Goal: Task Accomplishment & Management: Manage account settings

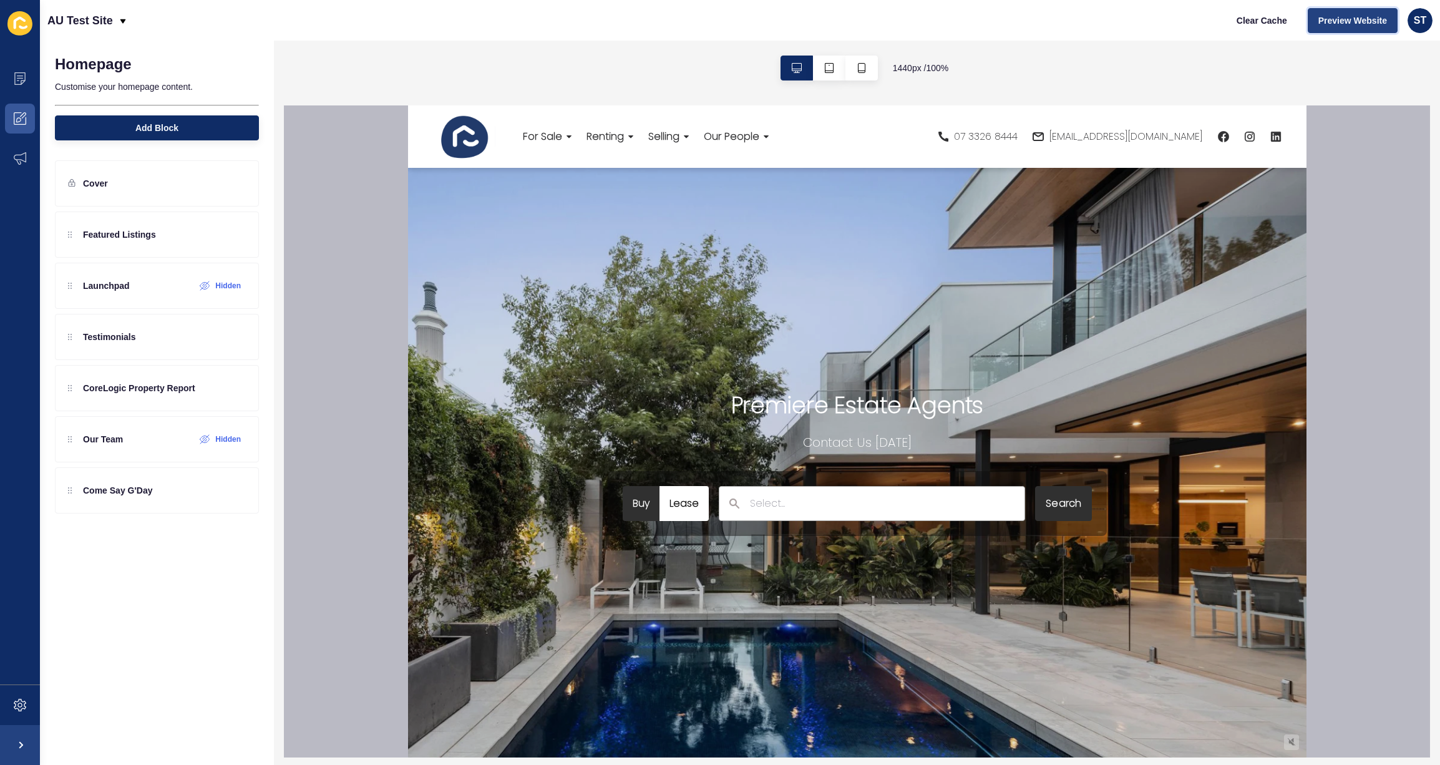
click at [1355, 24] on span "Preview Website" at bounding box center [1353, 20] width 69 height 12
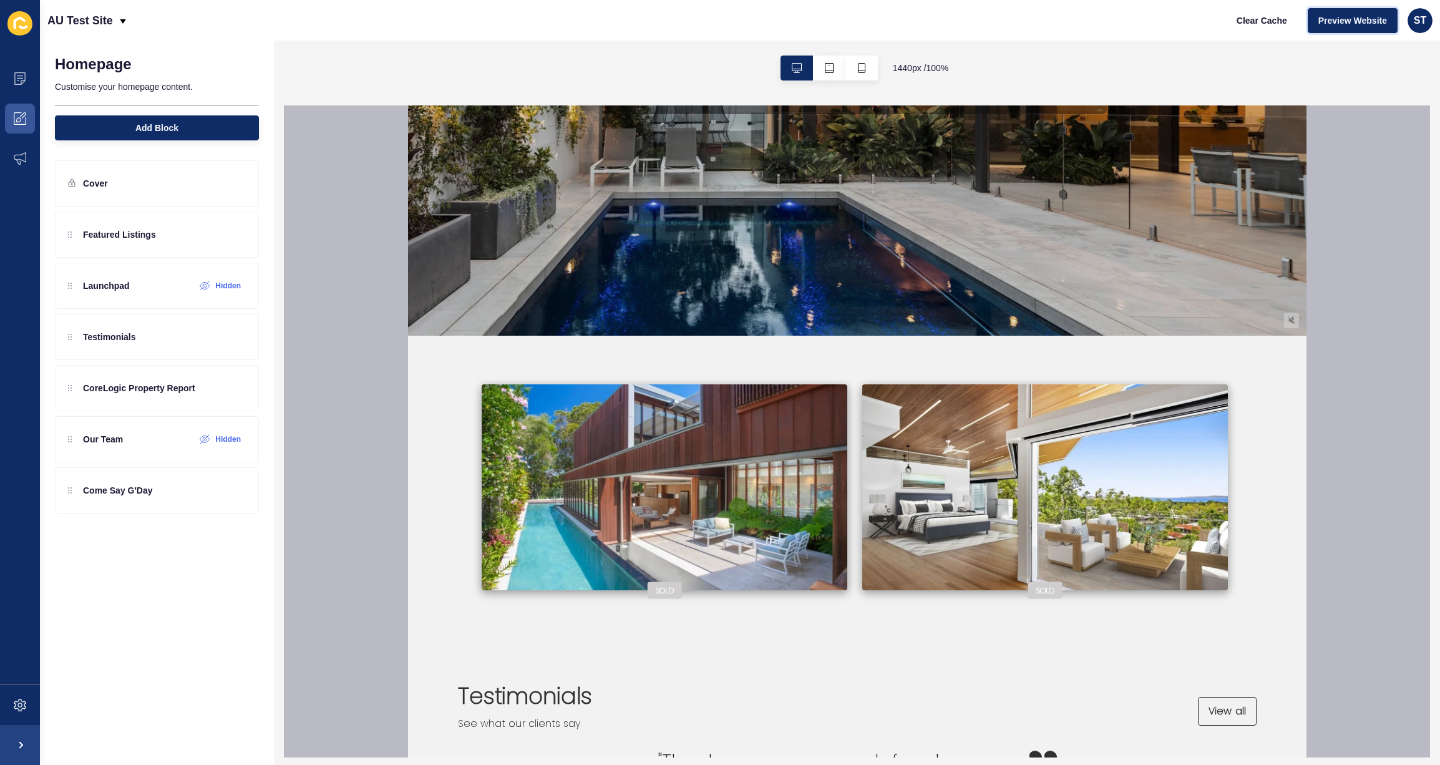
scroll to position [431, 0]
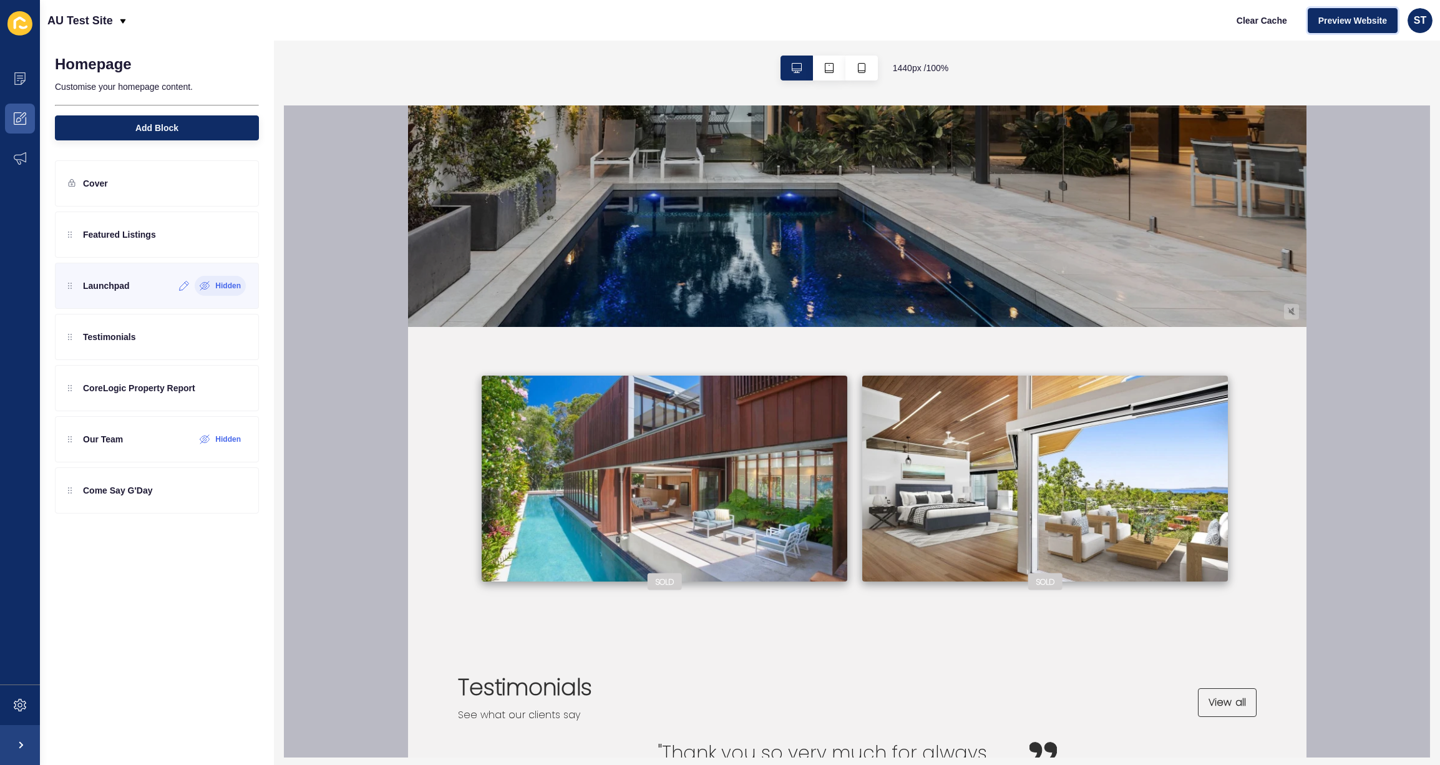
click at [207, 292] on div "Hidden" at bounding box center [220, 286] width 51 height 20
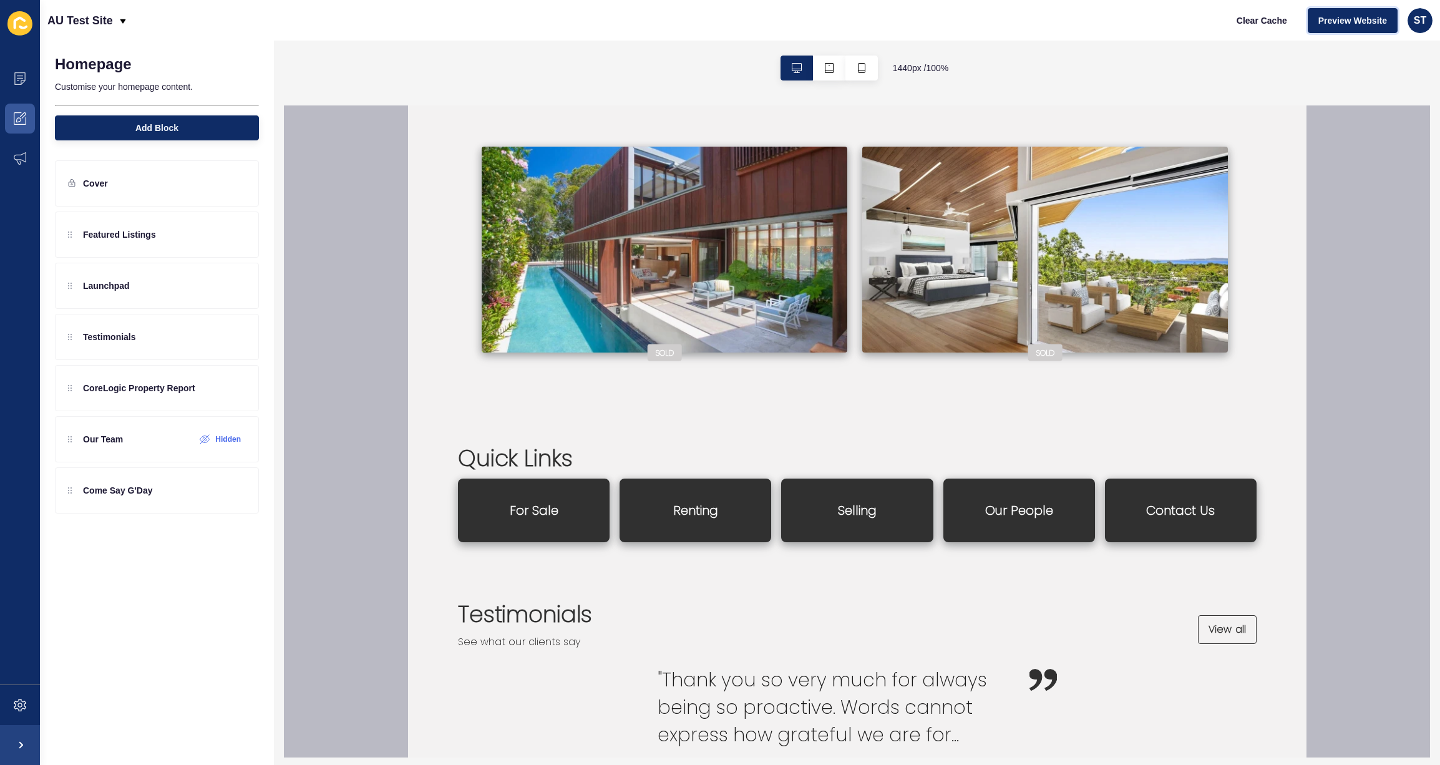
scroll to position [741, 0]
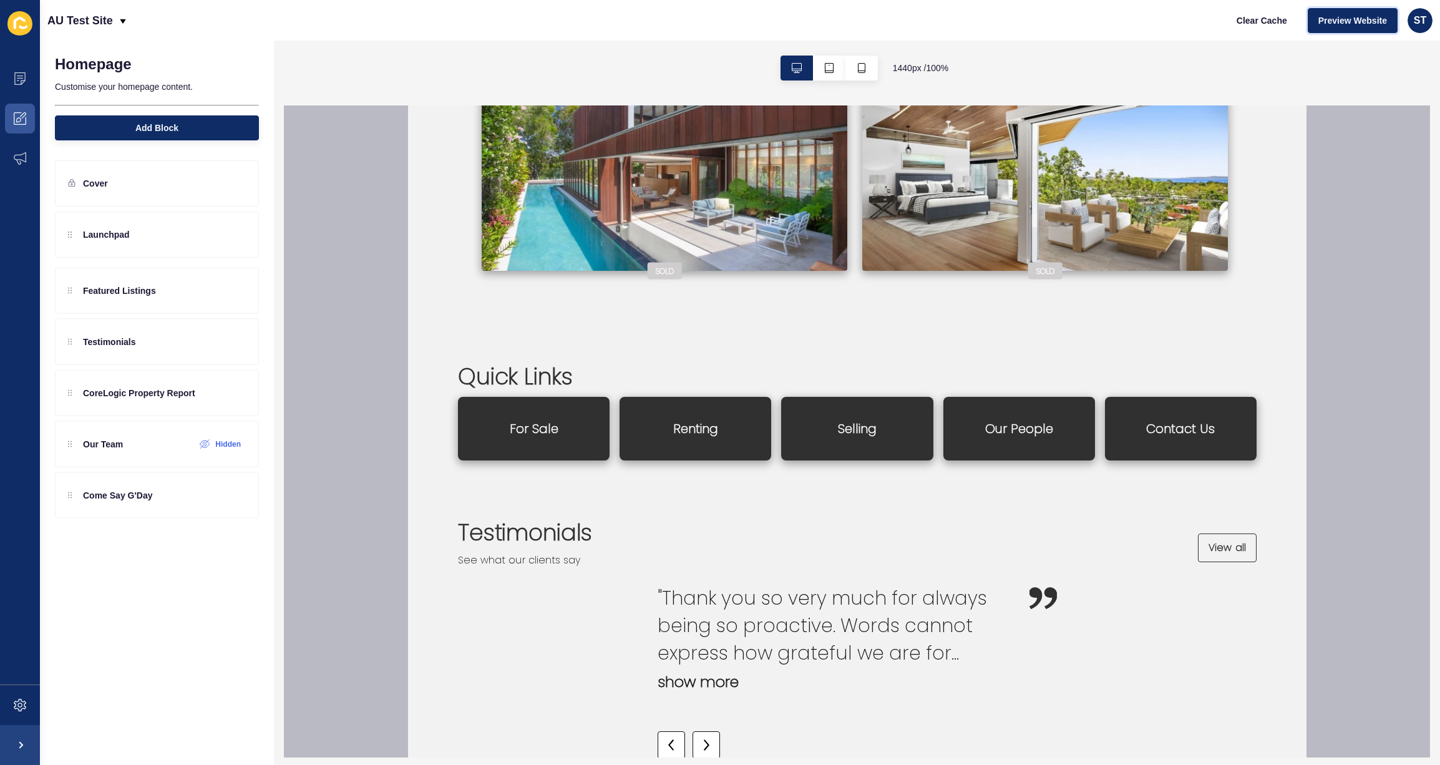
drag, startPoint x: 81, startPoint y: 296, endPoint x: 75, endPoint y: 230, distance: 66.4
click at [75, 230] on div "Featured Listings Launchpad Testimonials CoreLogic Property Report Our Team Hid…" at bounding box center [157, 337] width 204 height 251
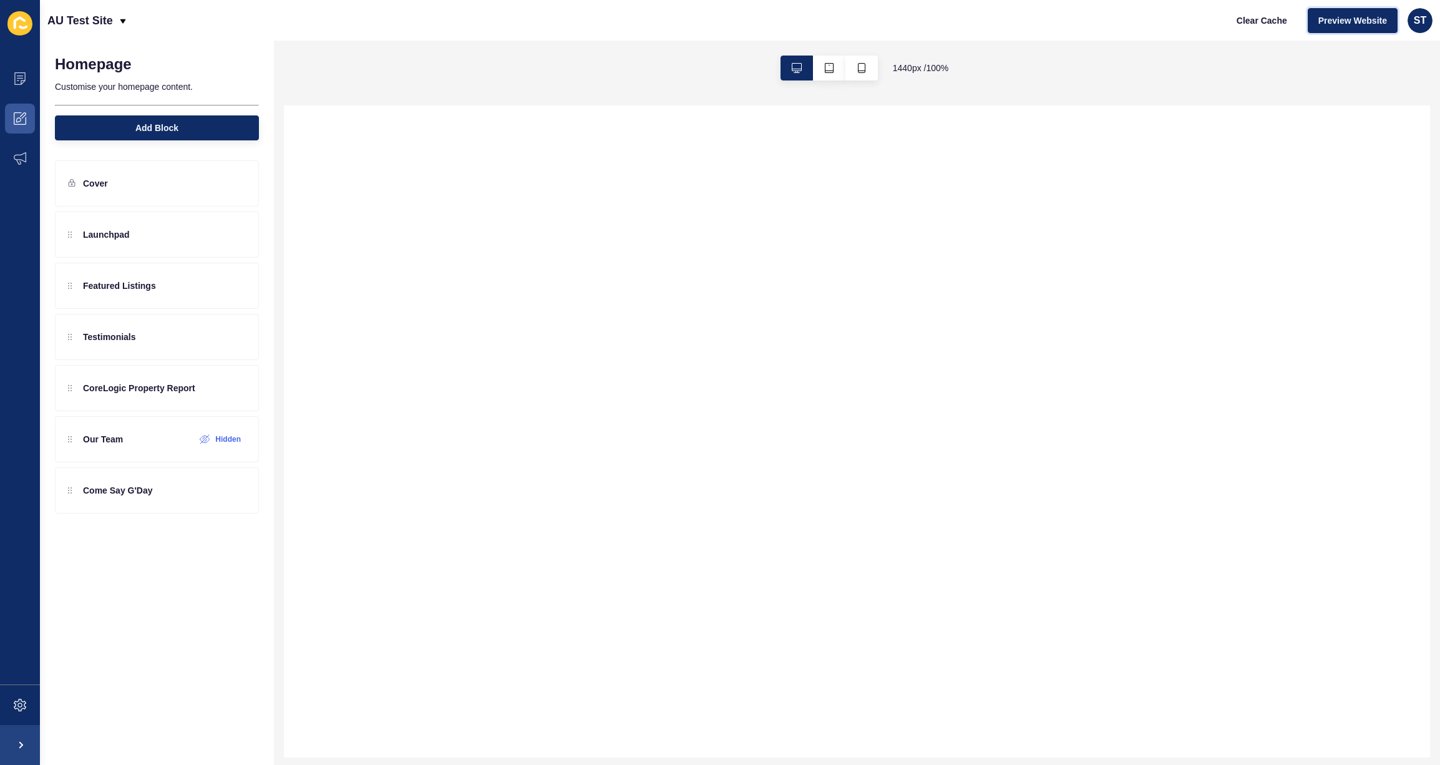
select select
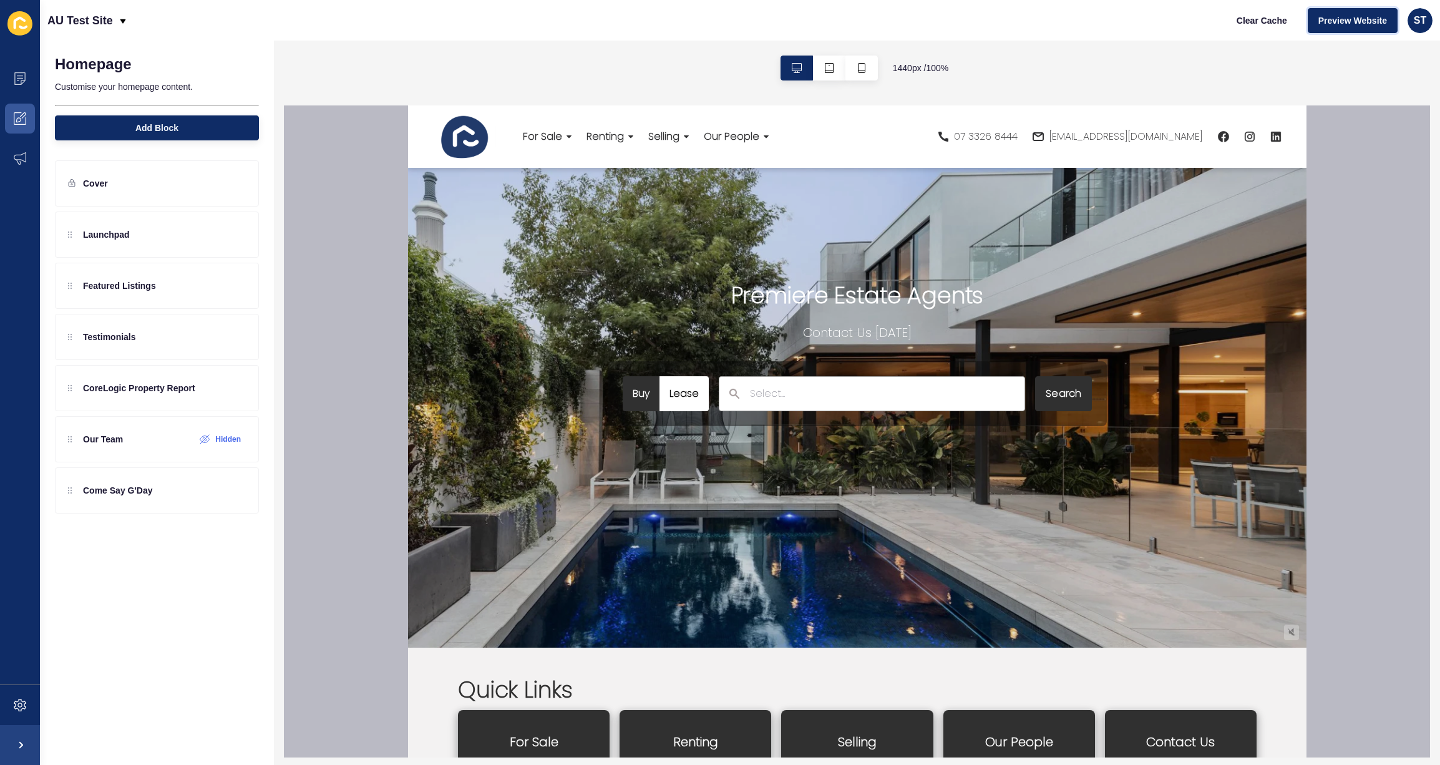
scroll to position [0, 0]
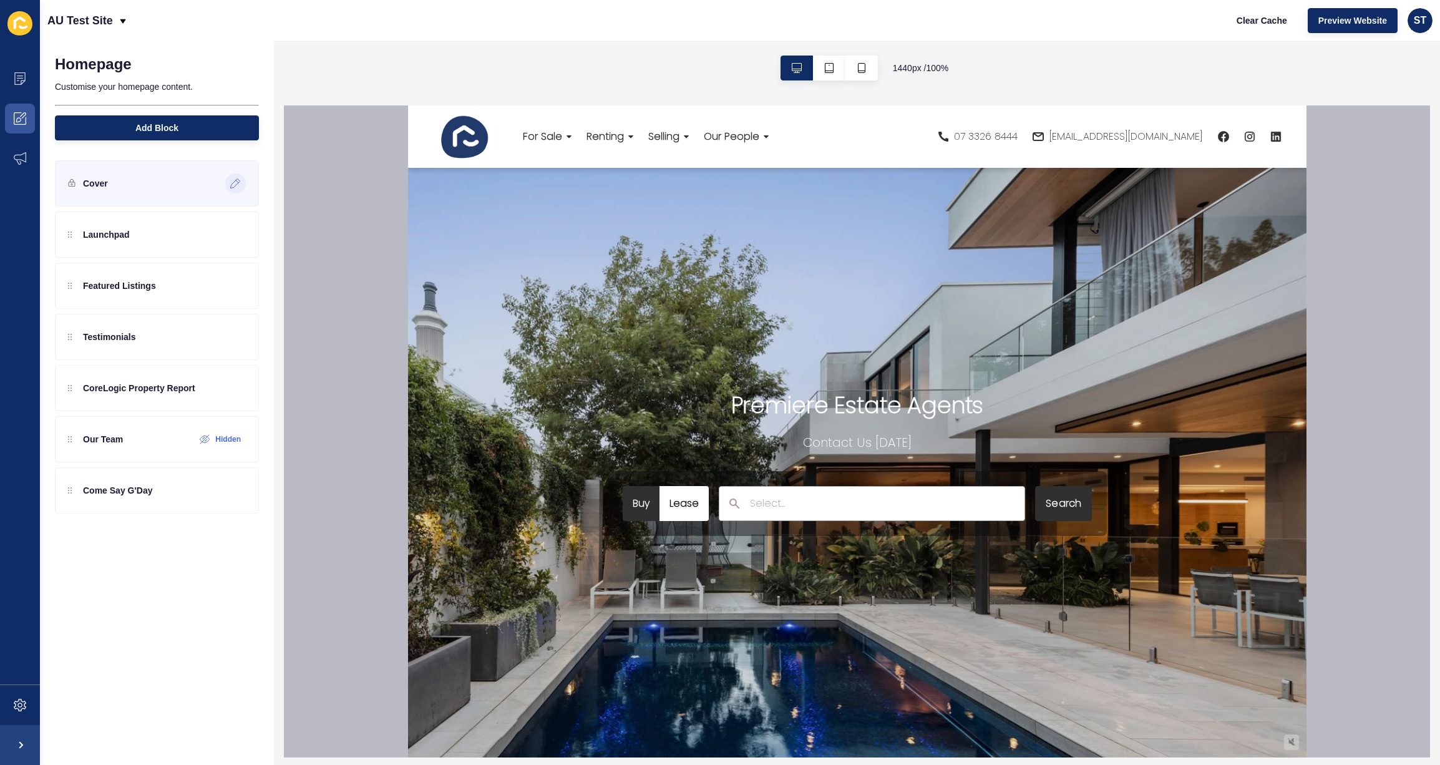
click at [238, 182] on icon at bounding box center [235, 183] width 9 height 9
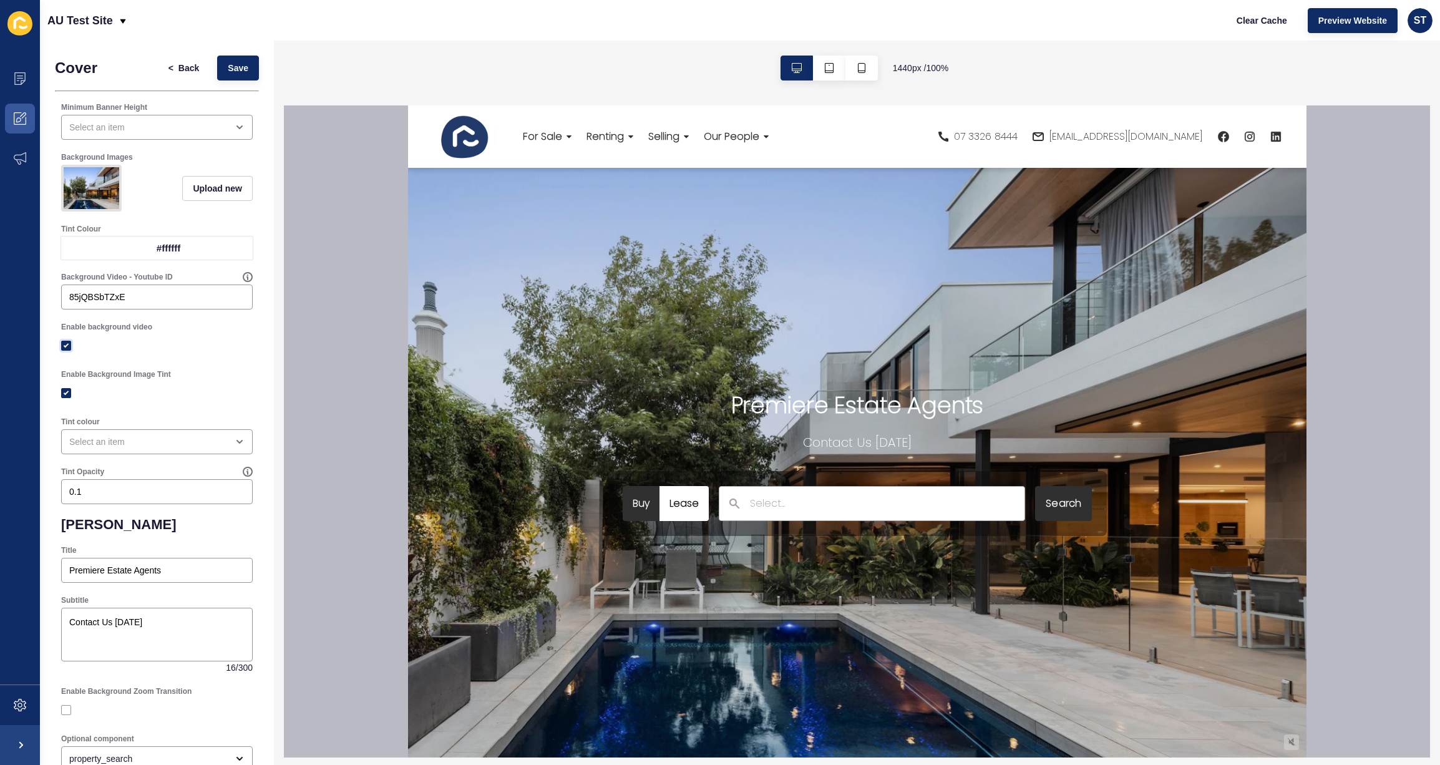
click at [66, 345] on label at bounding box center [66, 346] width 10 height 10
click at [66, 345] on input "Enable background video" at bounding box center [68, 346] width 8 height 8
checkbox input "false"
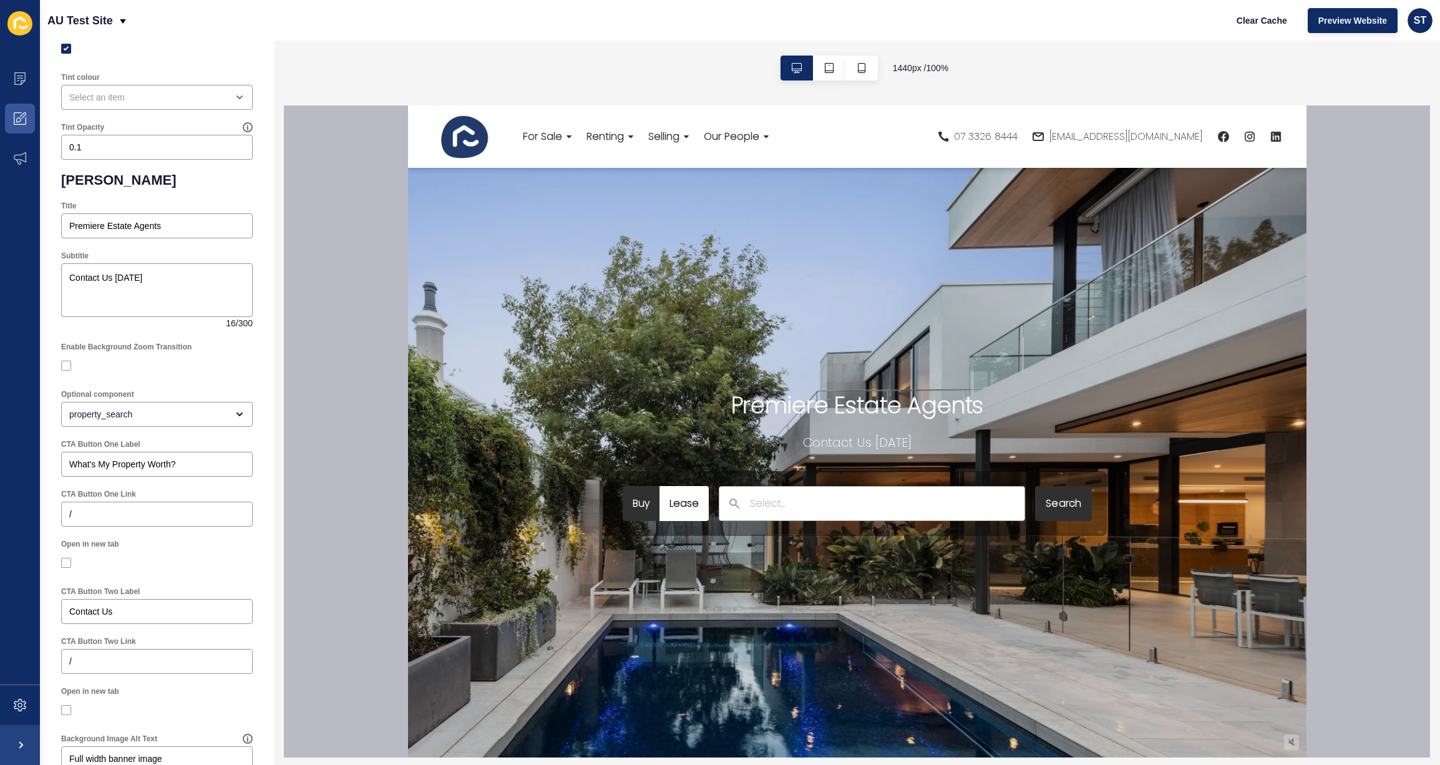
scroll to position [349, 0]
click at [187, 410] on div "property_search" at bounding box center [148, 410] width 158 height 12
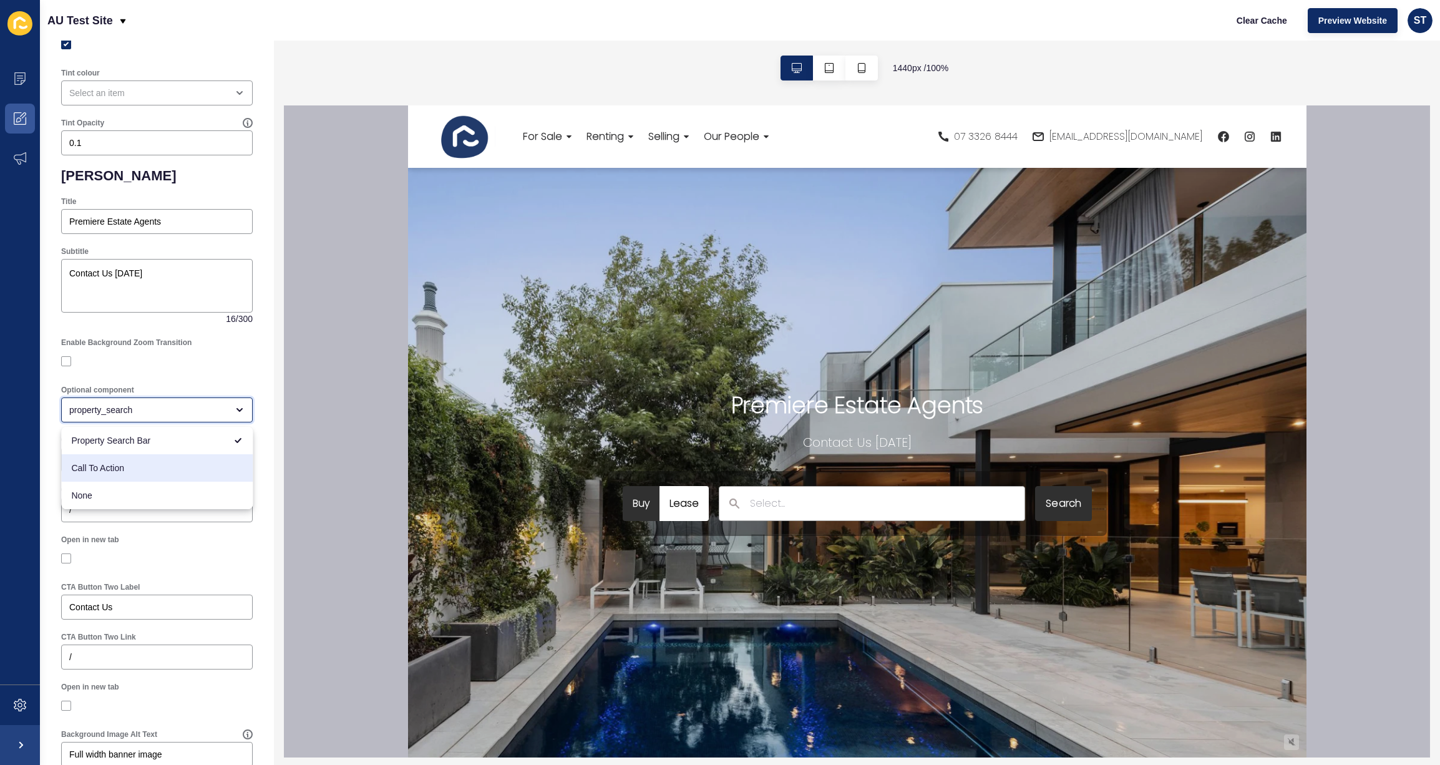
click at [115, 463] on span "Call To Action" at bounding box center [157, 468] width 172 height 12
type input "Call To Action"
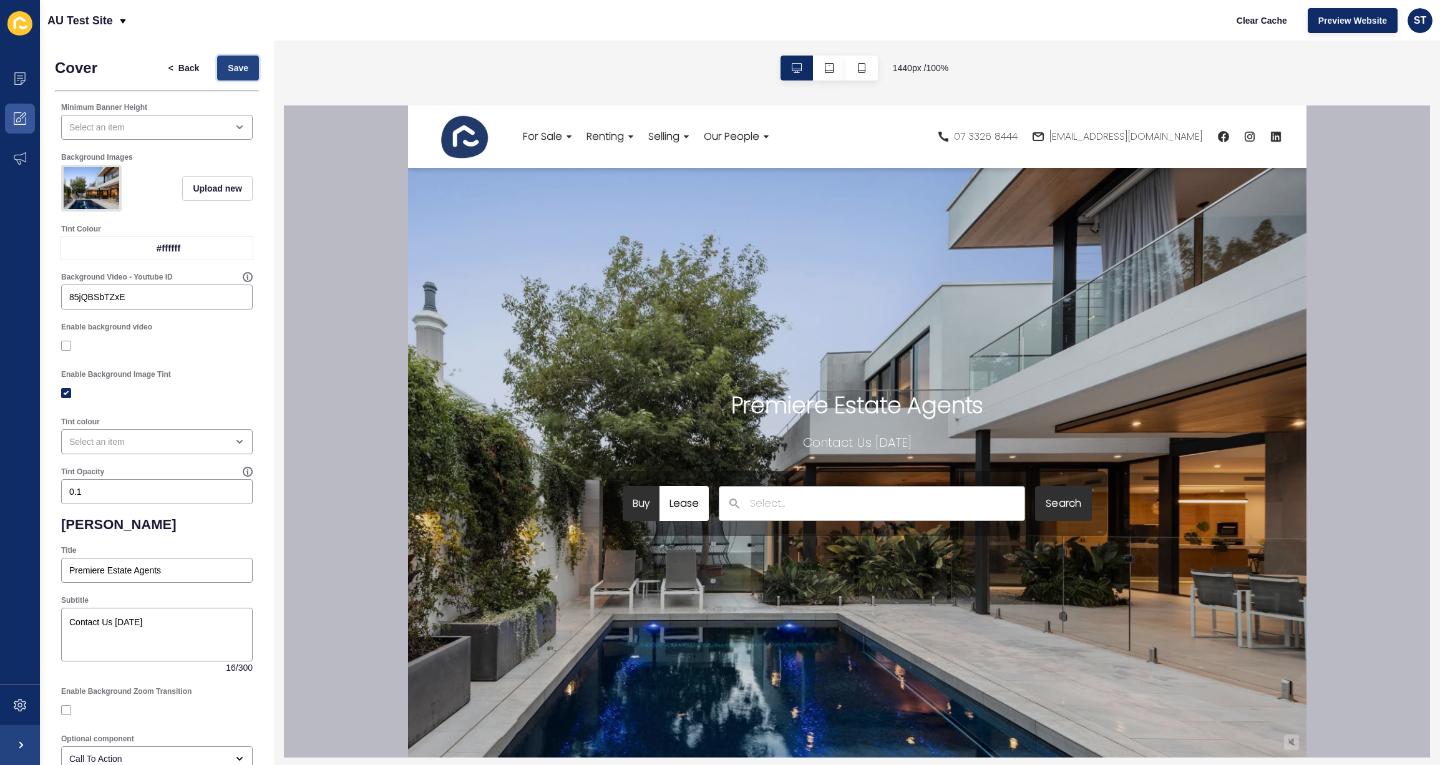
click at [244, 72] on span "Save" at bounding box center [238, 68] width 21 height 12
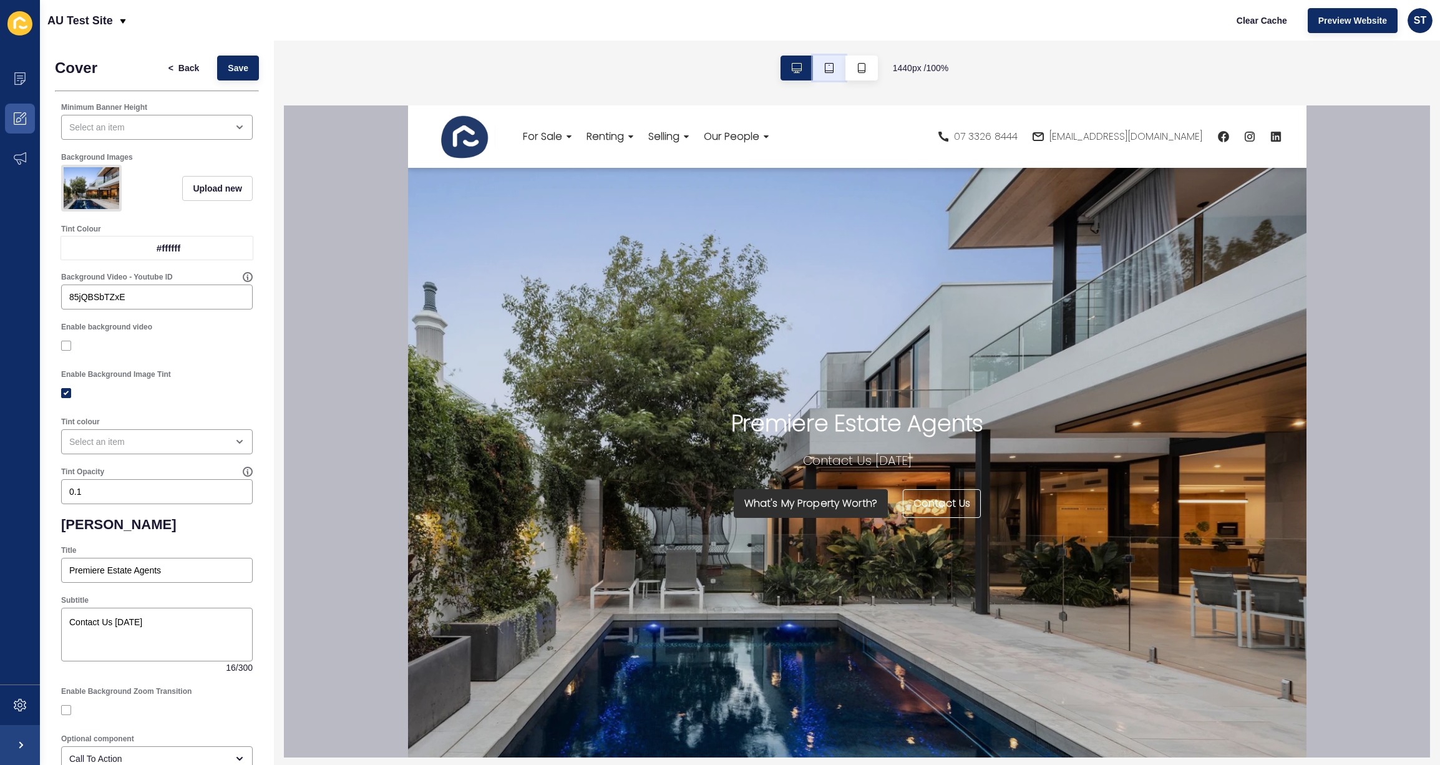
click at [829, 71] on icon "button" at bounding box center [829, 68] width 10 height 10
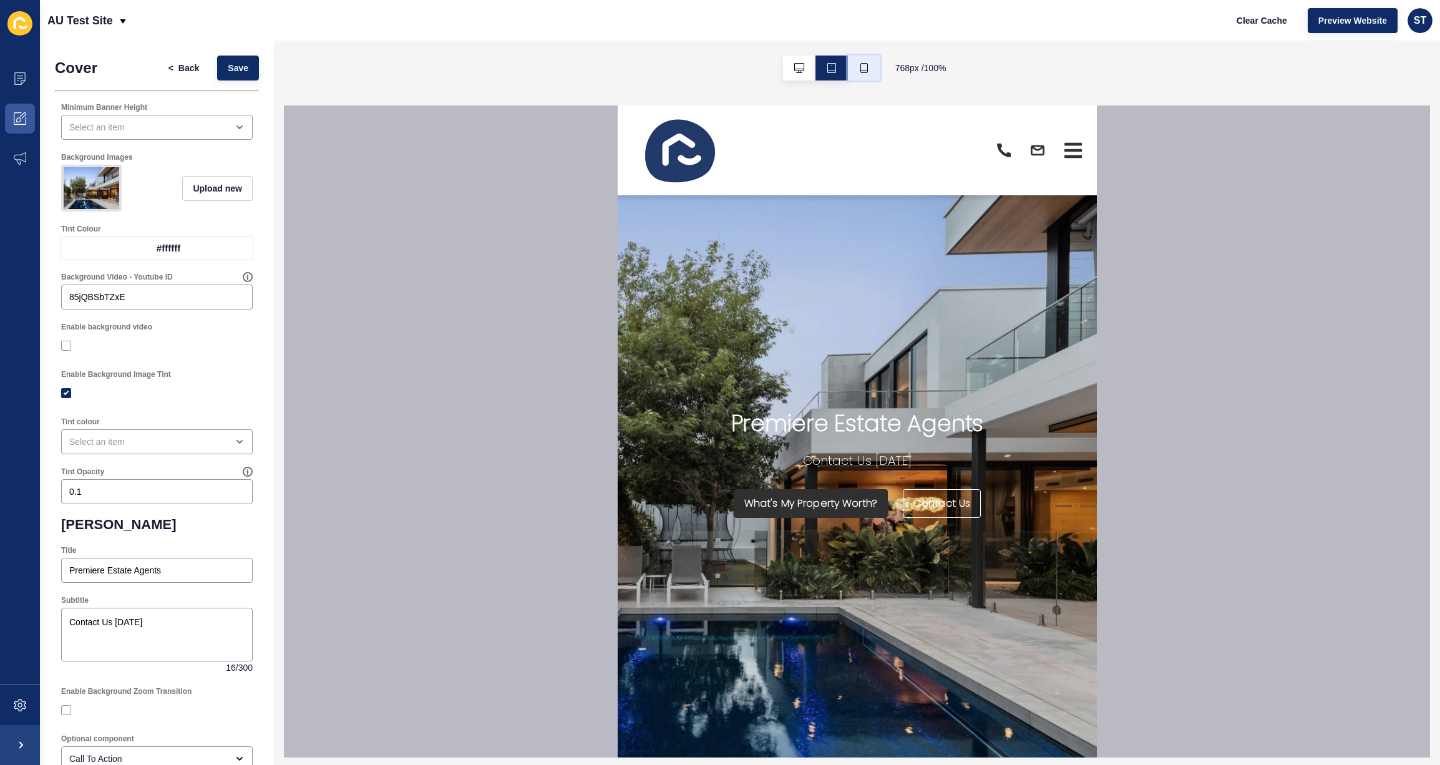
click at [852, 69] on button "button" at bounding box center [864, 68] width 32 height 25
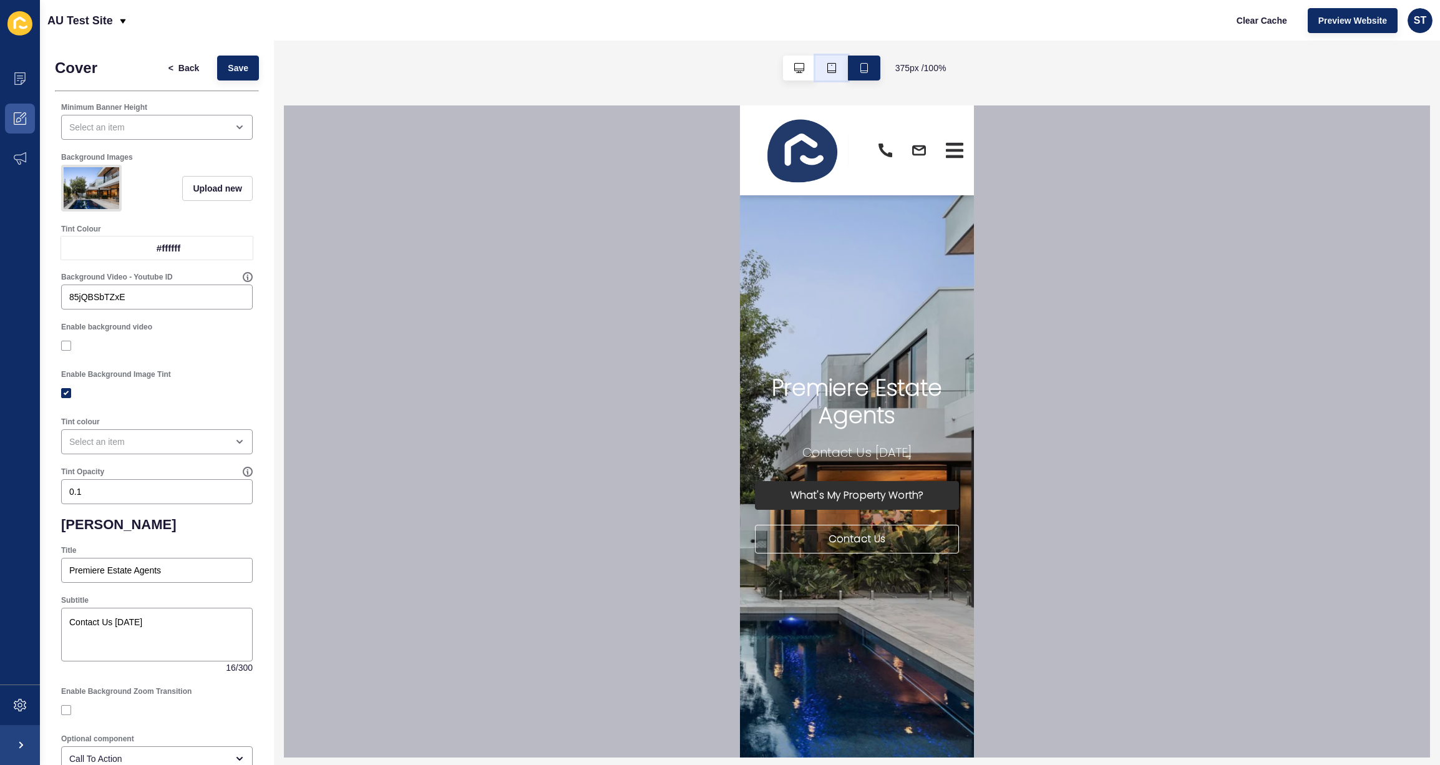
click at [832, 68] on icon "button" at bounding box center [832, 68] width 10 height 10
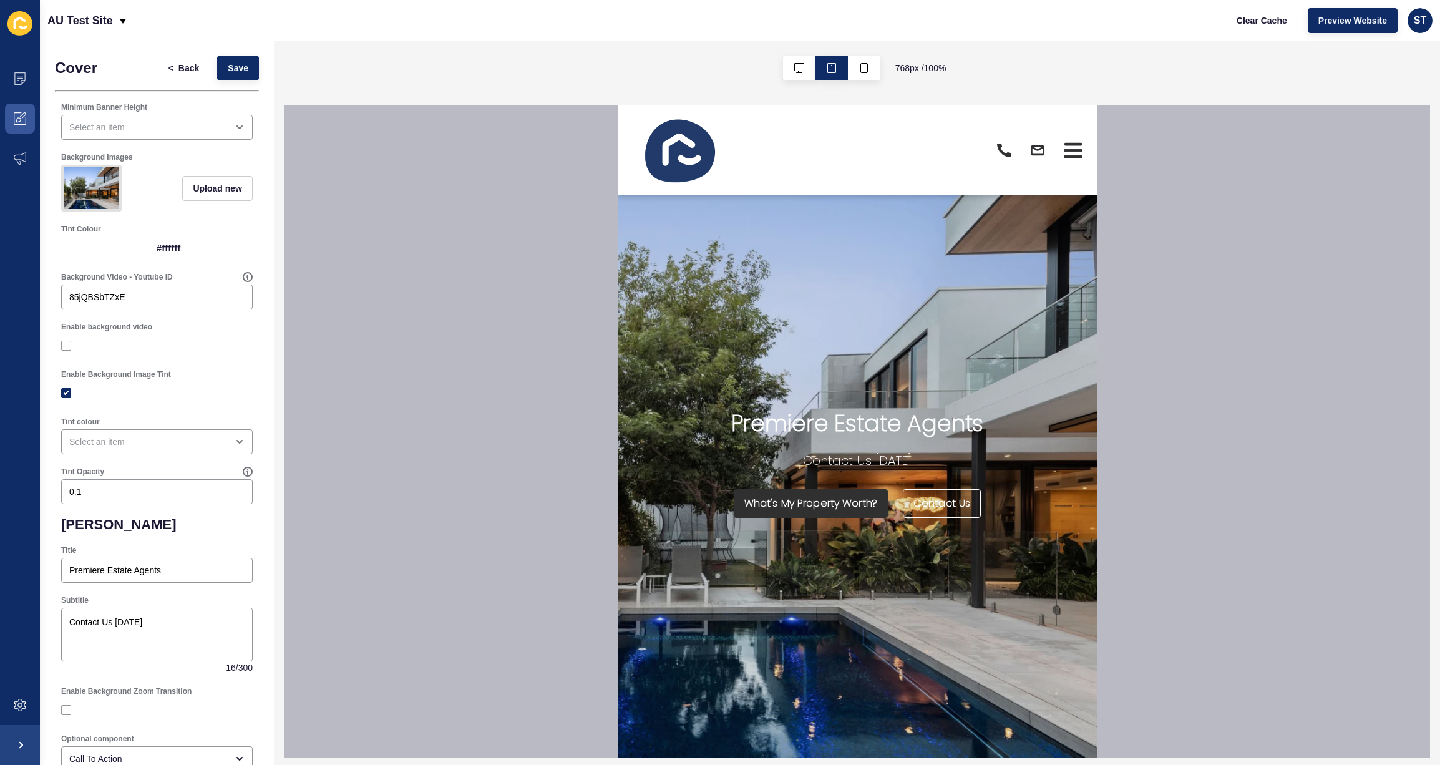
click at [1079, 150] on icon at bounding box center [1072, 150] width 17 height 2
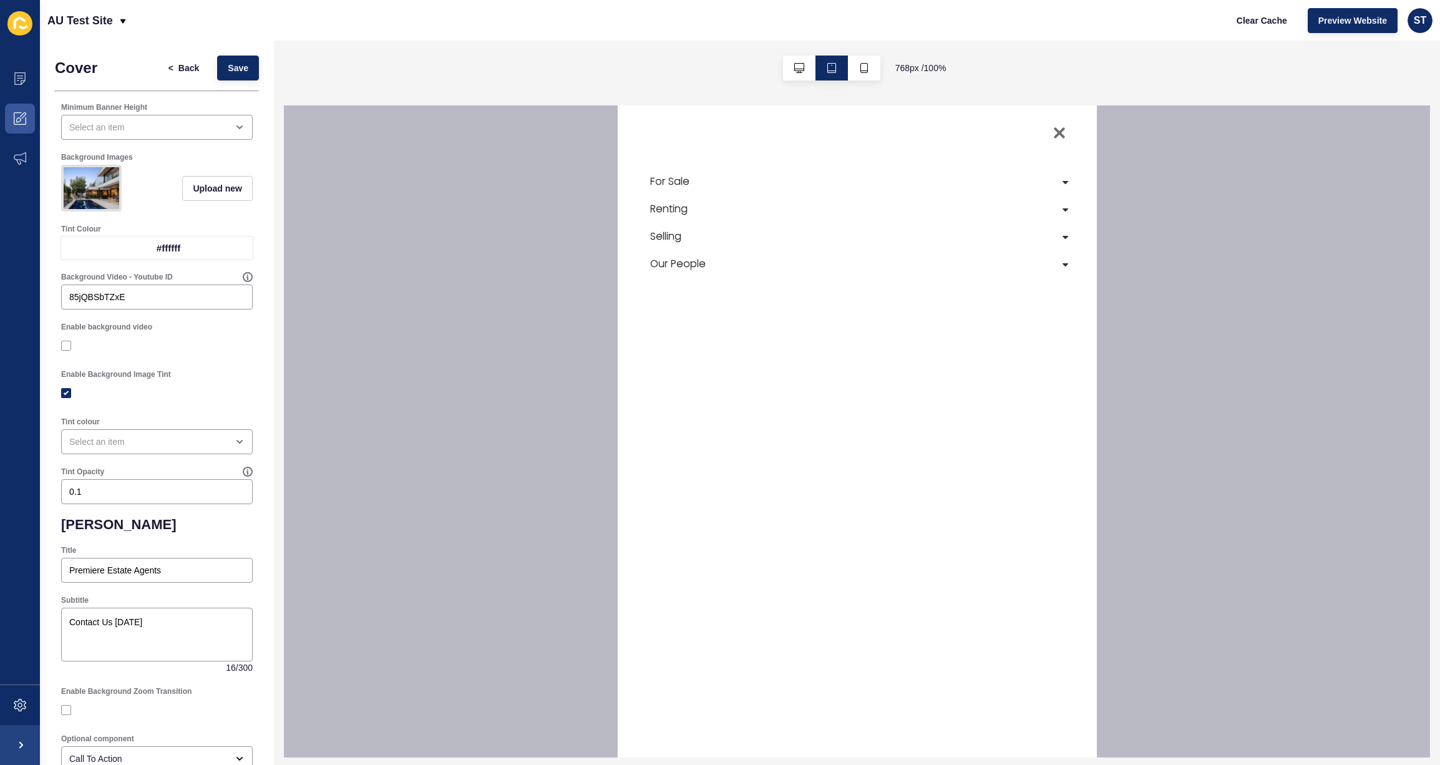
click at [1055, 136] on icon at bounding box center [1059, 133] width 8 height 8
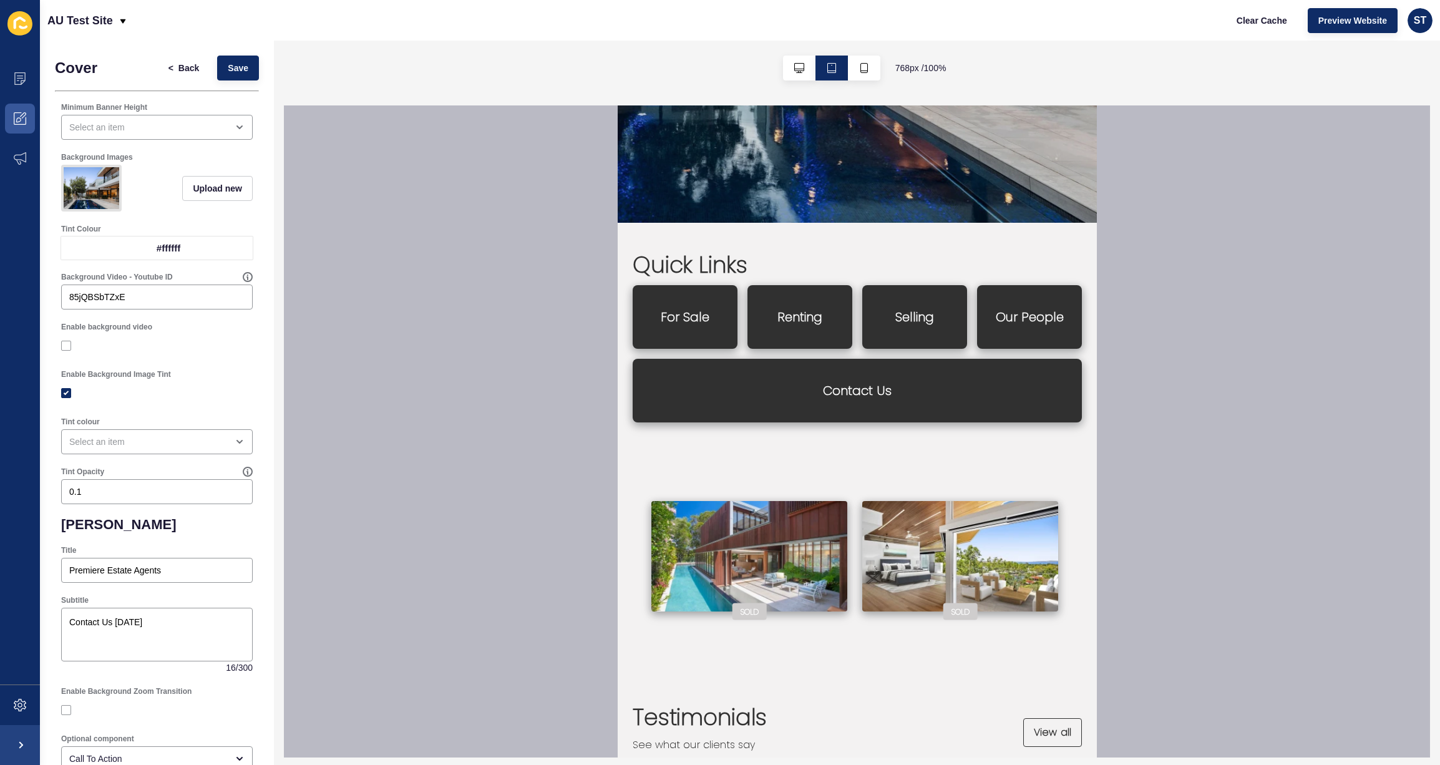
scroll to position [564, 0]
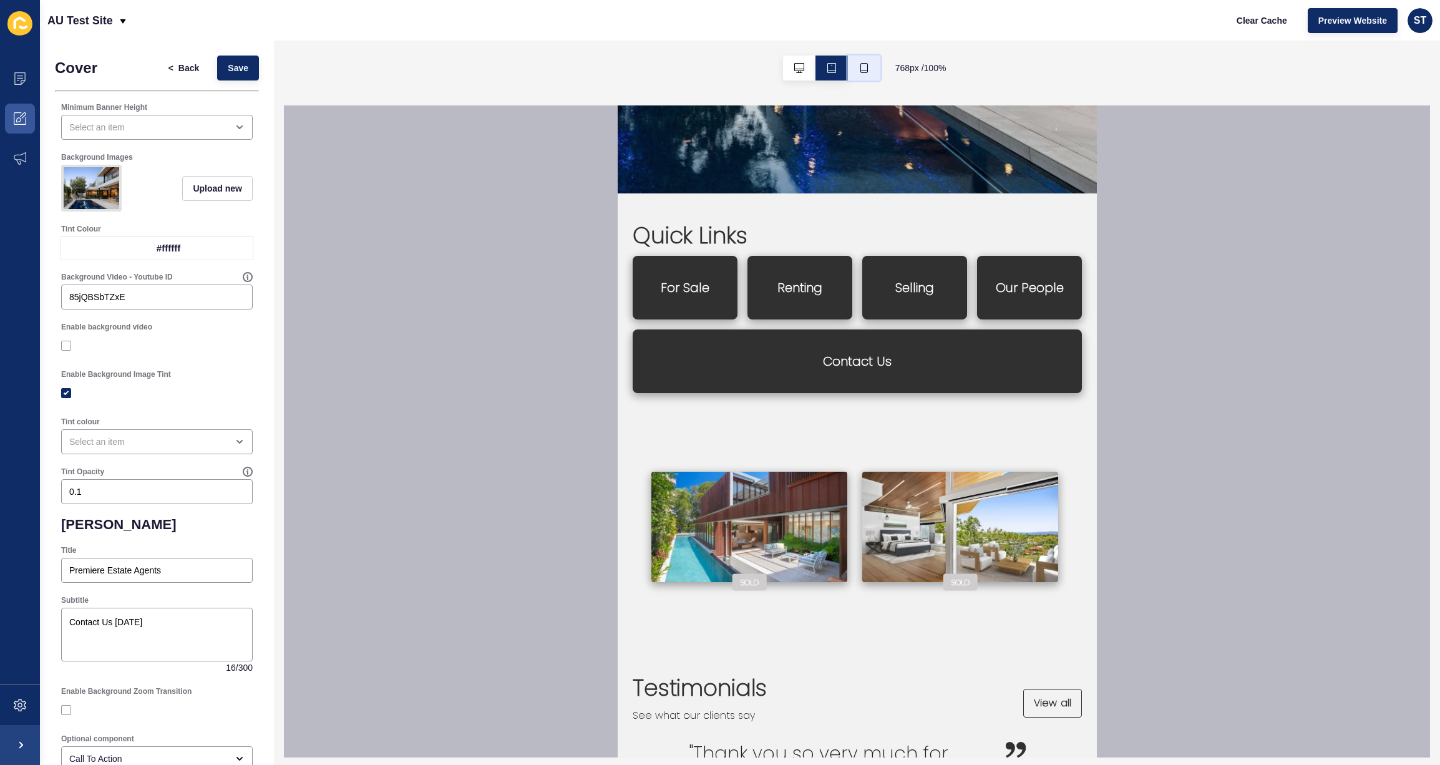
click at [849, 75] on button "button" at bounding box center [864, 68] width 32 height 25
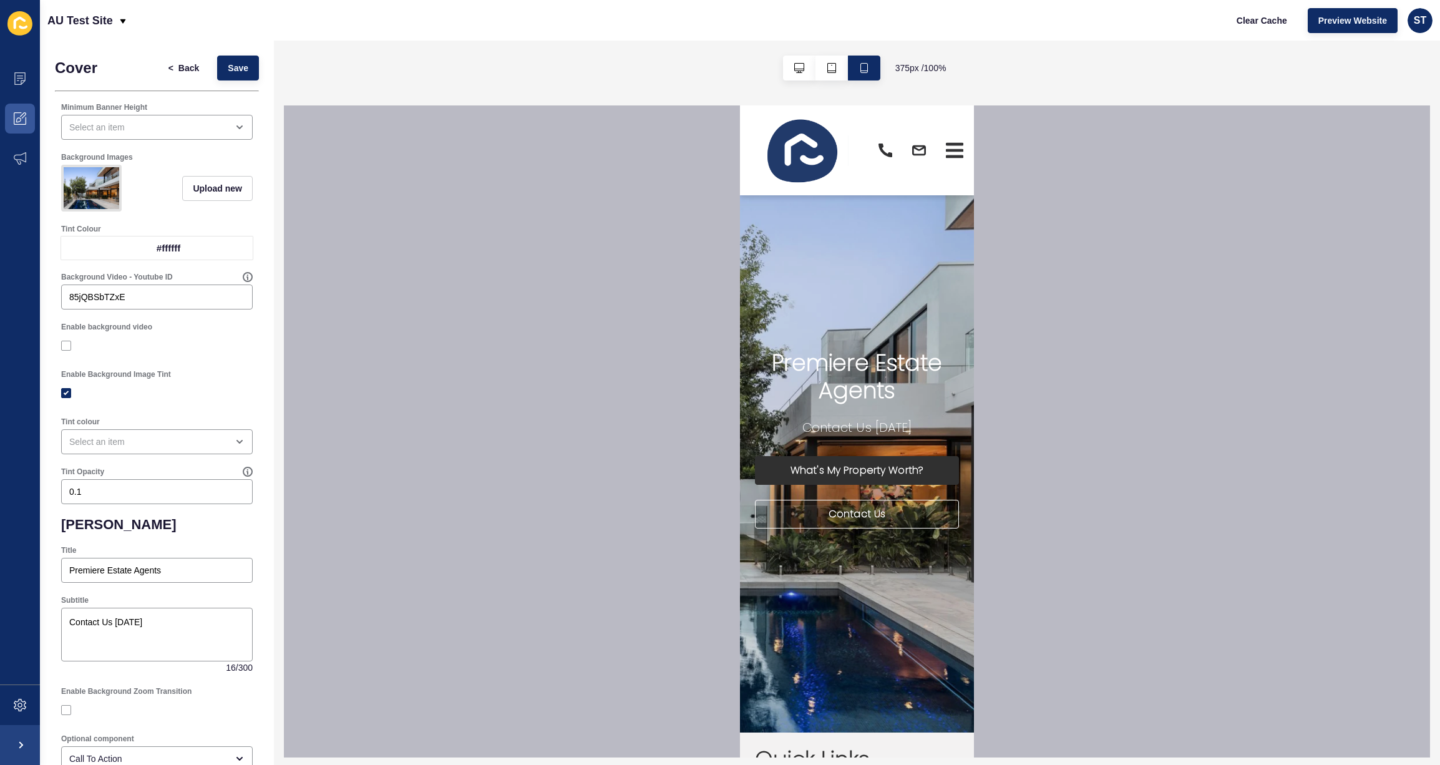
scroll to position [0, 0]
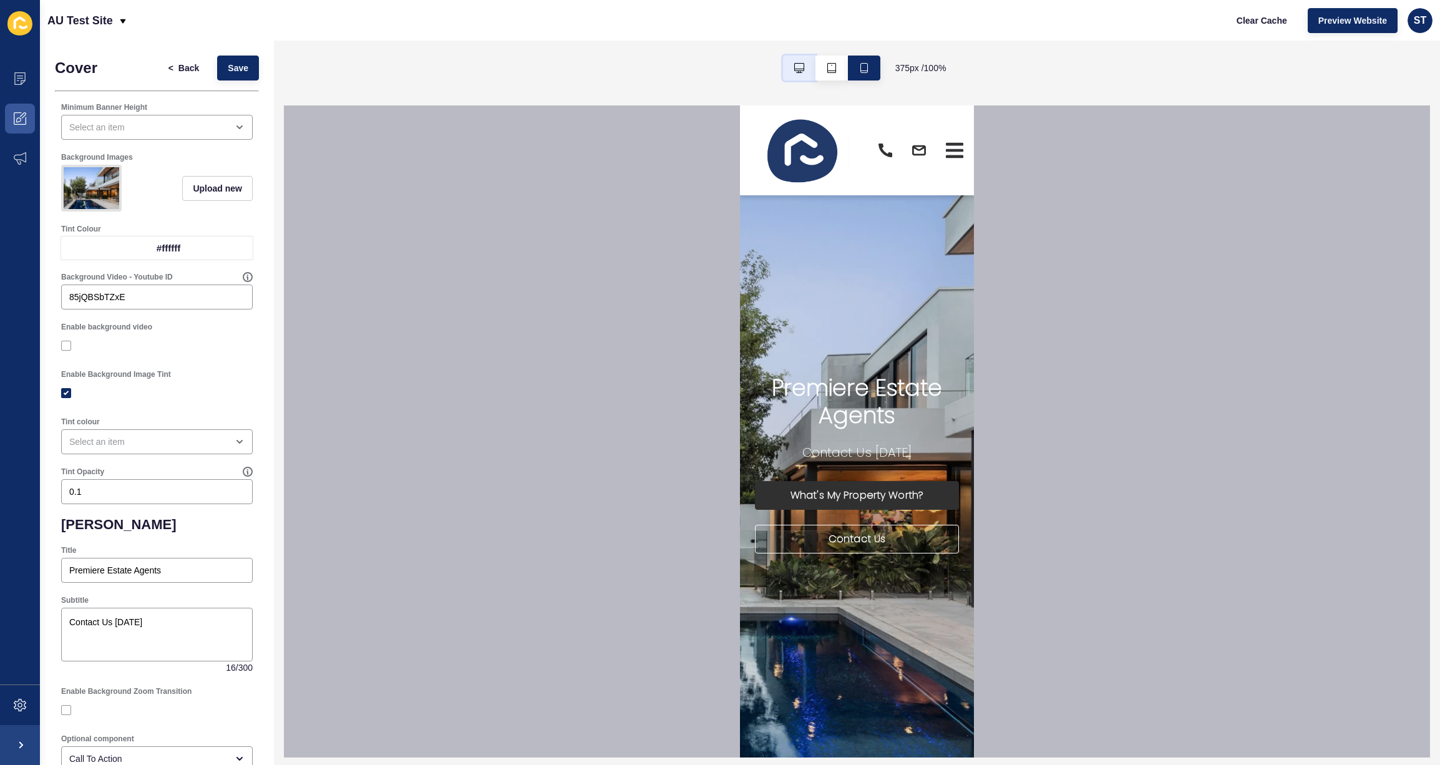
click at [799, 67] on icon "button" at bounding box center [799, 68] width 10 height 10
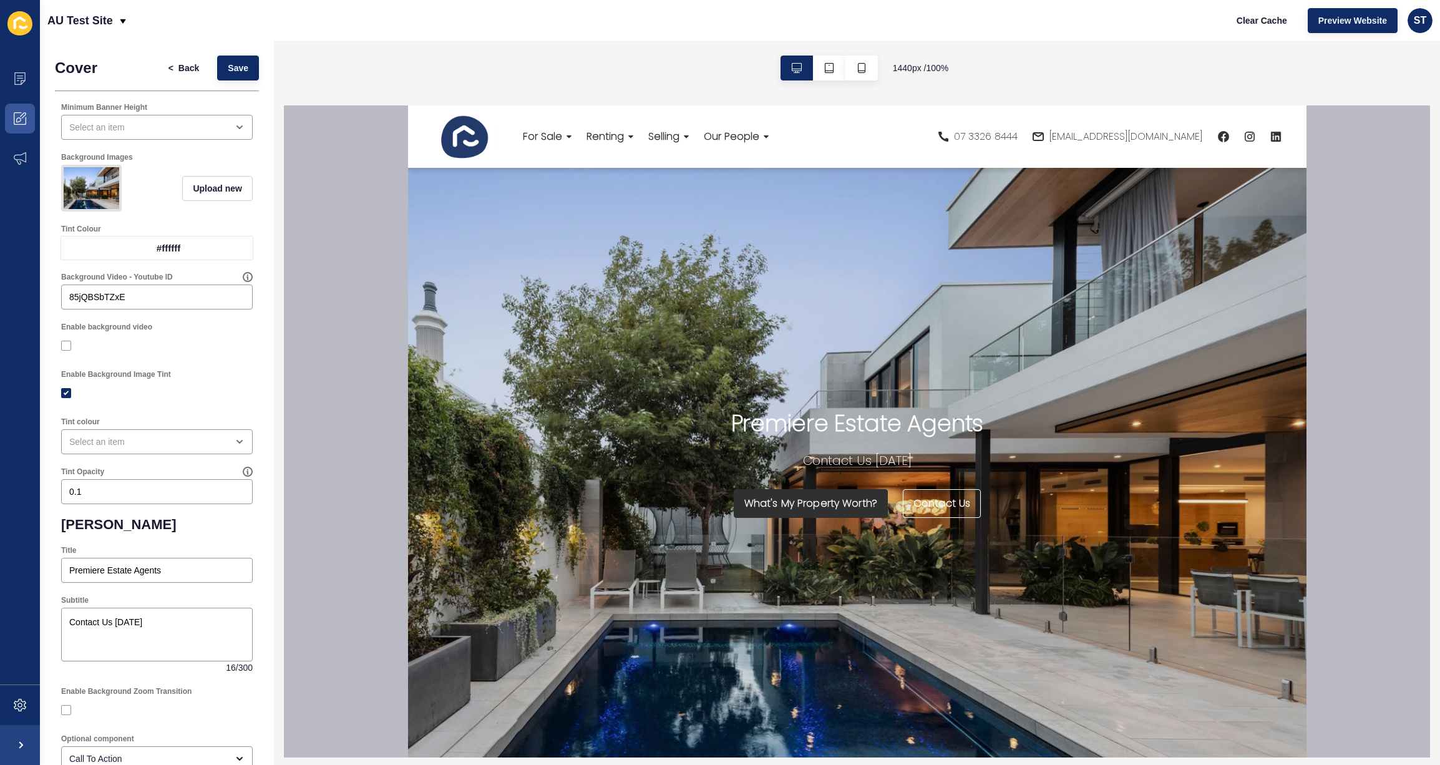
click at [481, 80] on div "1440 px / 100 %" at bounding box center [857, 68] width 1166 height 55
click at [188, 66] on span "Back" at bounding box center [188, 68] width 21 height 12
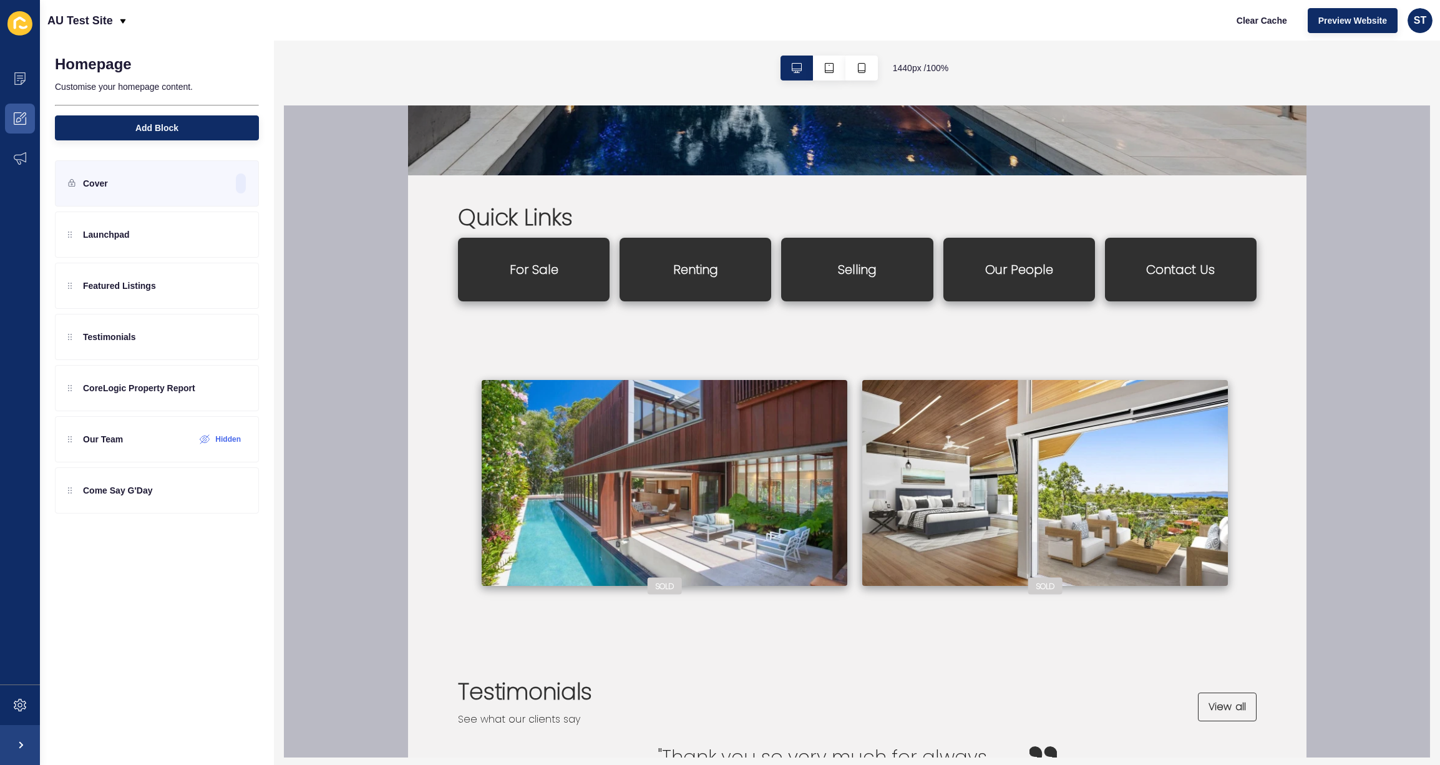
scroll to position [786, 0]
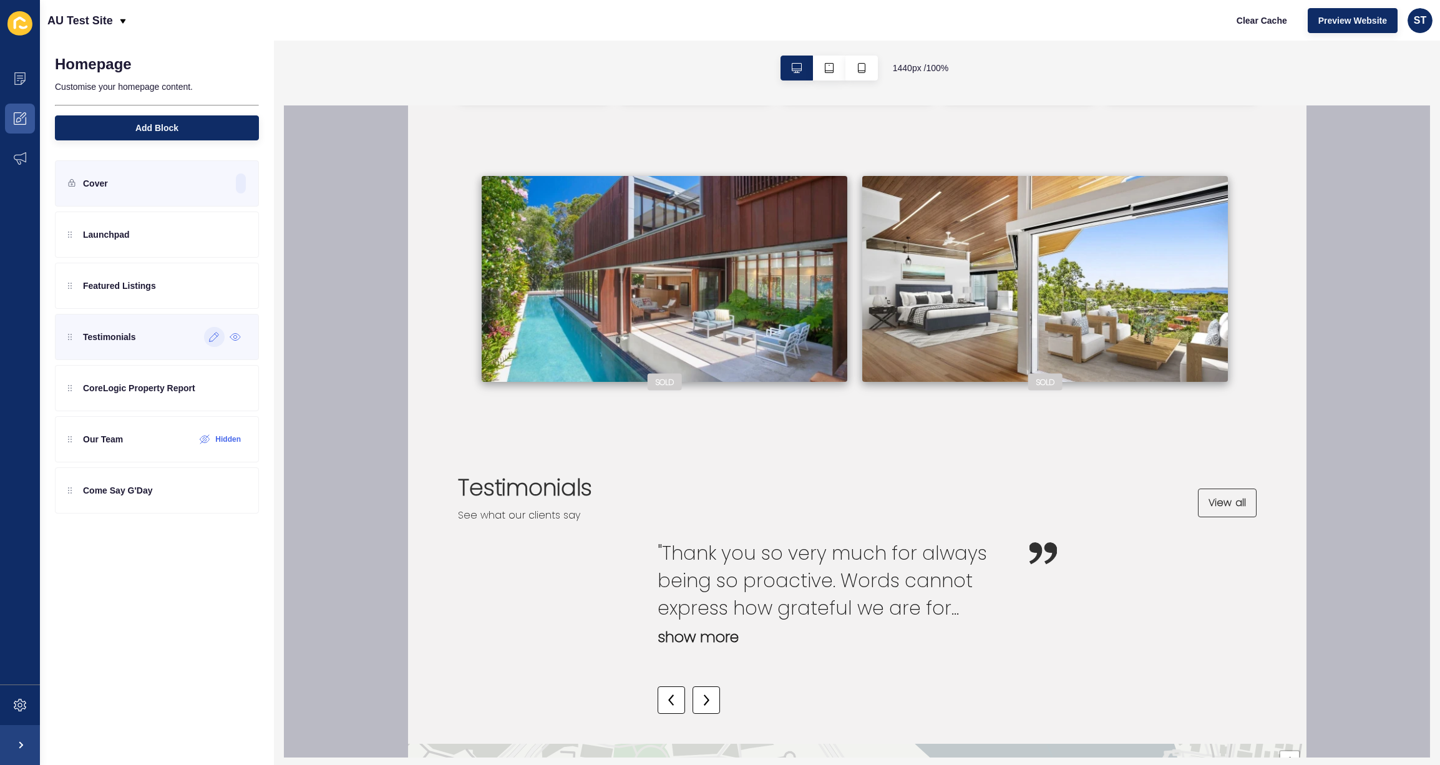
click at [213, 333] on icon at bounding box center [214, 337] width 11 height 10
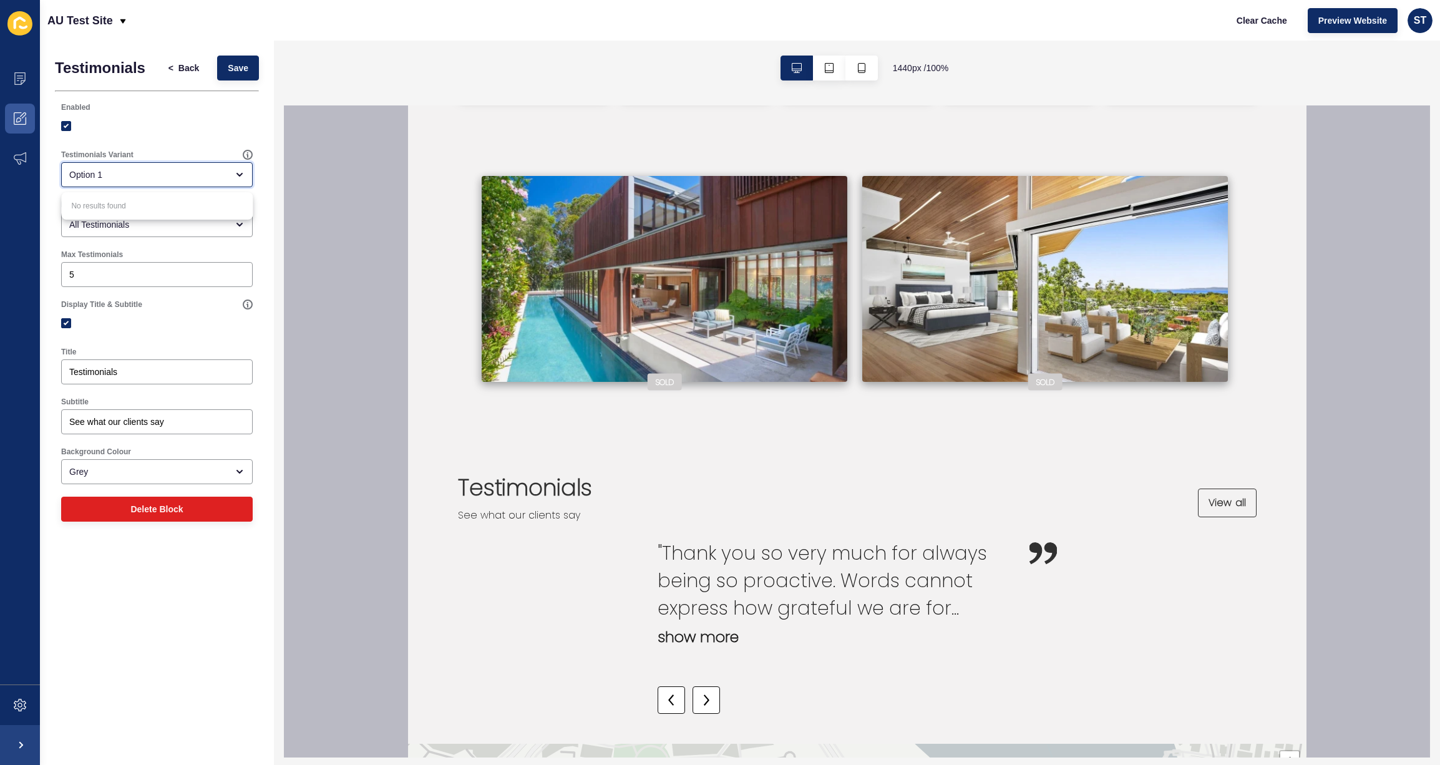
click at [159, 169] on div "Option 1" at bounding box center [148, 175] width 158 height 12
click at [140, 144] on div "Testimonials Variant Option 1" at bounding box center [157, 169] width 204 height 50
click at [187, 69] on span "Back" at bounding box center [188, 68] width 21 height 12
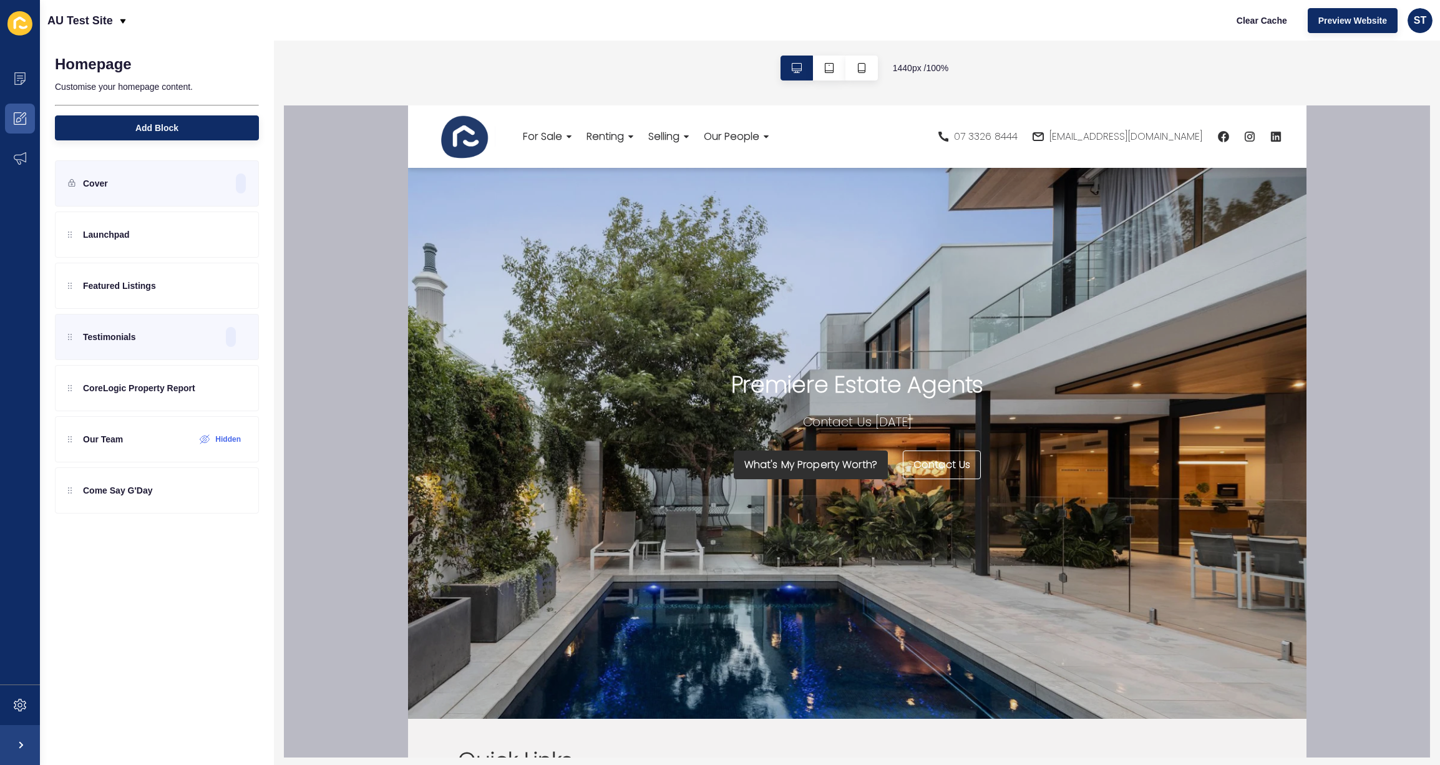
scroll to position [0, 0]
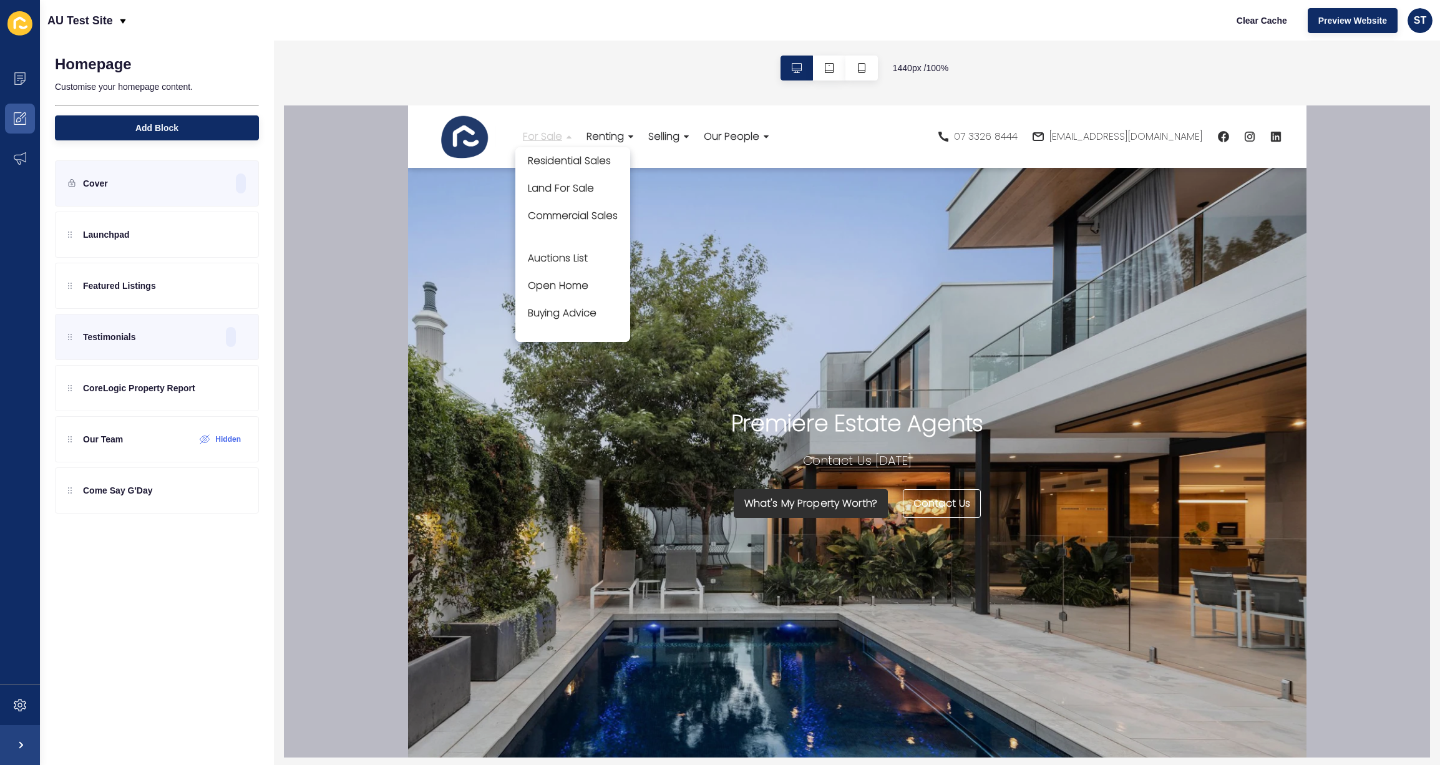
click at [548, 135] on span "For Sale" at bounding box center [541, 136] width 39 height 14
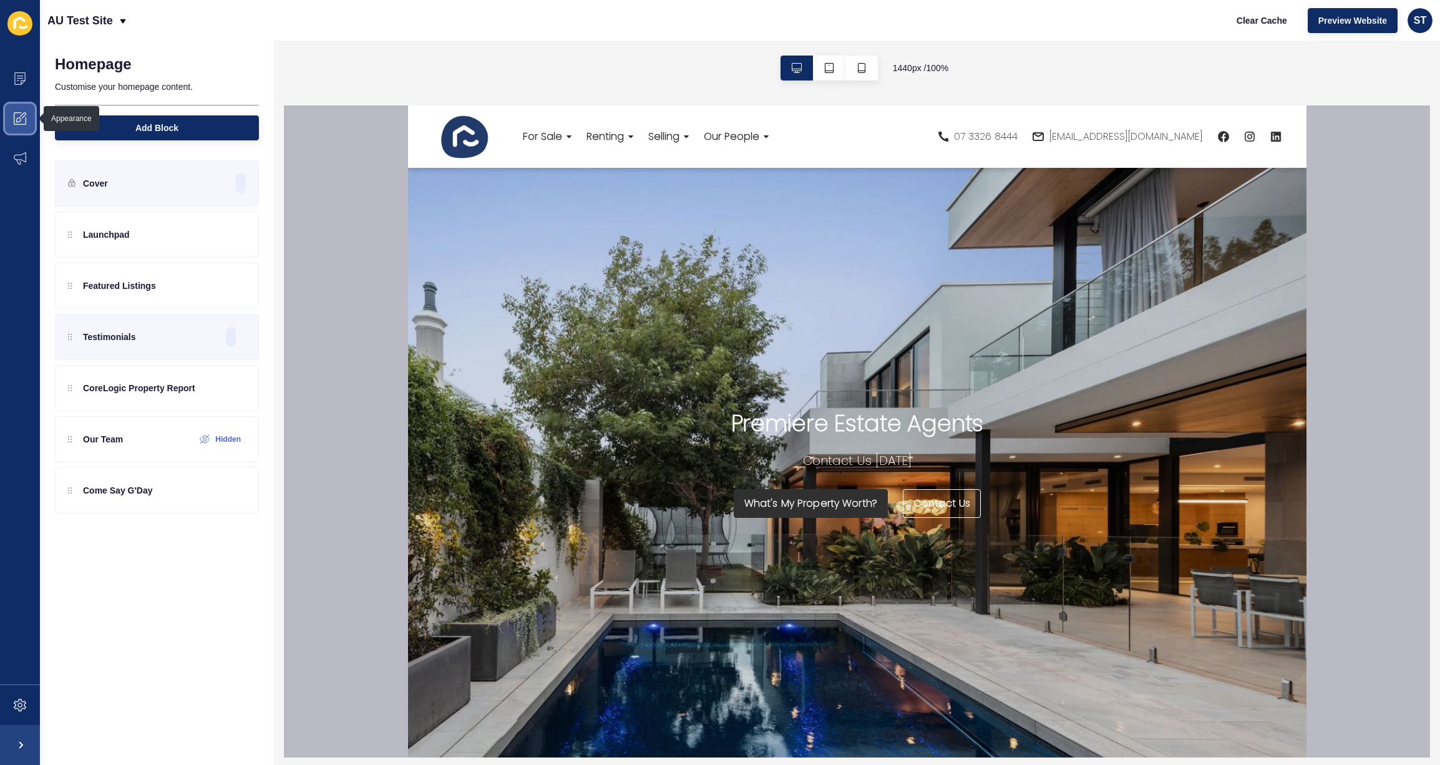
click at [22, 120] on icon at bounding box center [20, 118] width 12 height 12
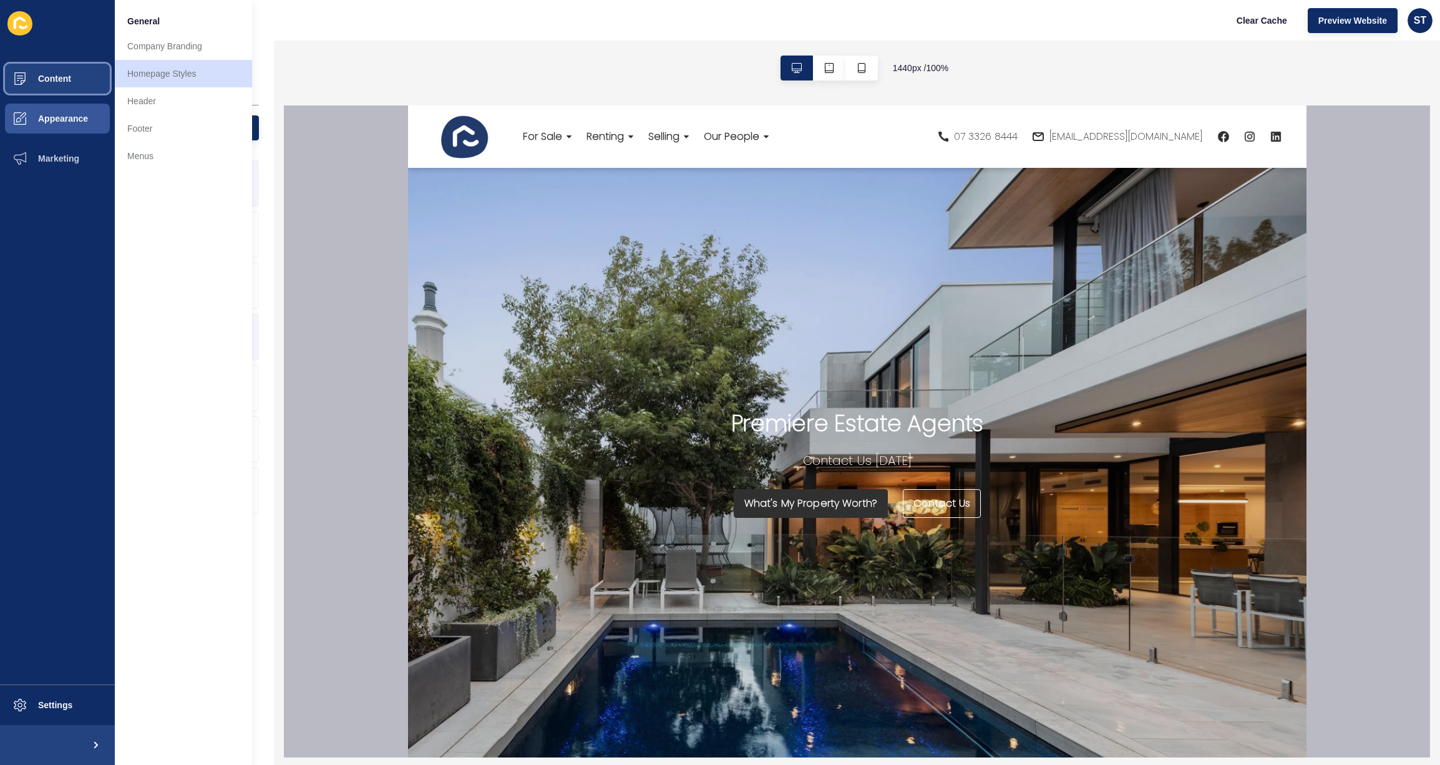
click at [49, 77] on span "Content" at bounding box center [34, 79] width 73 height 10
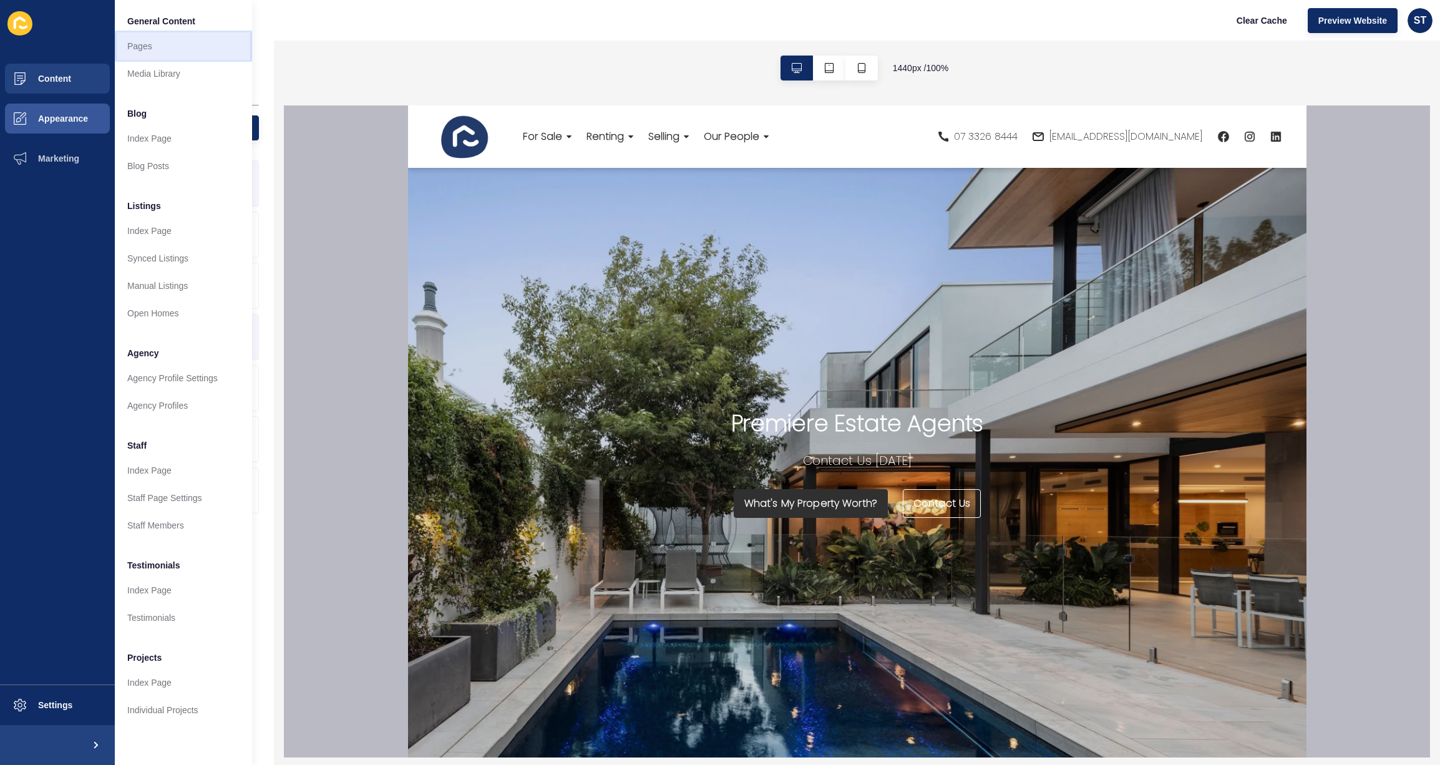
click at [161, 55] on link "Pages" at bounding box center [183, 45] width 137 height 27
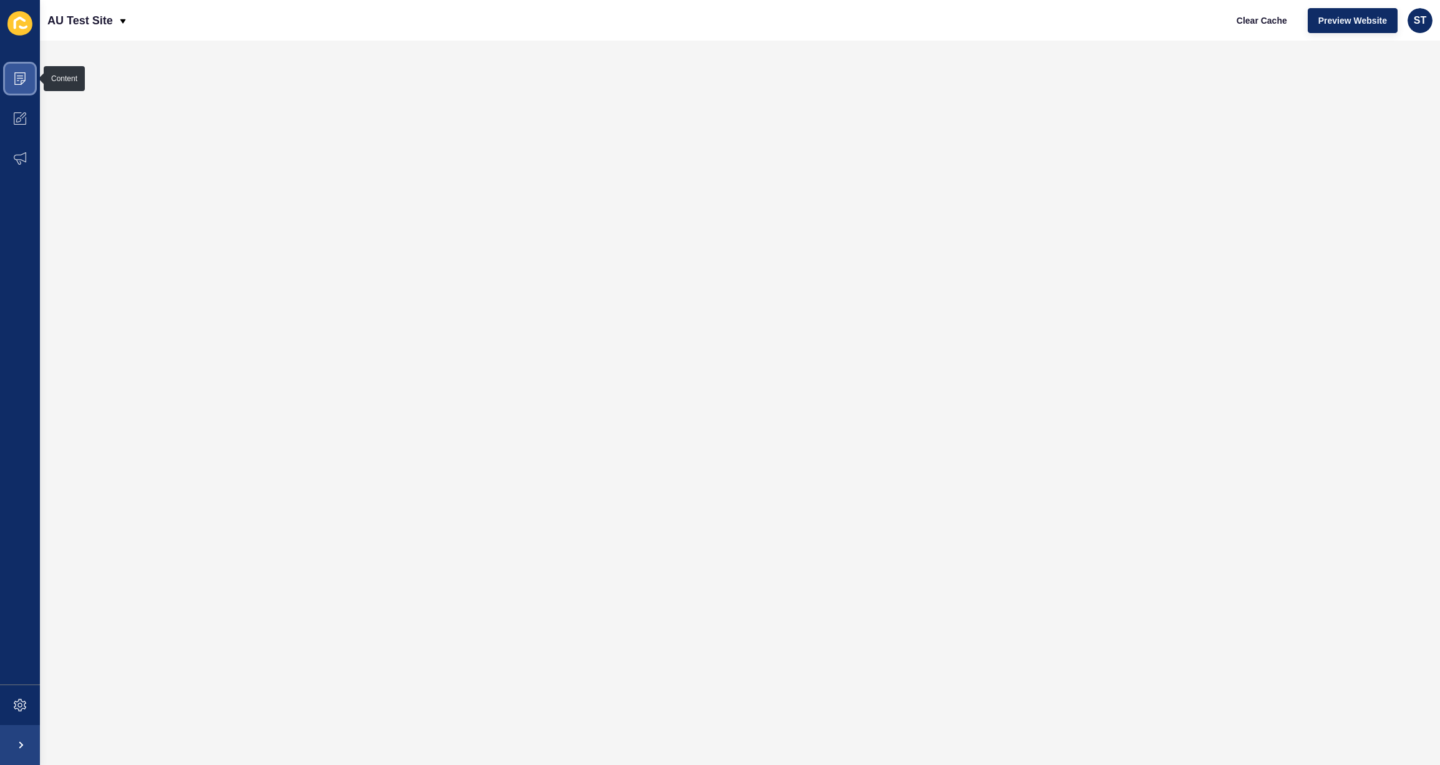
click at [19, 86] on span at bounding box center [20, 79] width 40 height 40
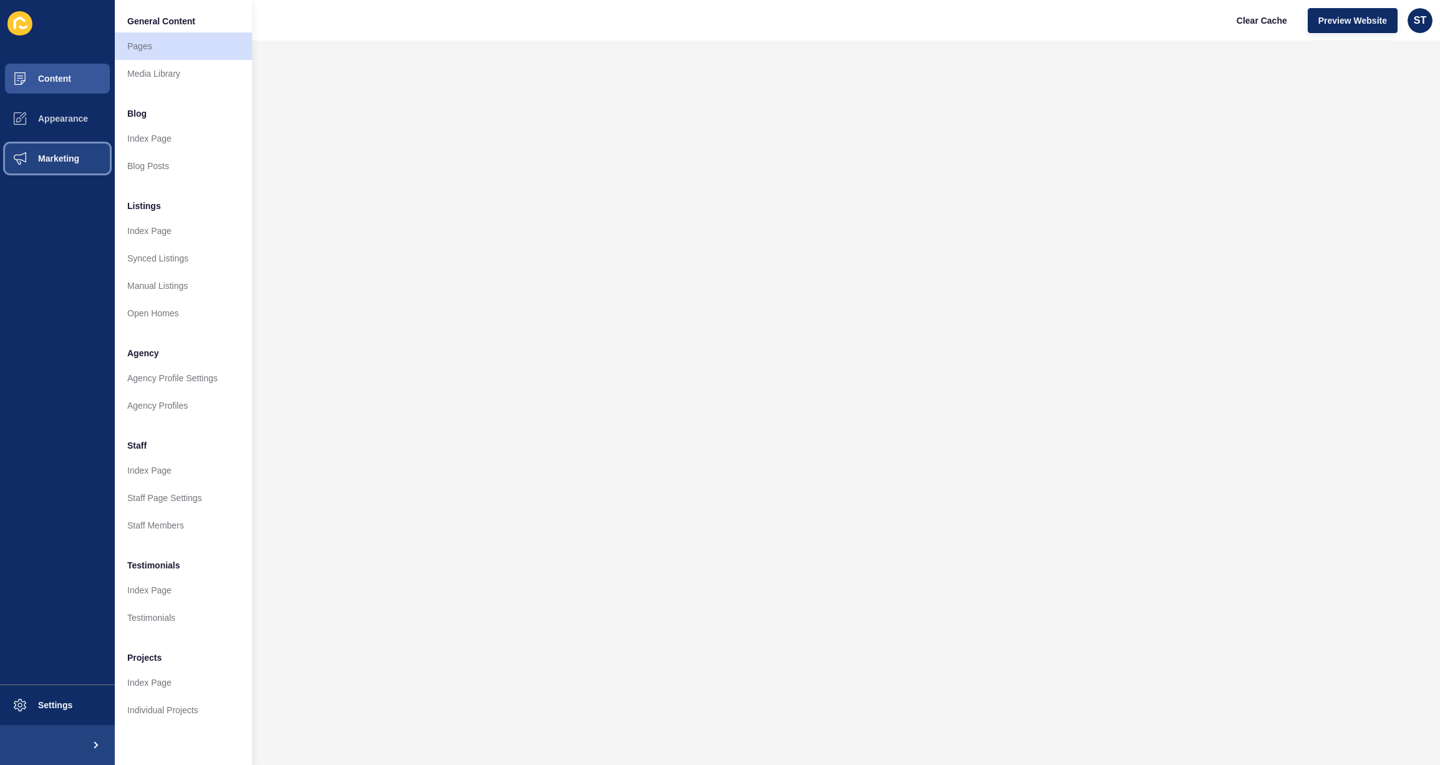
click at [74, 163] on span "Marketing" at bounding box center [38, 159] width 81 height 10
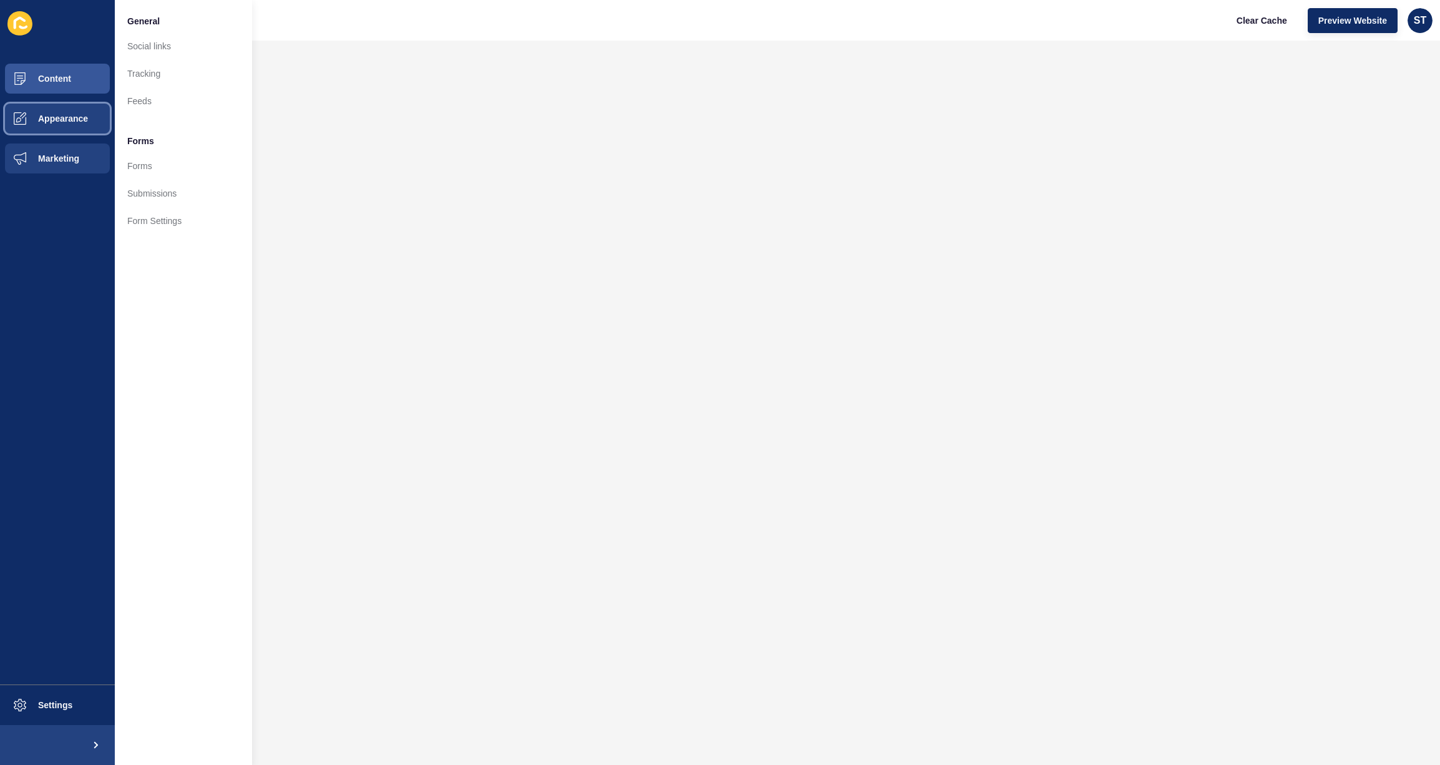
click at [72, 114] on span "Appearance" at bounding box center [43, 119] width 90 height 10
click at [162, 161] on link "Menus" at bounding box center [183, 155] width 137 height 27
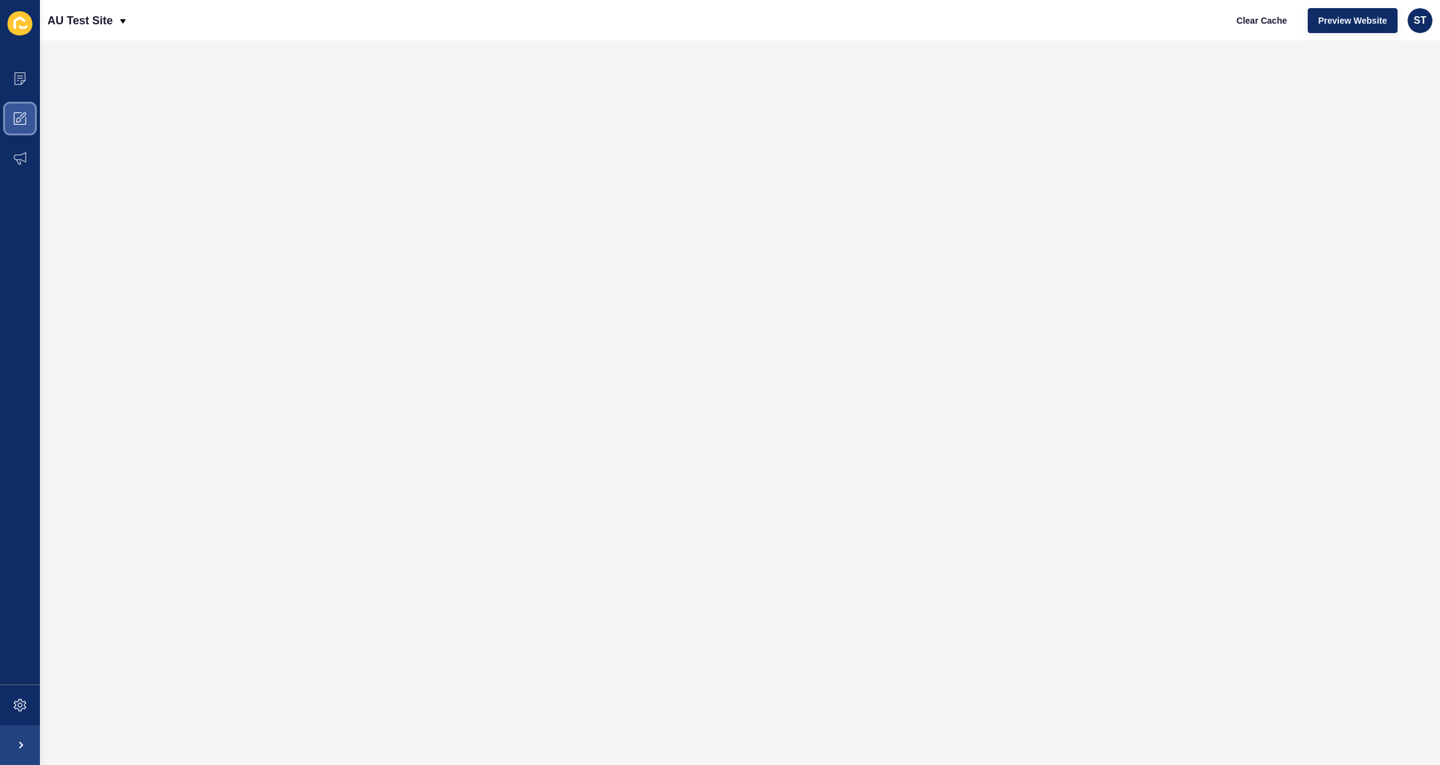
click at [28, 115] on span at bounding box center [20, 119] width 40 height 40
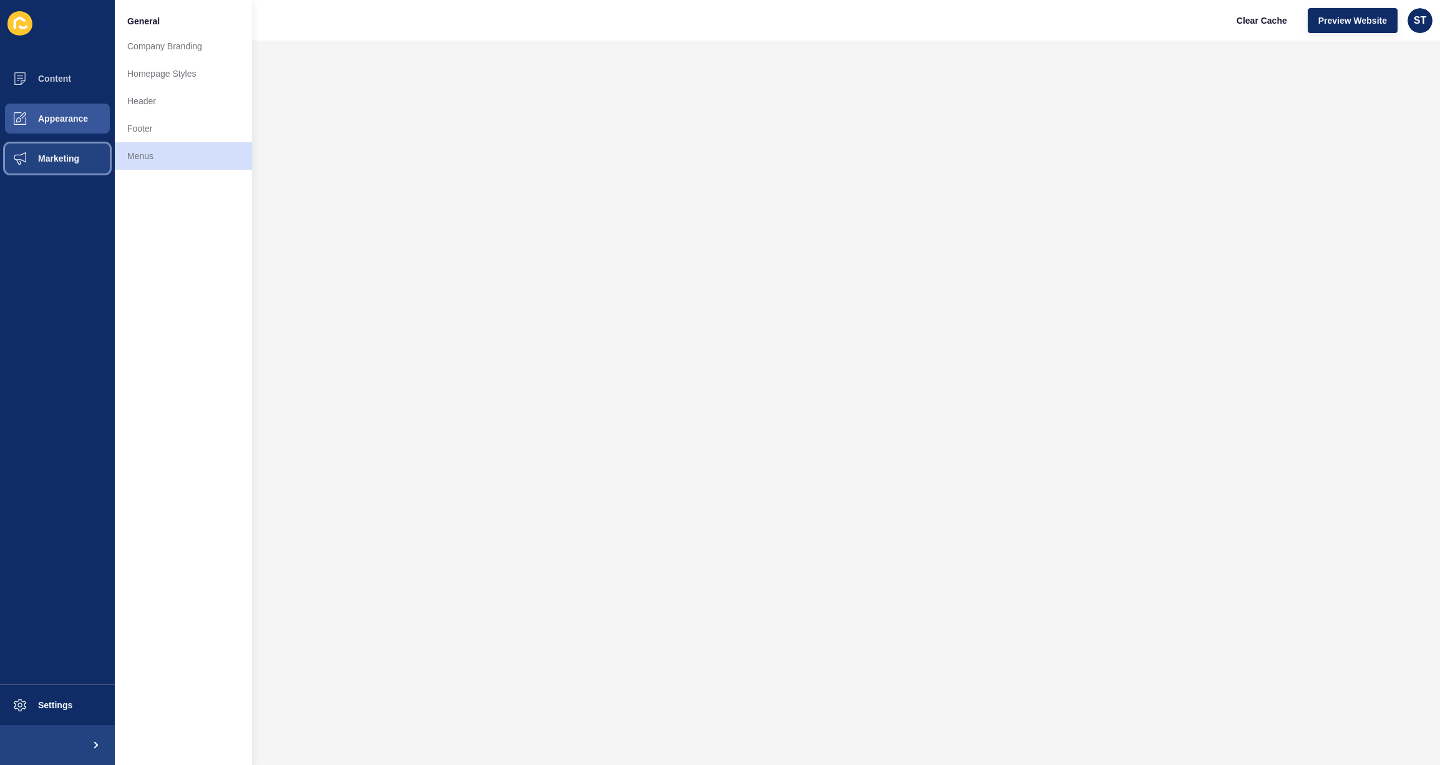
click at [54, 147] on button "Marketing" at bounding box center [57, 159] width 115 height 40
click at [173, 171] on link "Forms" at bounding box center [183, 165] width 137 height 27
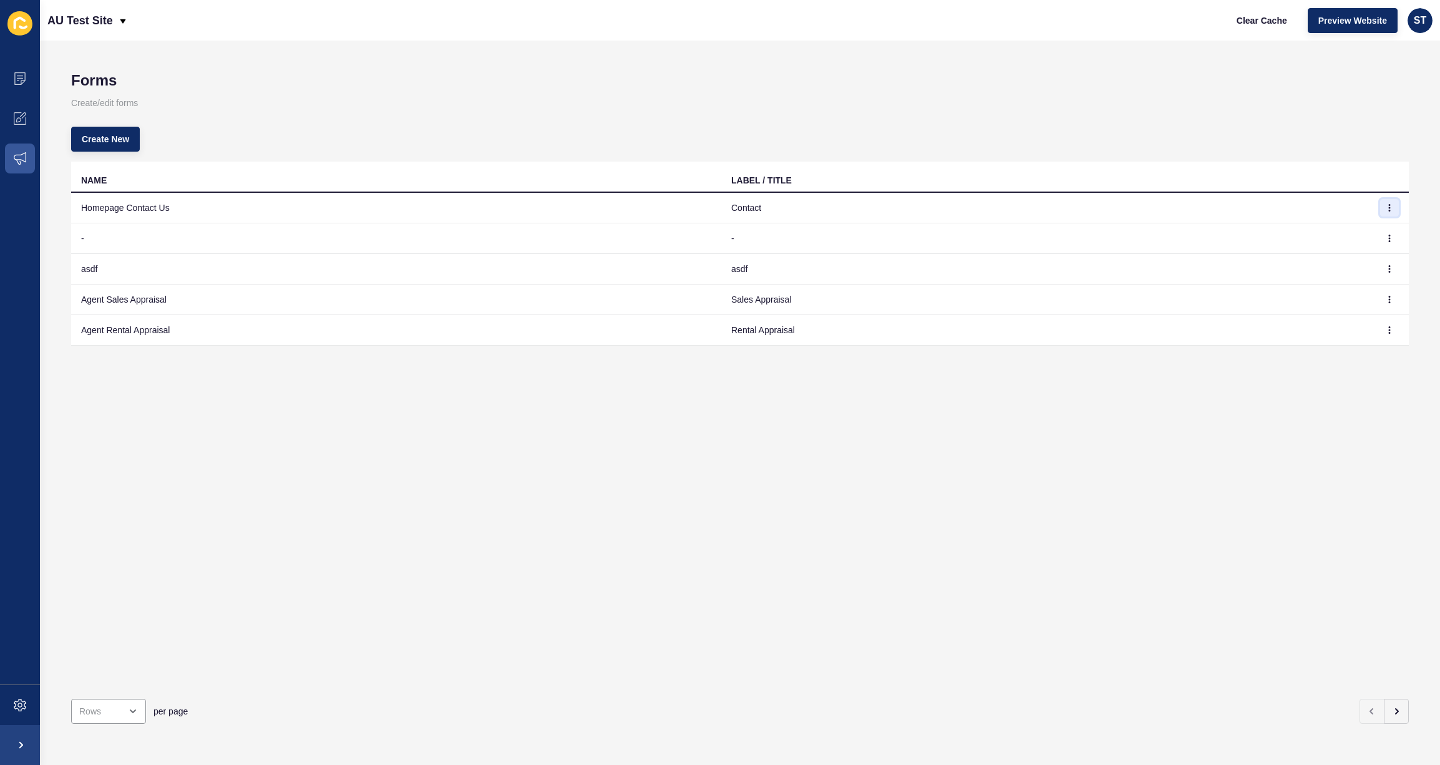
click at [1399, 207] on button "button" at bounding box center [1389, 207] width 19 height 17
click at [1378, 228] on link "Edit" at bounding box center [1355, 231] width 87 height 27
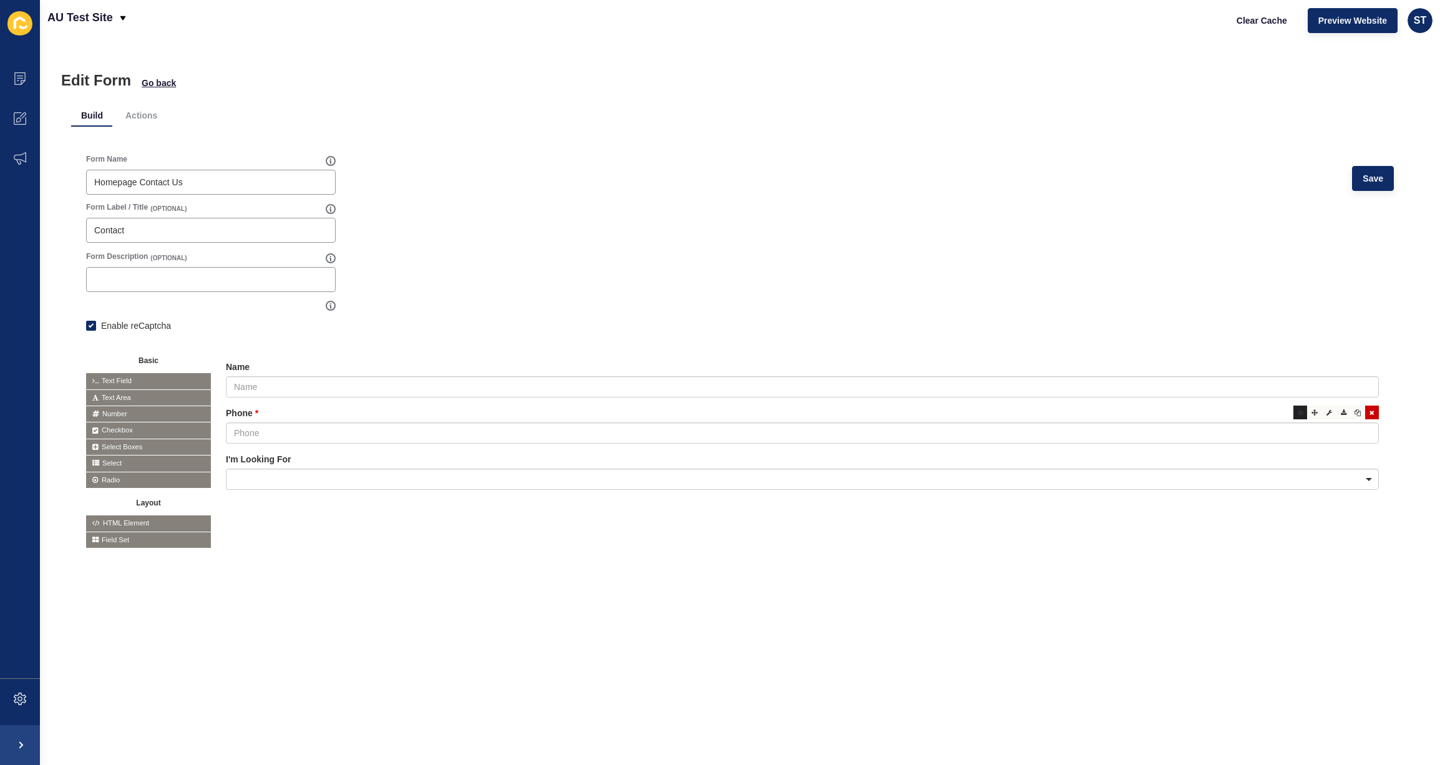
click at [1304, 413] on div at bounding box center [1301, 413] width 14 height 14
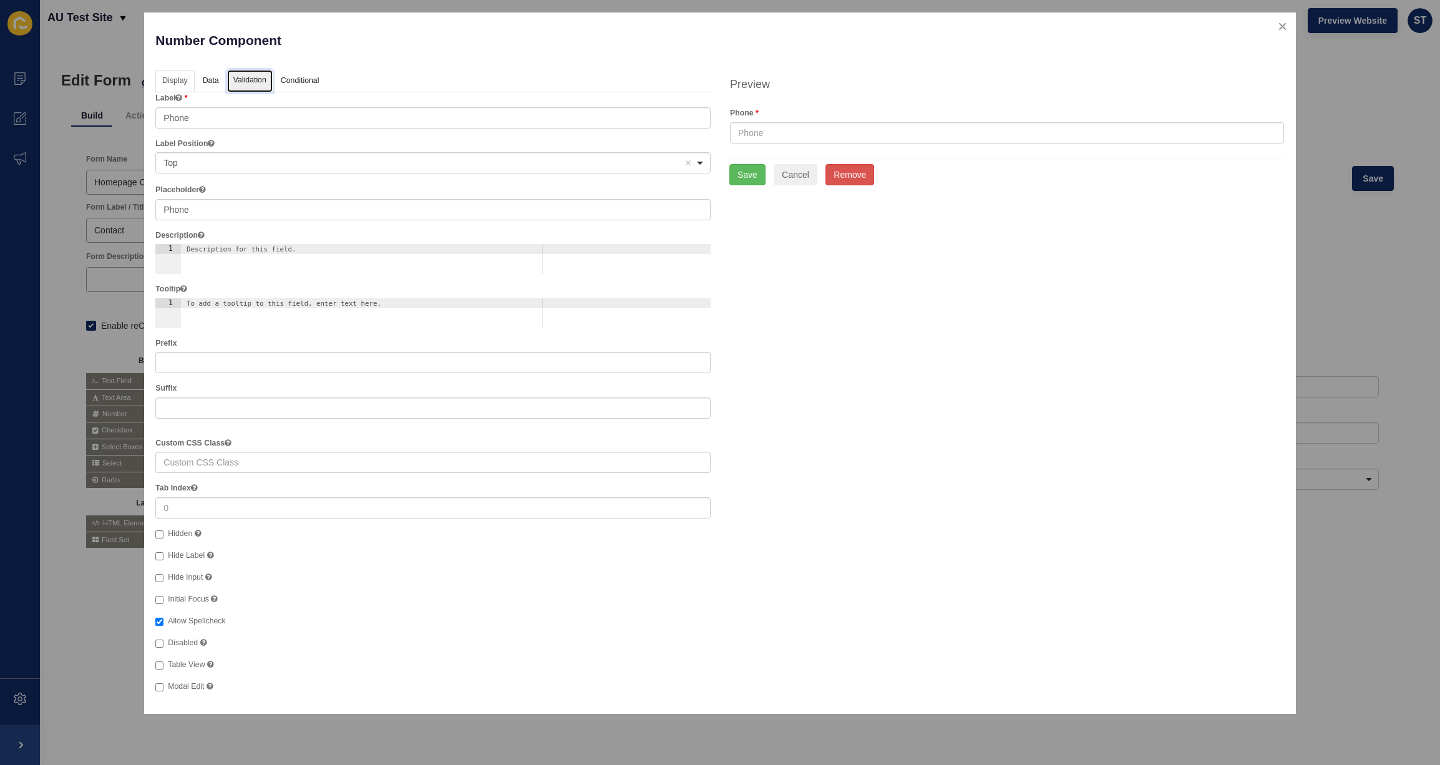
click at [260, 76] on link "Validation" at bounding box center [250, 81] width 46 height 23
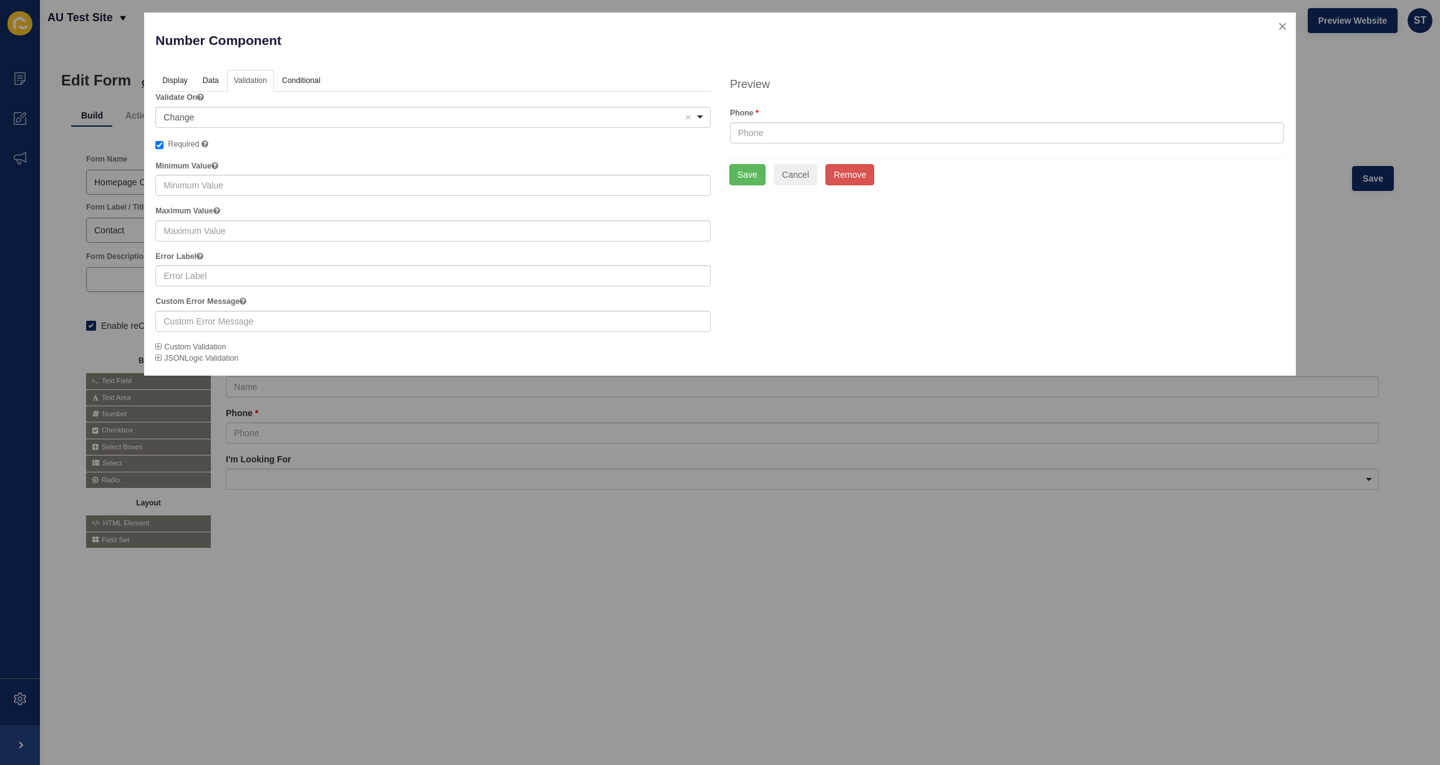
click at [157, 359] on icon at bounding box center [158, 357] width 6 height 7
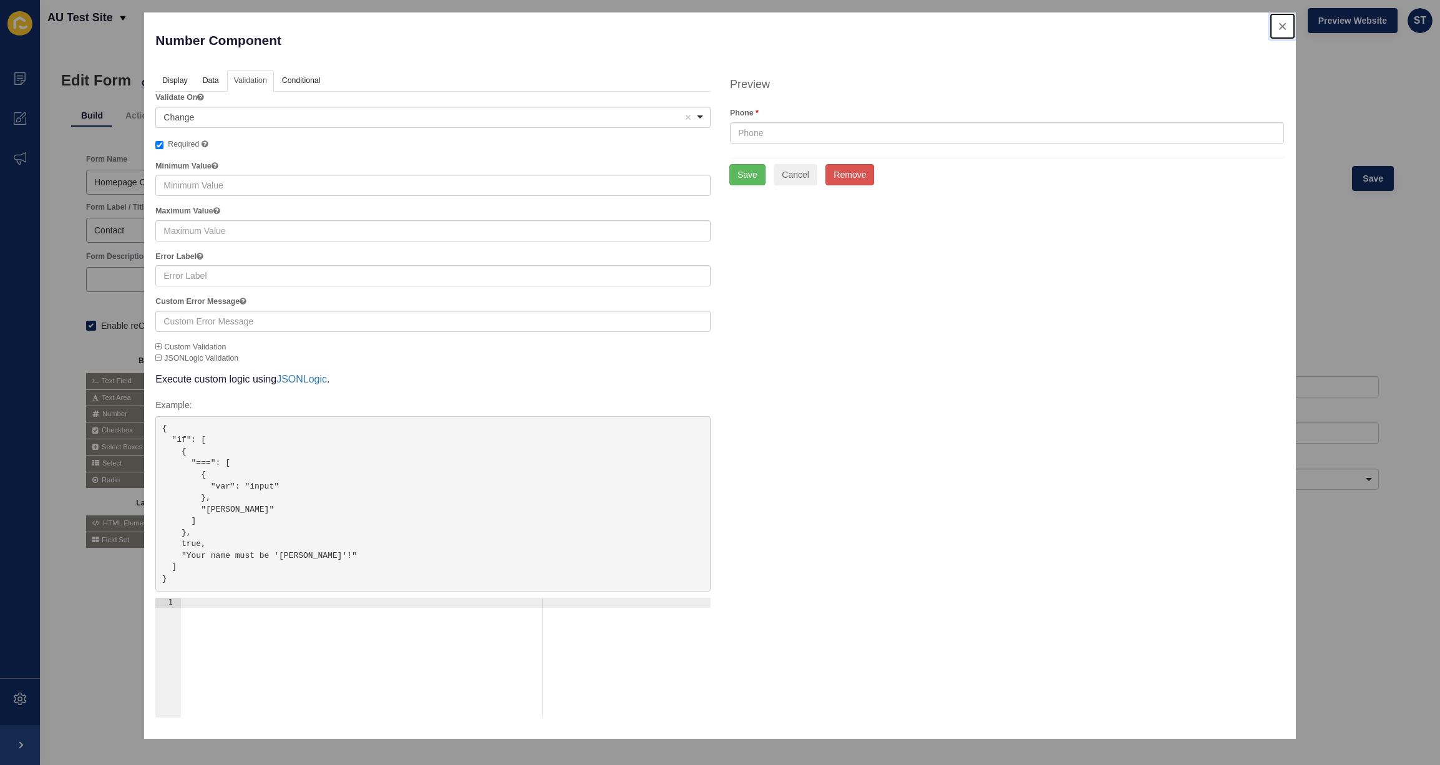
click at [1281, 26] on button "close" at bounding box center [1283, 26] width 26 height 26
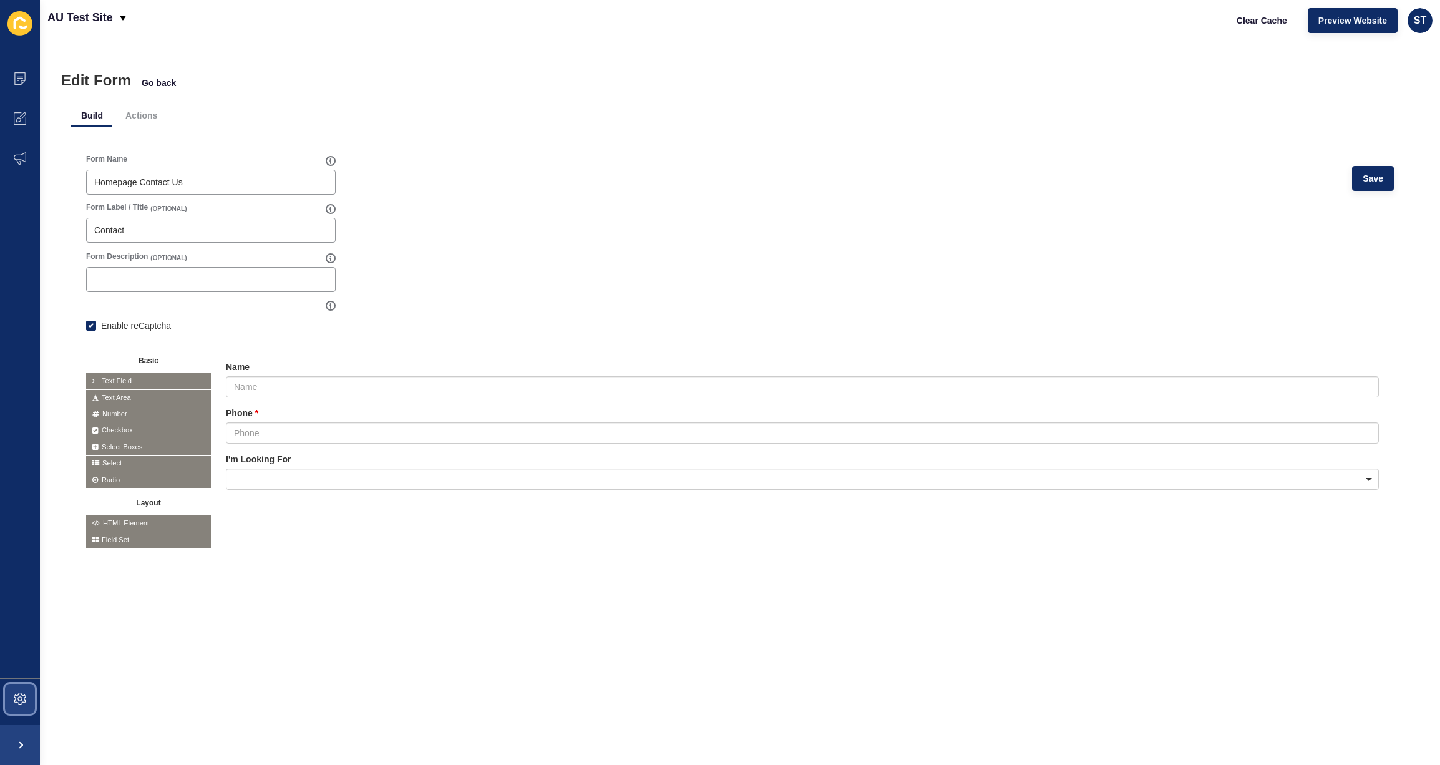
click at [27, 700] on span at bounding box center [20, 699] width 40 height 40
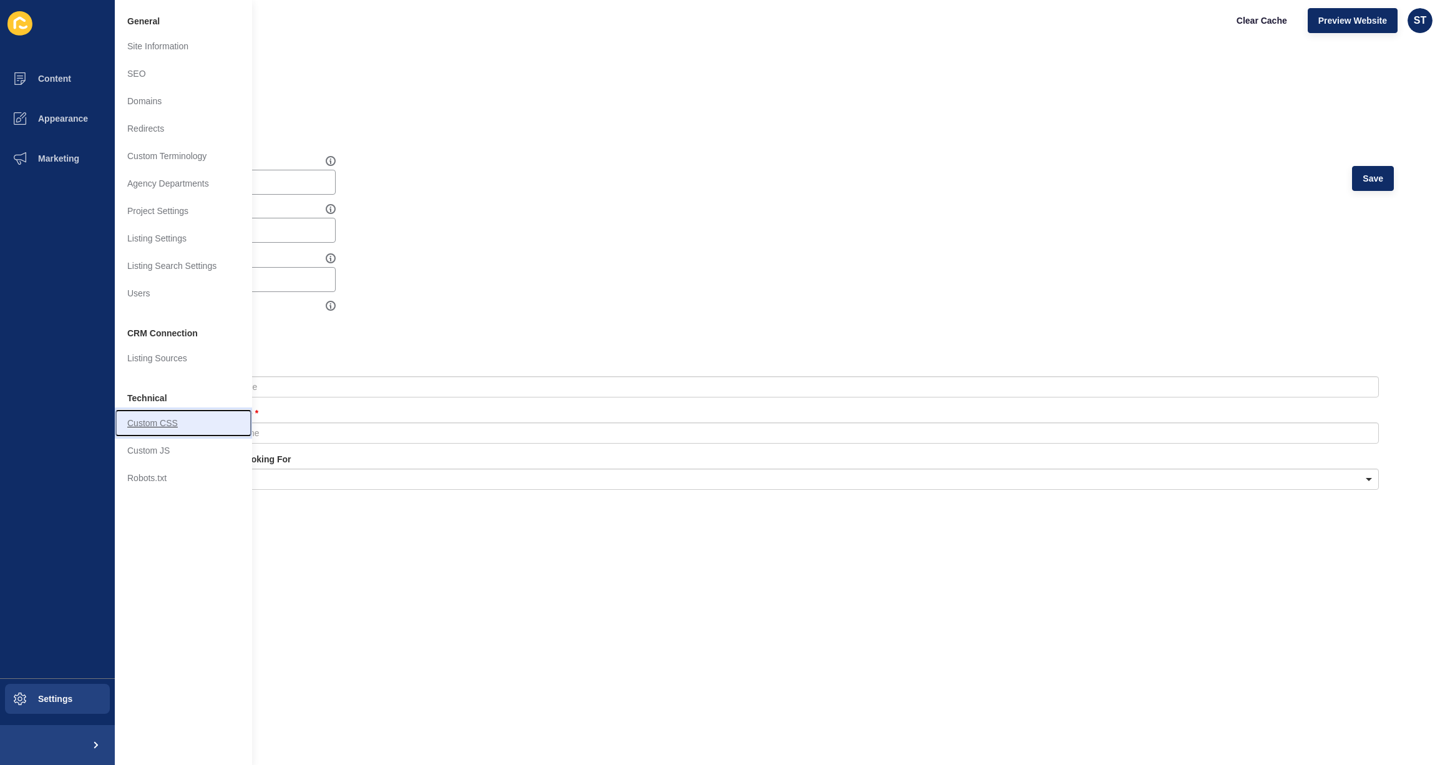
click at [180, 427] on link "Custom CSS" at bounding box center [183, 422] width 137 height 27
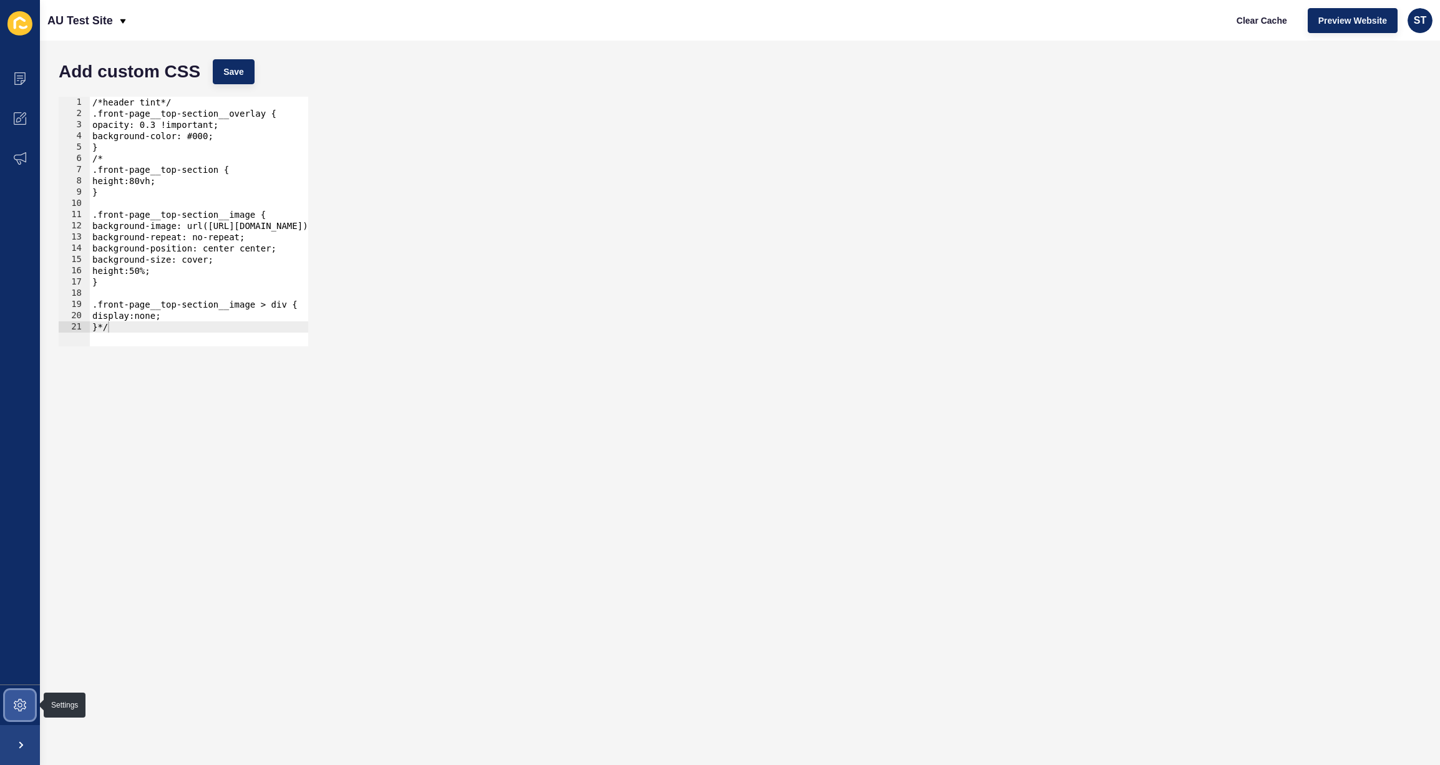
click at [36, 703] on span at bounding box center [20, 705] width 40 height 40
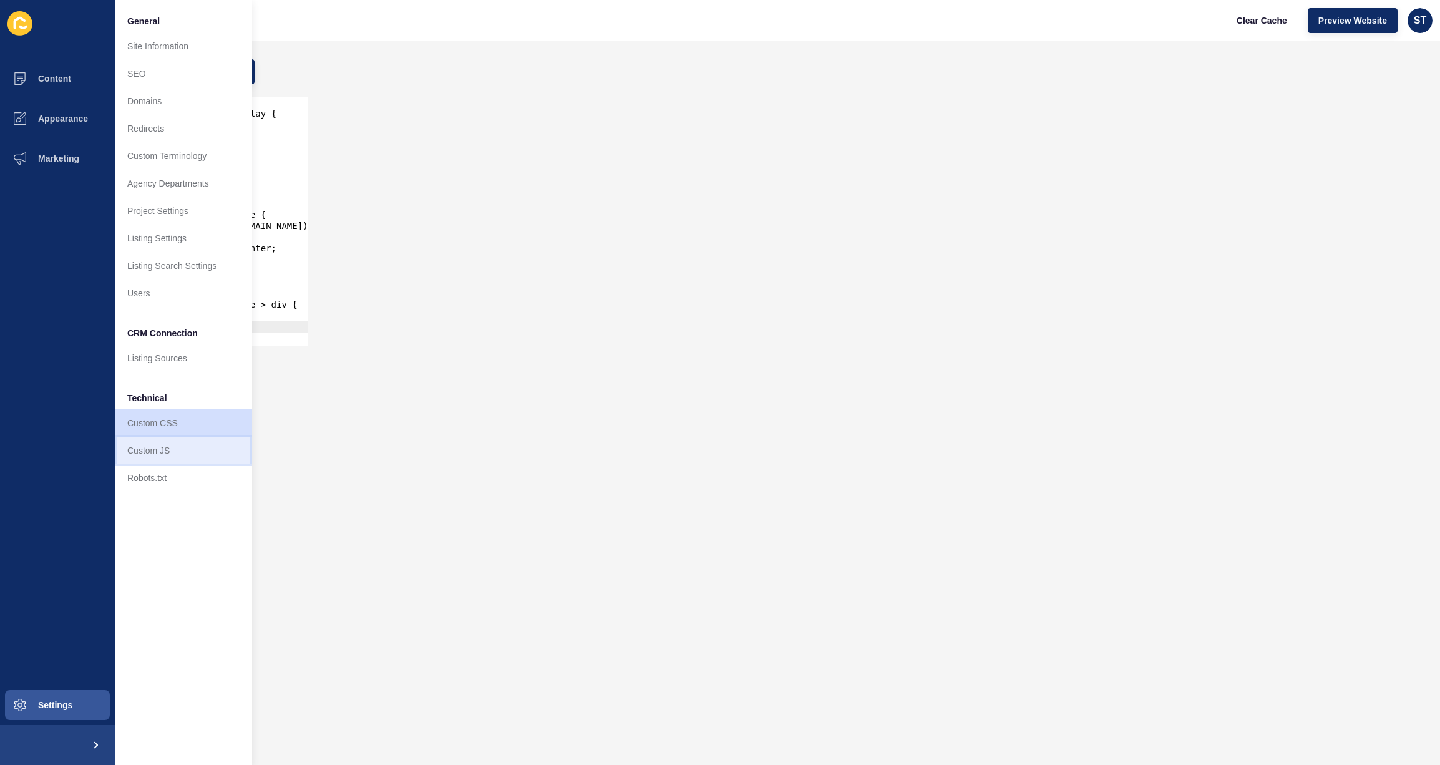
click at [190, 456] on link "Custom JS" at bounding box center [183, 450] width 137 height 27
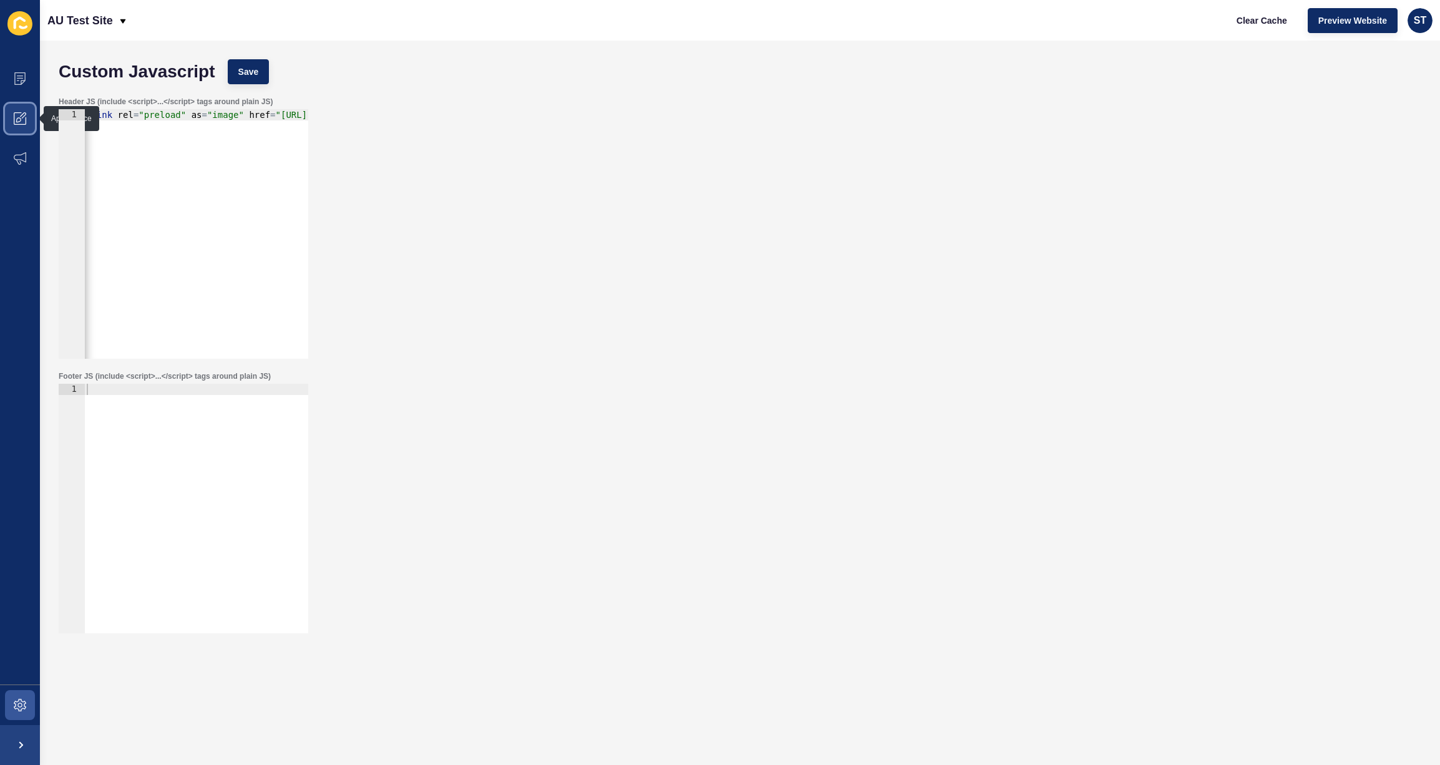
click at [24, 119] on icon at bounding box center [20, 118] width 12 height 12
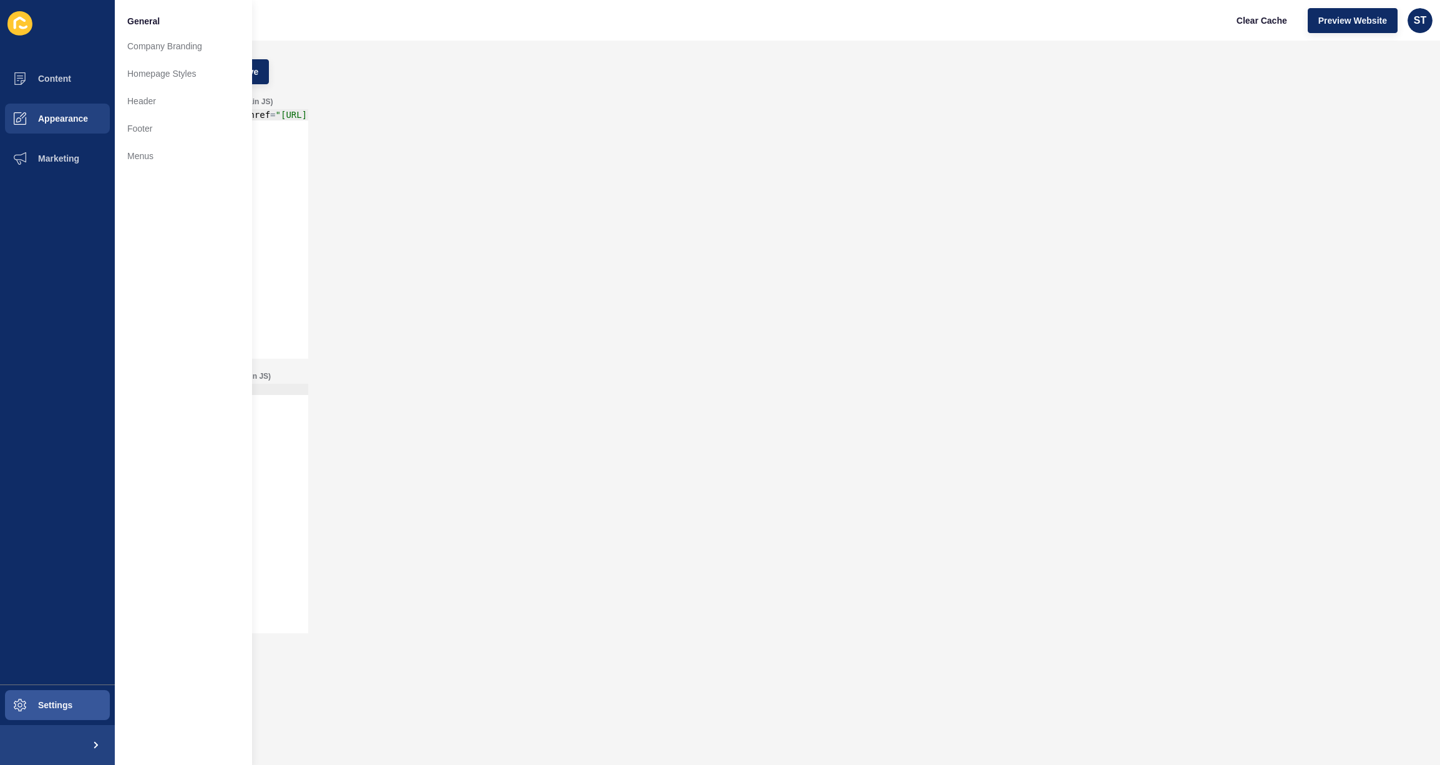
click at [632, 77] on div "Custom Javascript Save" at bounding box center [740, 71] width 1376 height 37
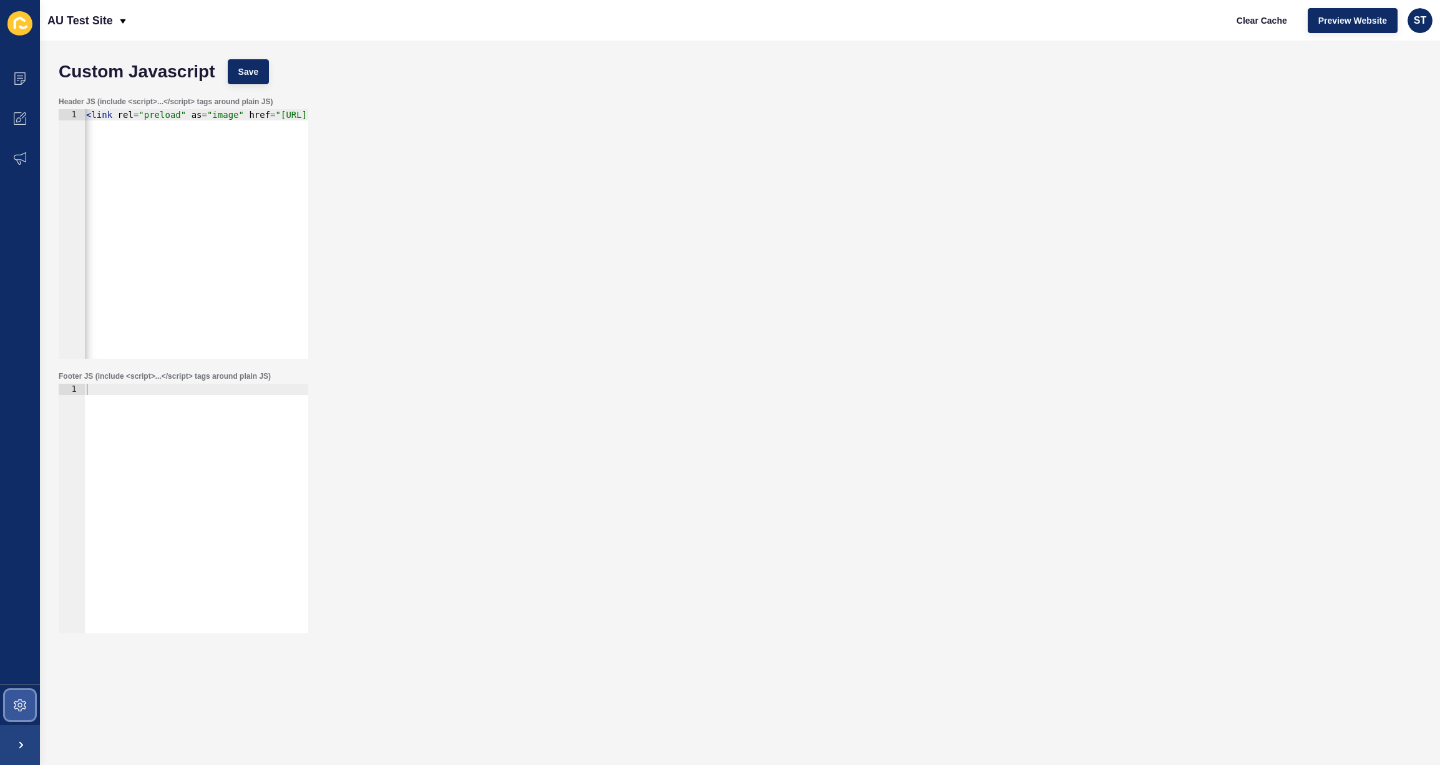
click at [14, 706] on icon at bounding box center [20, 705] width 12 height 12
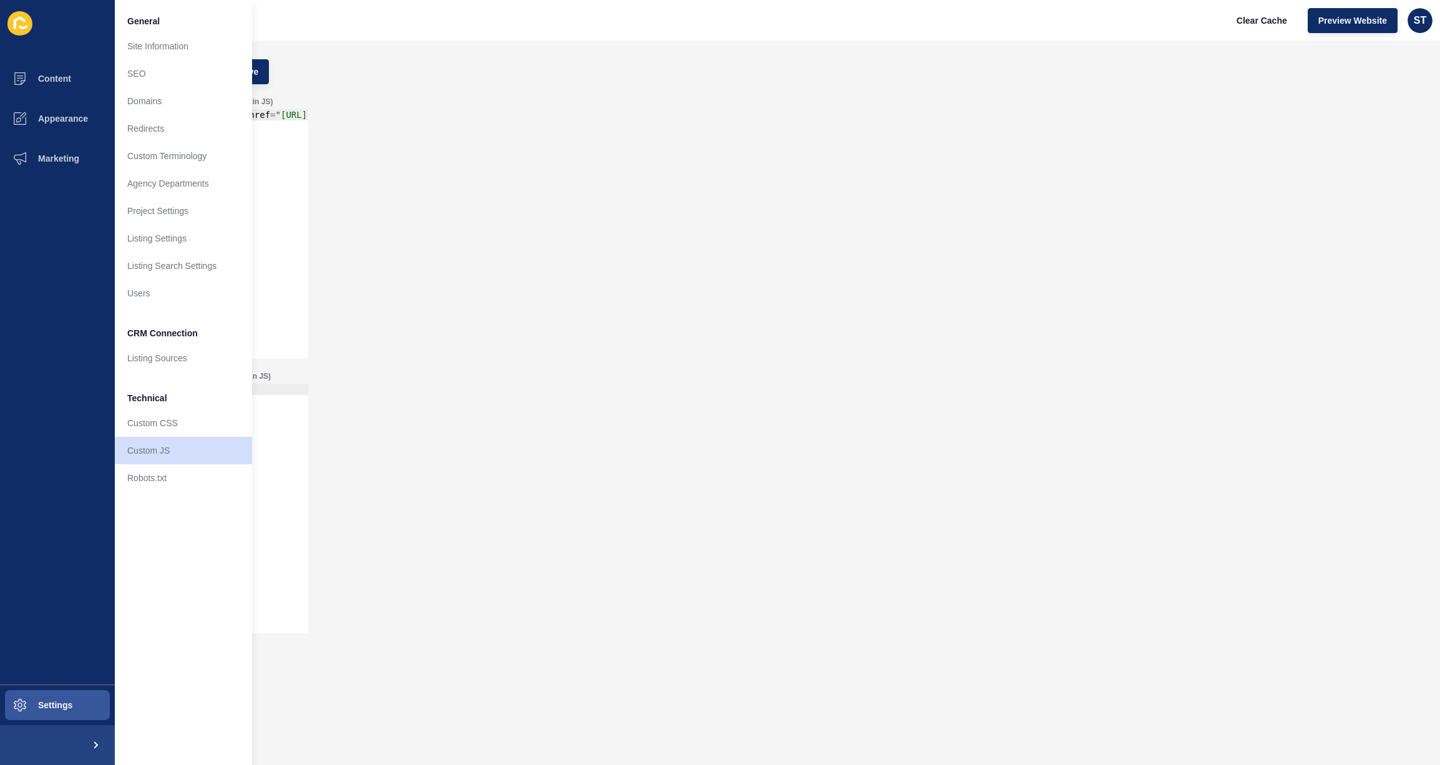
click at [454, 101] on div "Header JS (include <script>...</script> tags around plain JS) 1 < link rel = "p…" at bounding box center [740, 227] width 1376 height 275
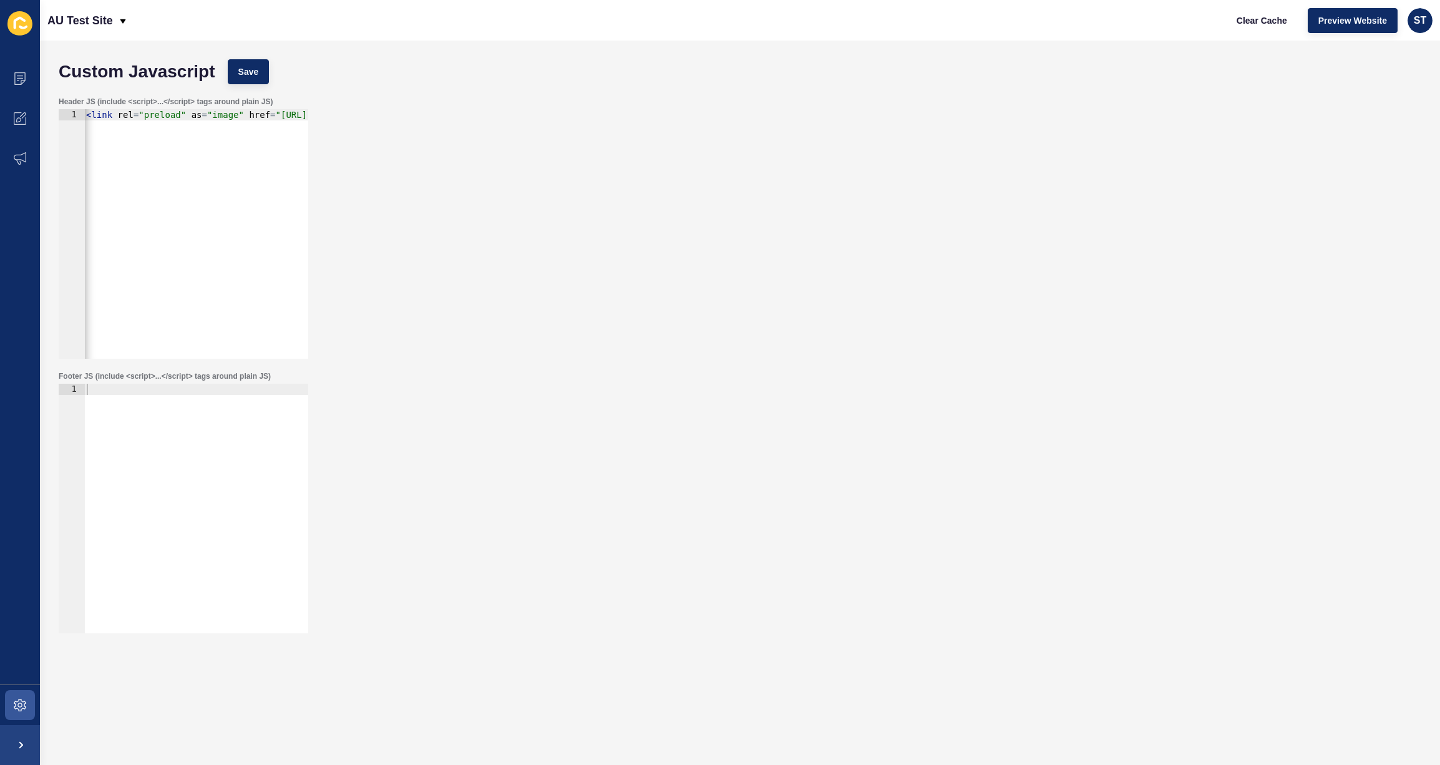
click at [41, 708] on div "Custom Javascript Save Header JS (include <script>...</script> tags around plai…" at bounding box center [740, 403] width 1400 height 725
click at [31, 710] on span at bounding box center [20, 705] width 40 height 40
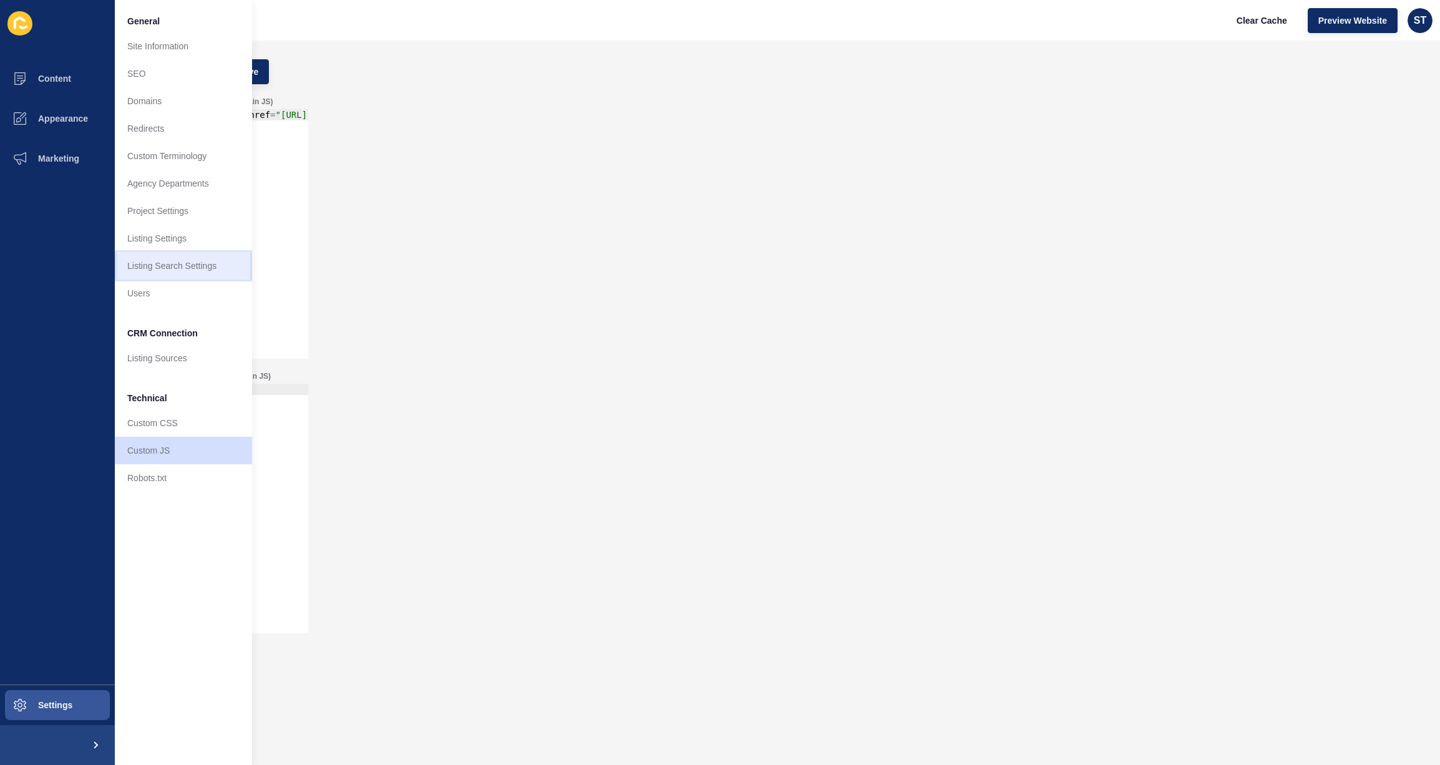
click at [190, 261] on link "Listing Search Settings" at bounding box center [183, 265] width 137 height 27
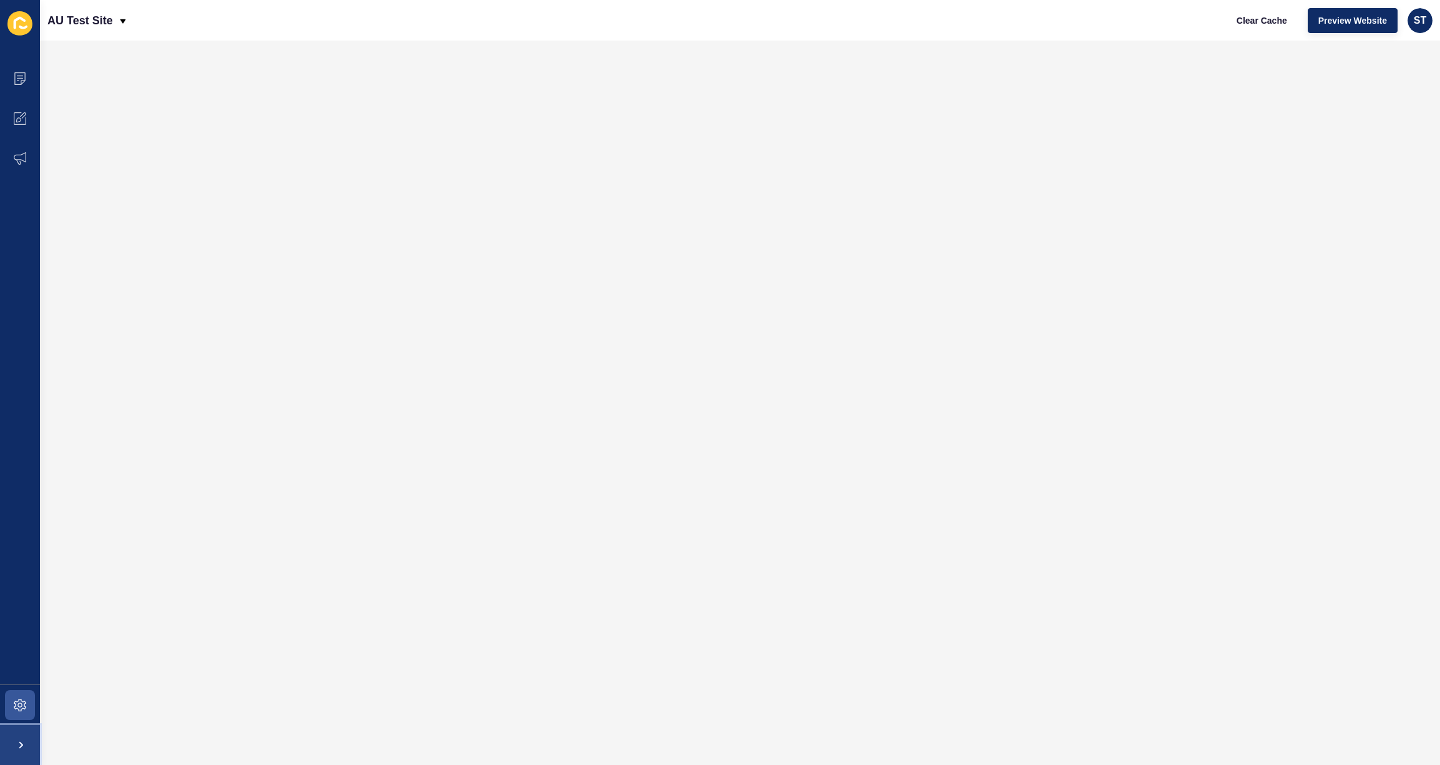
click at [35, 758] on span at bounding box center [20, 745] width 40 height 40
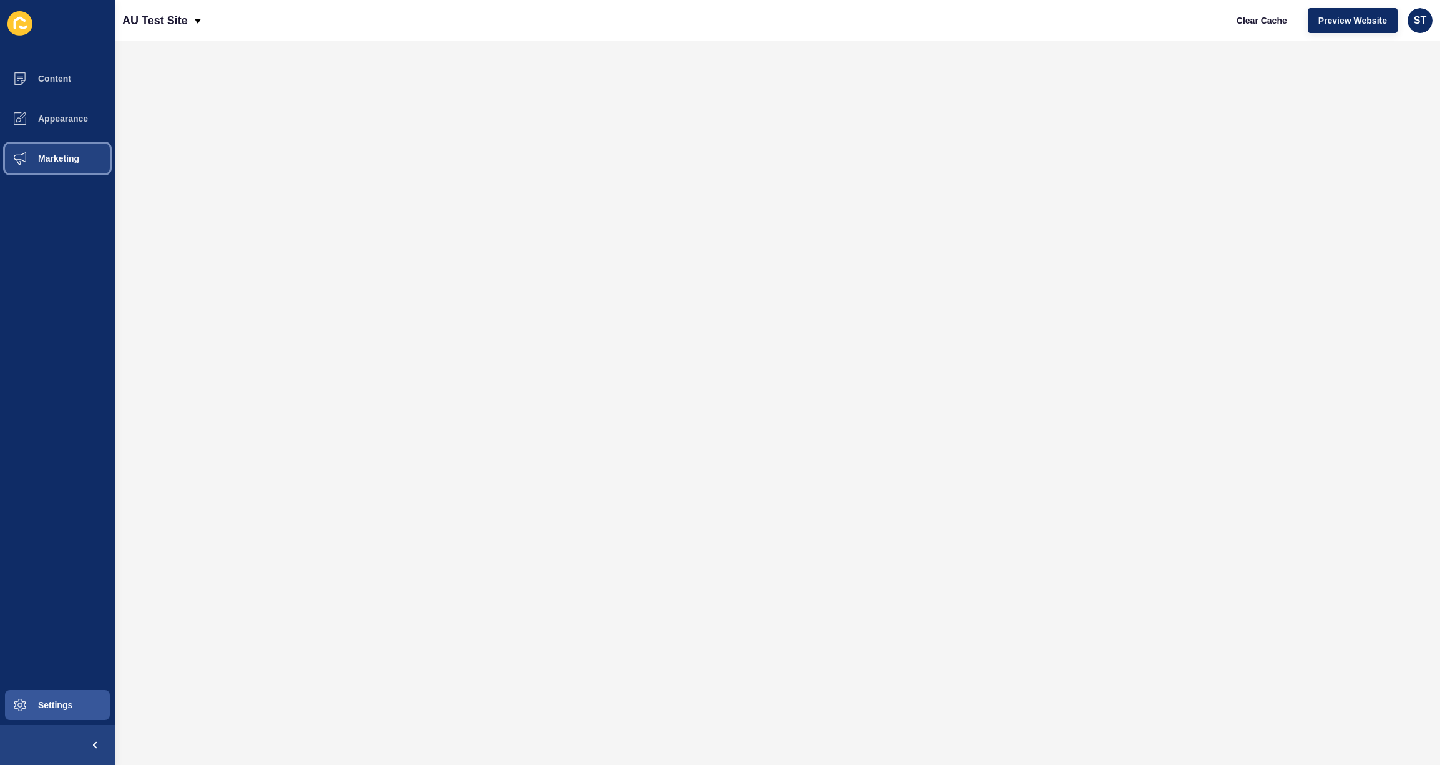
click at [76, 169] on button "Marketing" at bounding box center [57, 159] width 115 height 40
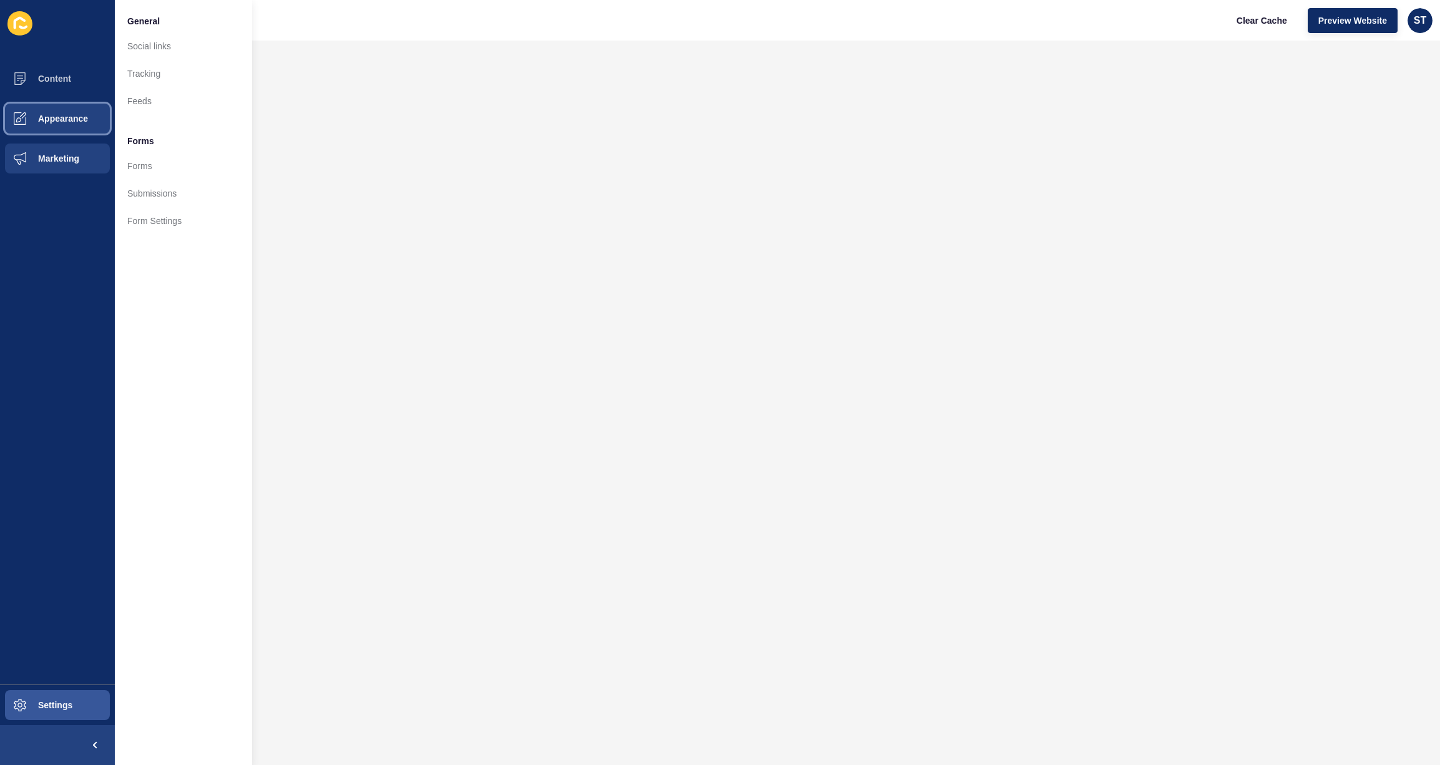
click at [73, 128] on button "Appearance" at bounding box center [57, 119] width 115 height 40
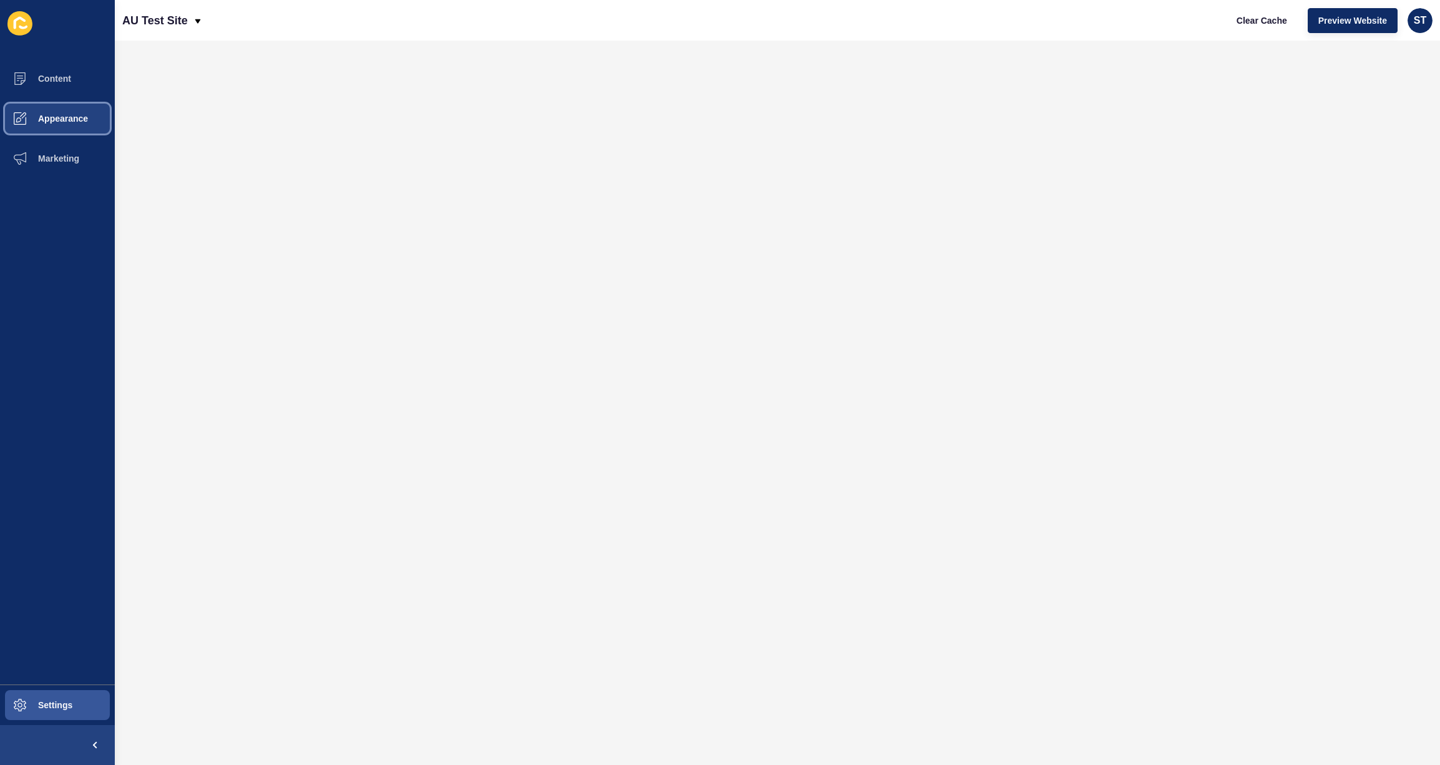
click at [54, 124] on button "Appearance" at bounding box center [57, 119] width 115 height 40
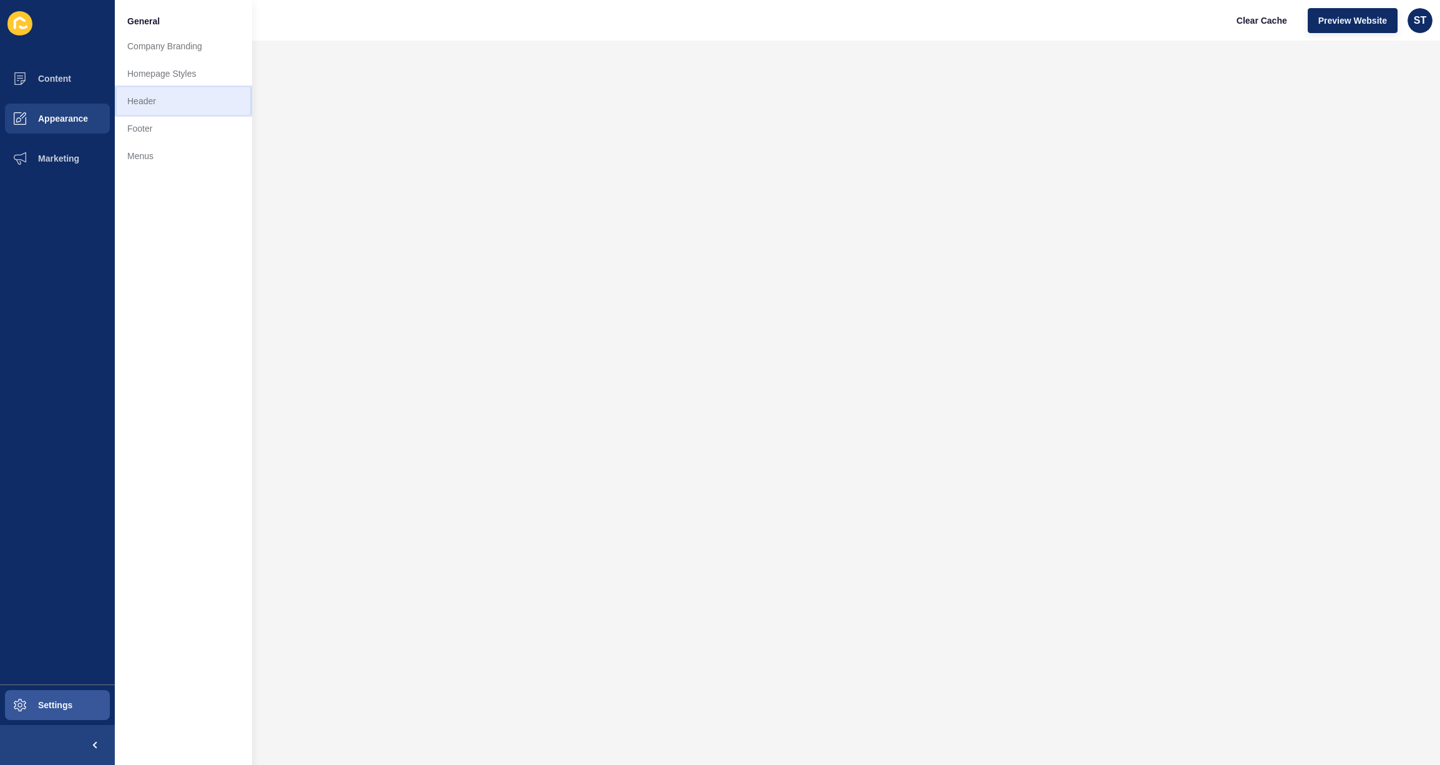
click at [159, 104] on link "Header" at bounding box center [183, 100] width 137 height 27
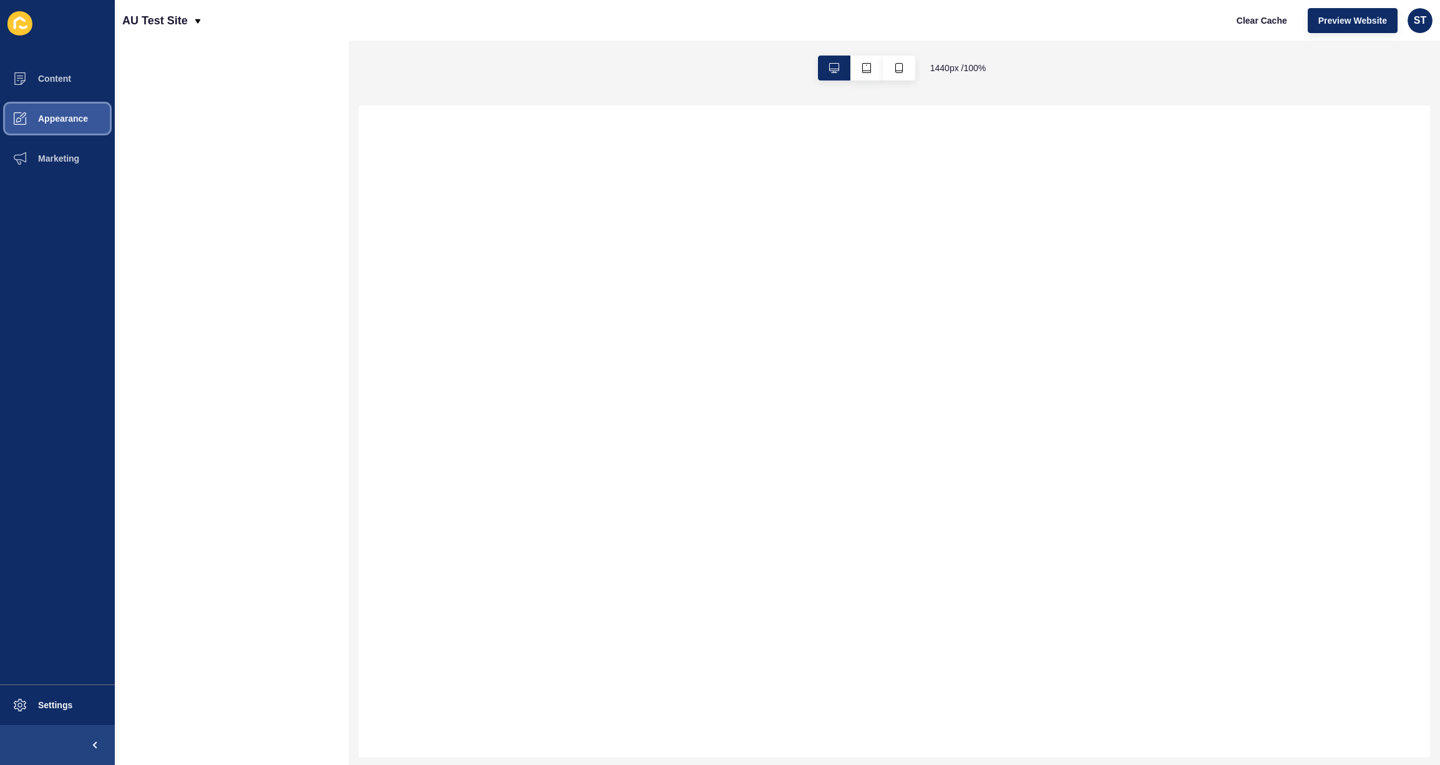
click at [70, 115] on span "Appearance" at bounding box center [43, 119] width 90 height 10
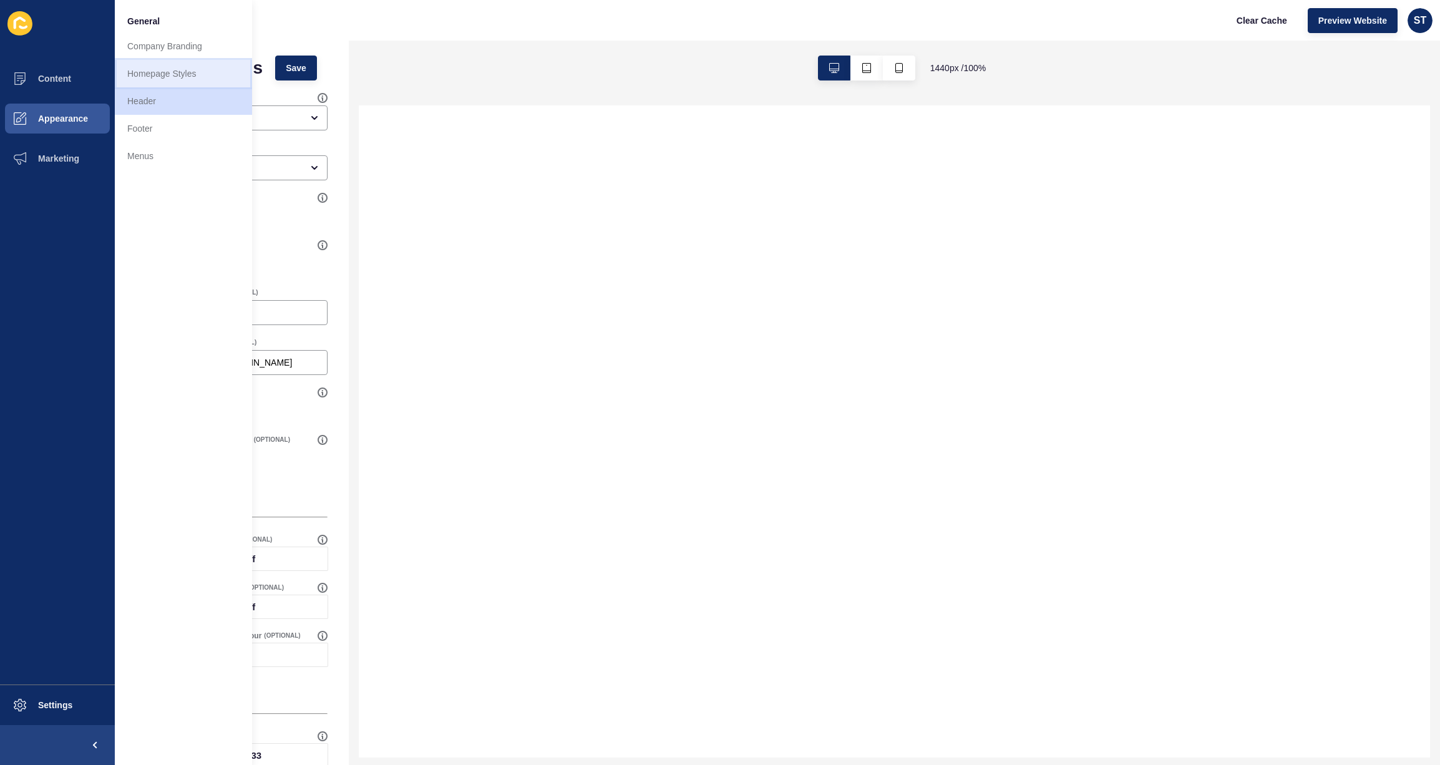
click at [165, 72] on link "Homepage Styles" at bounding box center [183, 73] width 137 height 27
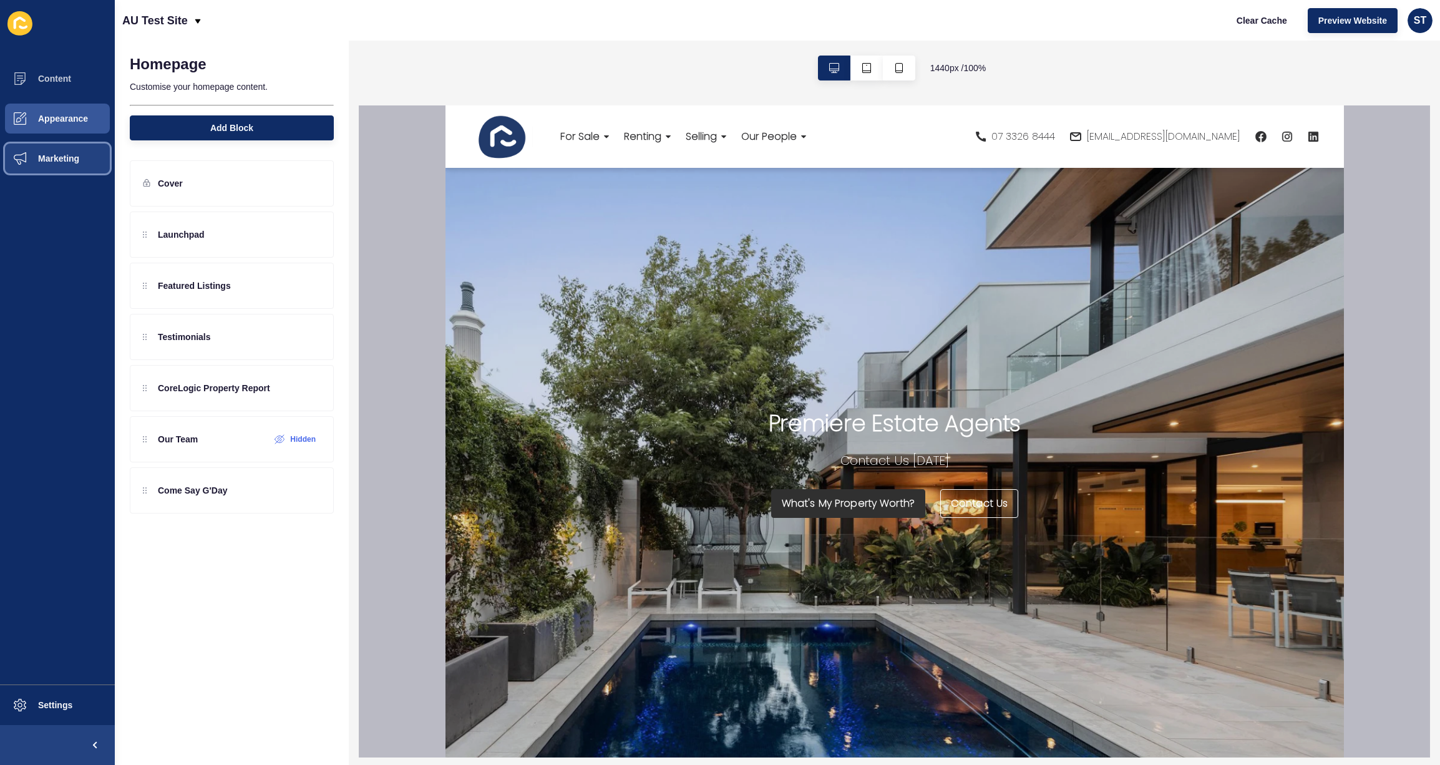
click at [76, 152] on button "Marketing" at bounding box center [57, 159] width 115 height 40
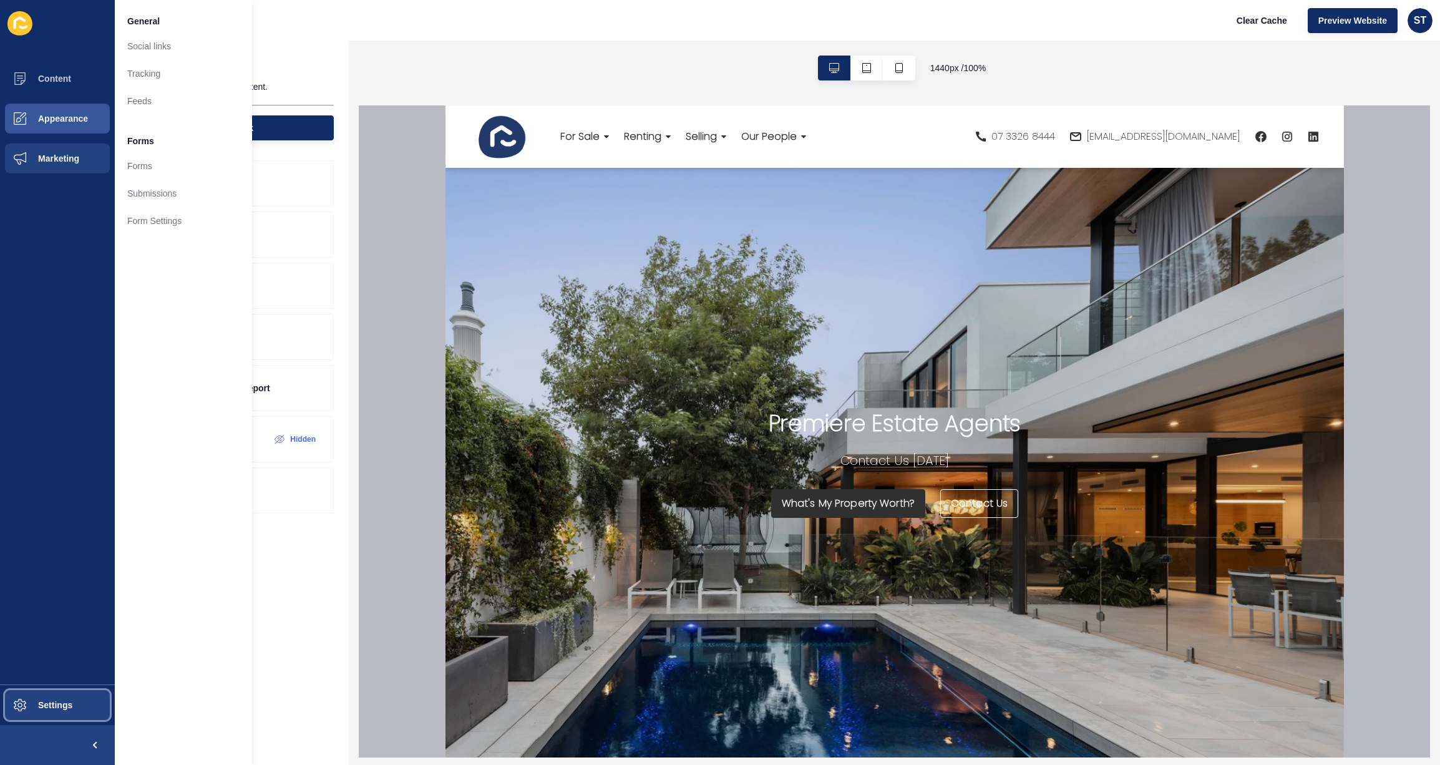
click at [54, 705] on span "Settings" at bounding box center [35, 705] width 74 height 10
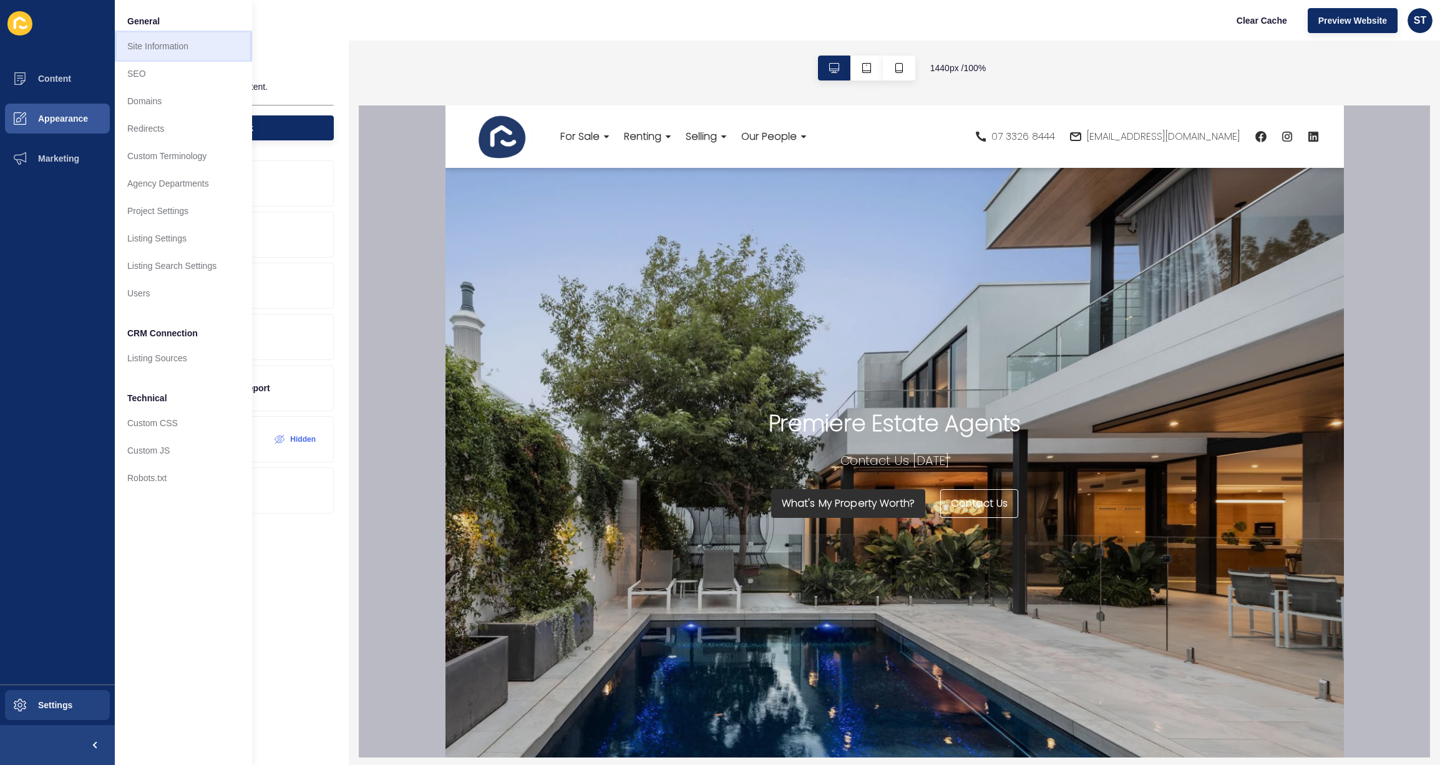
click at [180, 41] on link "Site Information" at bounding box center [183, 45] width 137 height 27
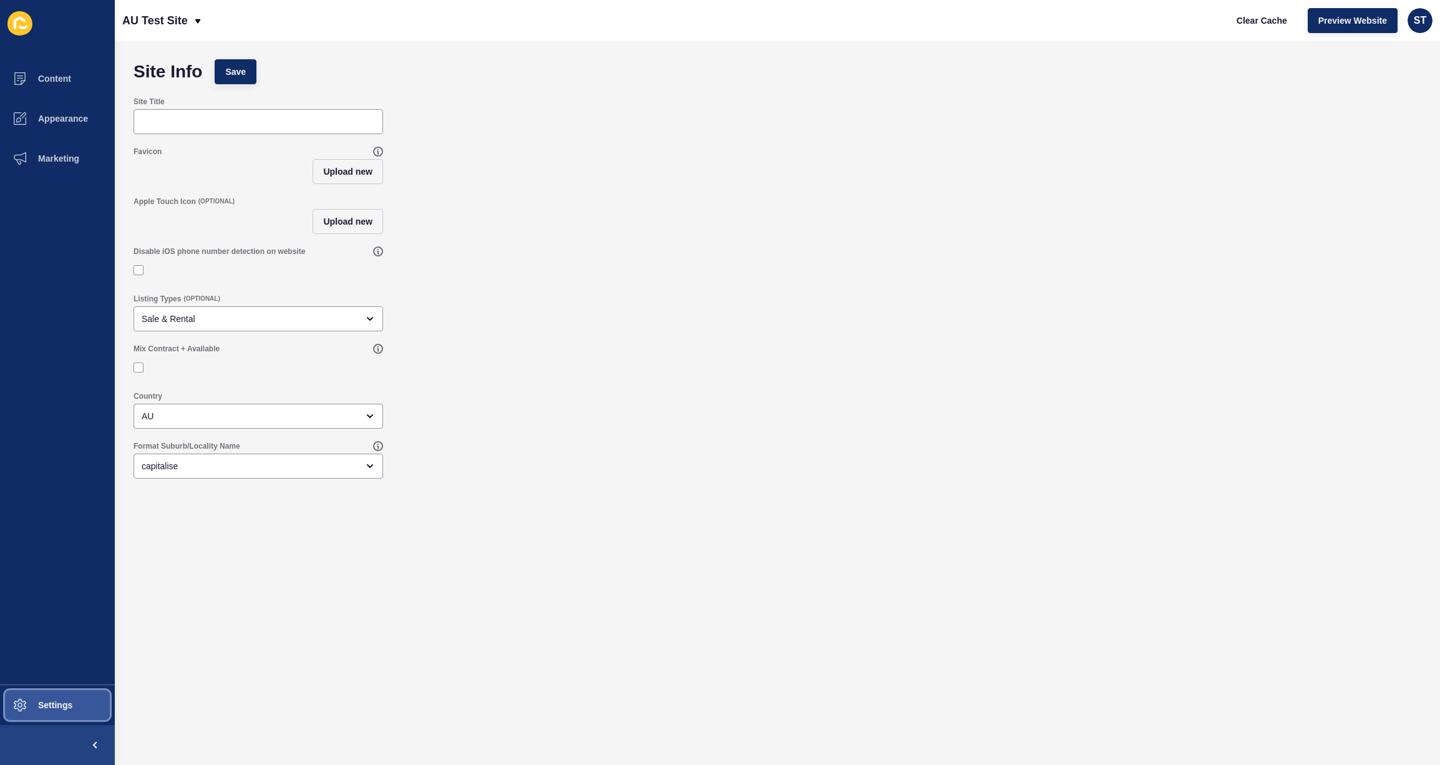
click at [67, 703] on span "Settings" at bounding box center [35, 705] width 74 height 10
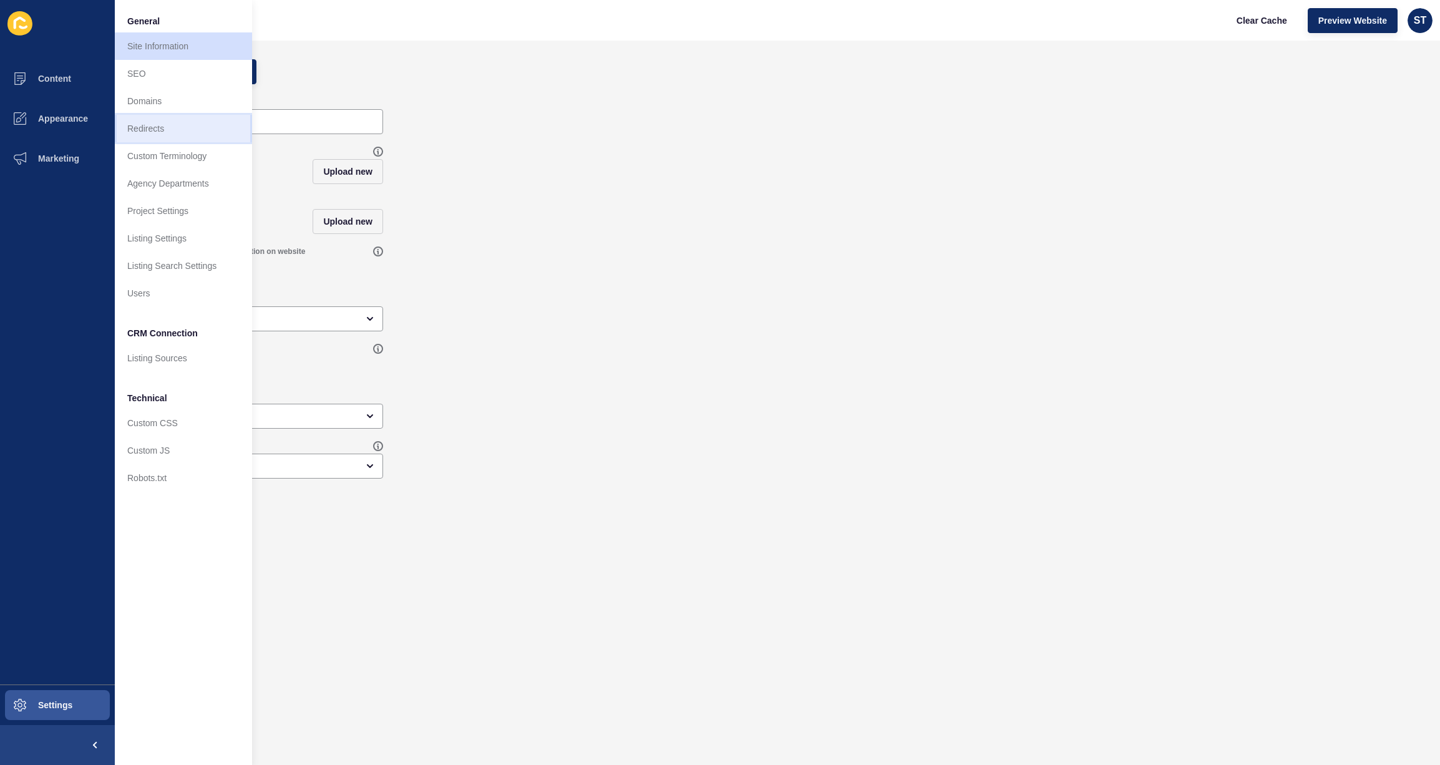
click at [150, 129] on link "Redirects" at bounding box center [183, 128] width 137 height 27
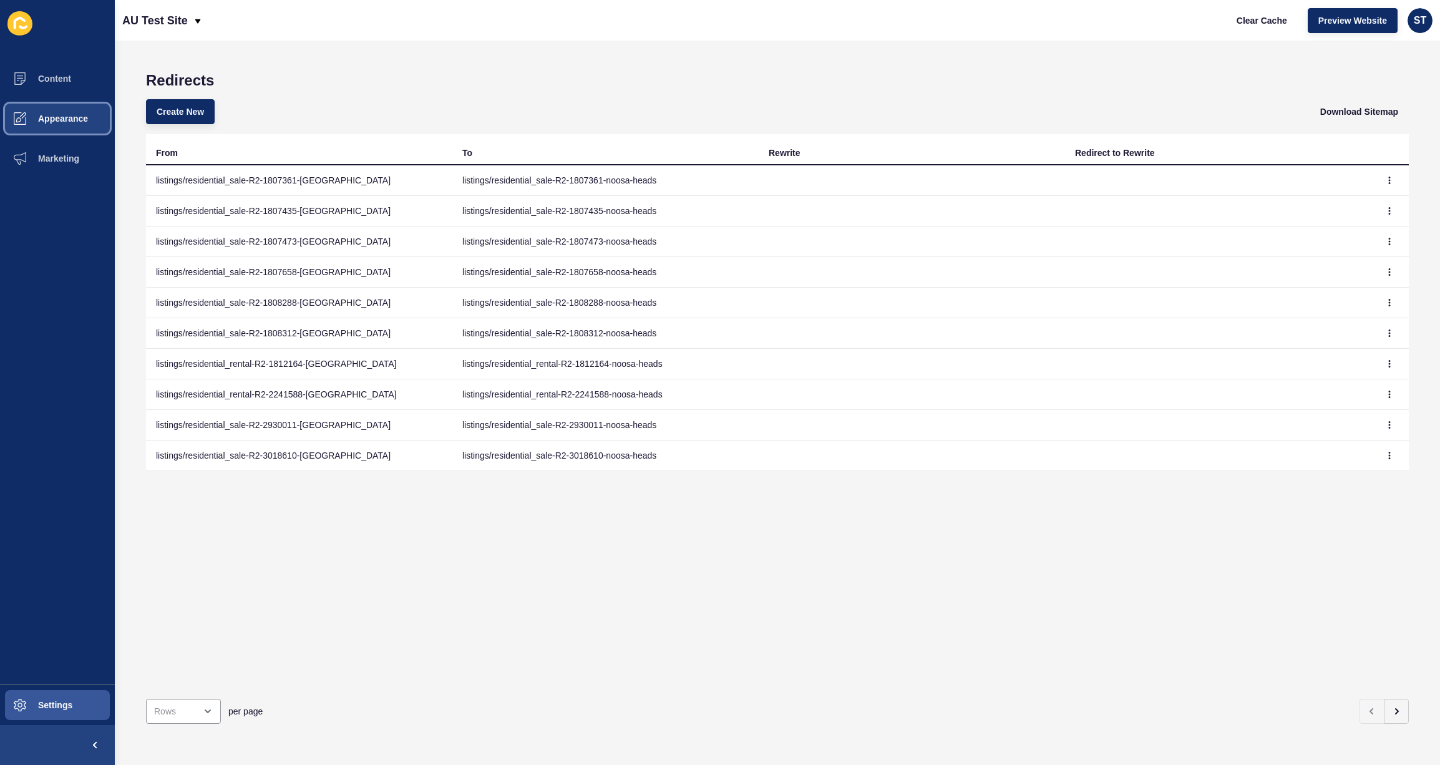
click at [70, 117] on span "Appearance" at bounding box center [43, 119] width 90 height 10
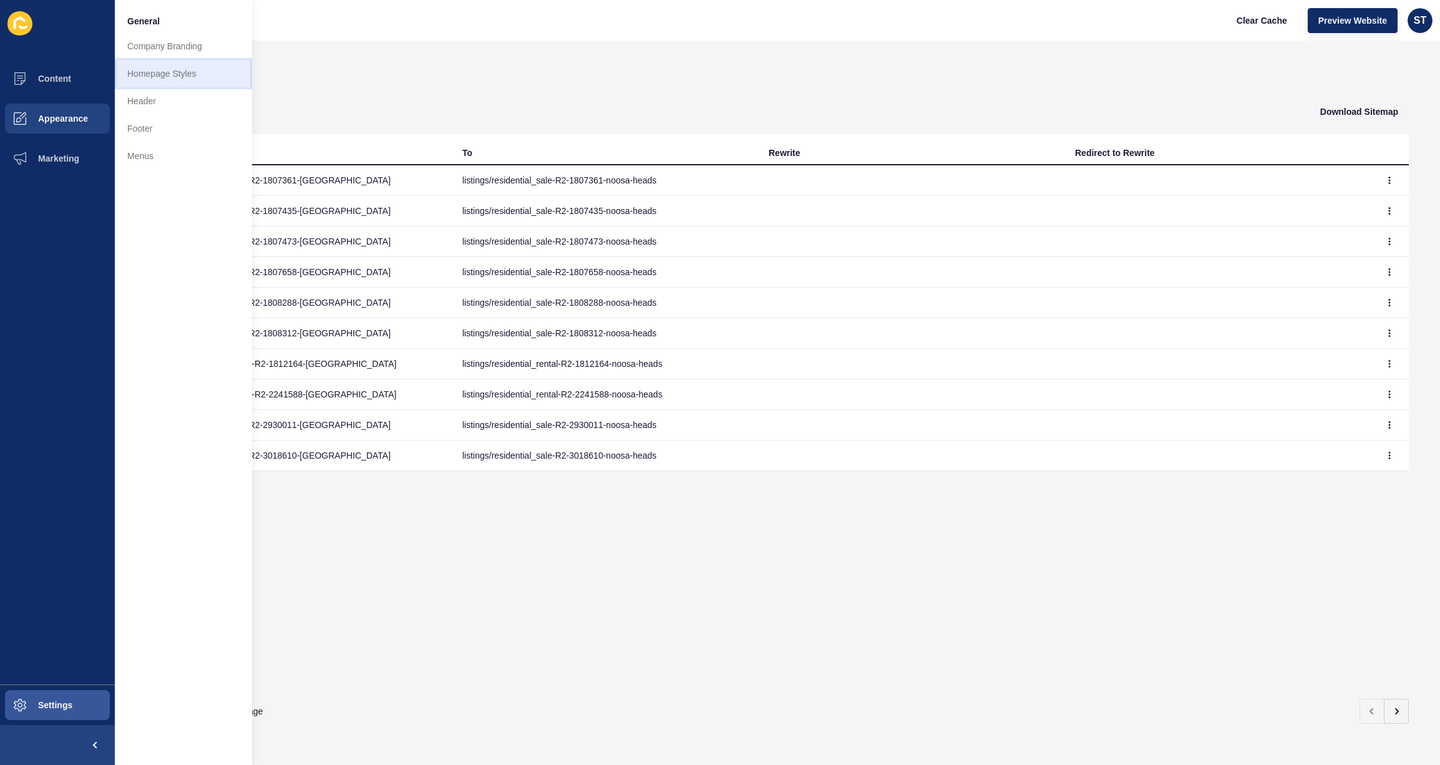
click at [181, 84] on link "Homepage Styles" at bounding box center [183, 73] width 137 height 27
